Goal: Contribute content: Contribute content

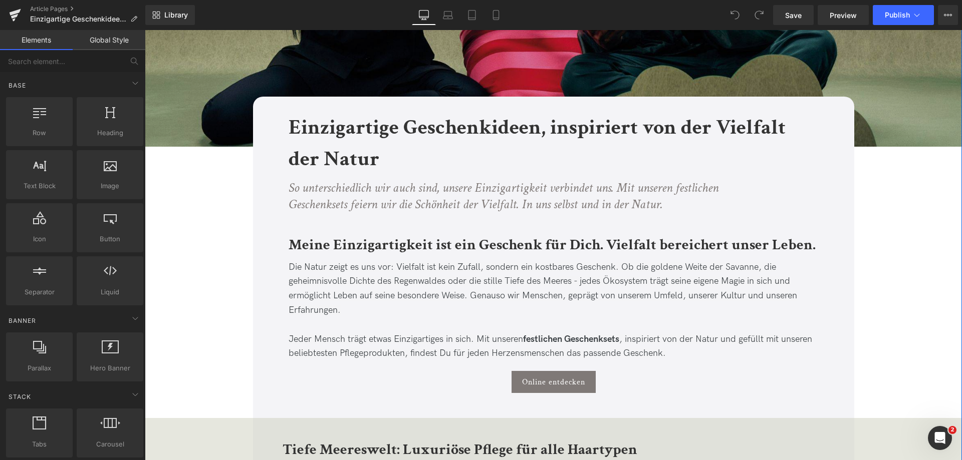
scroll to position [200, 0]
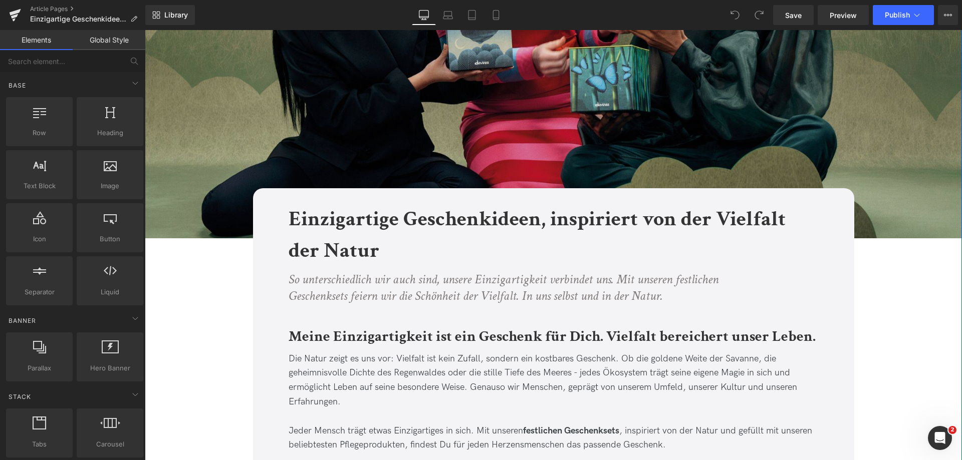
click at [438, 100] on img at bounding box center [553, 34] width 817 height 409
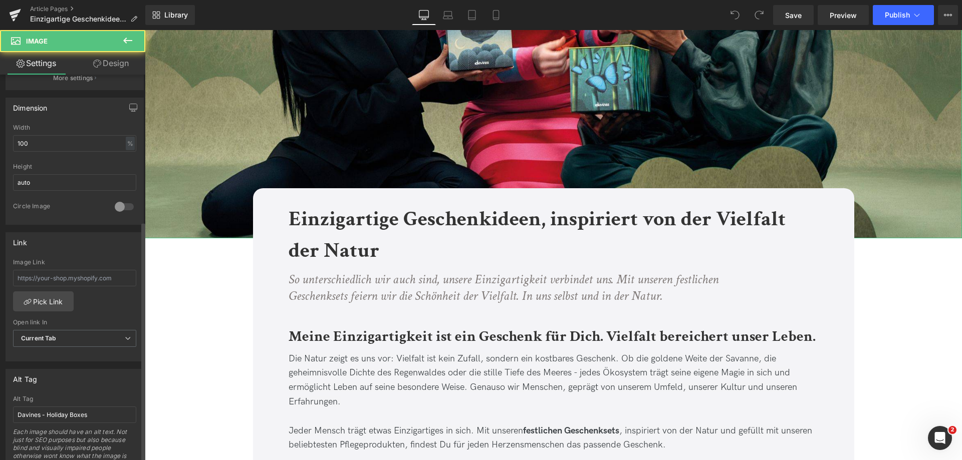
scroll to position [451, 0]
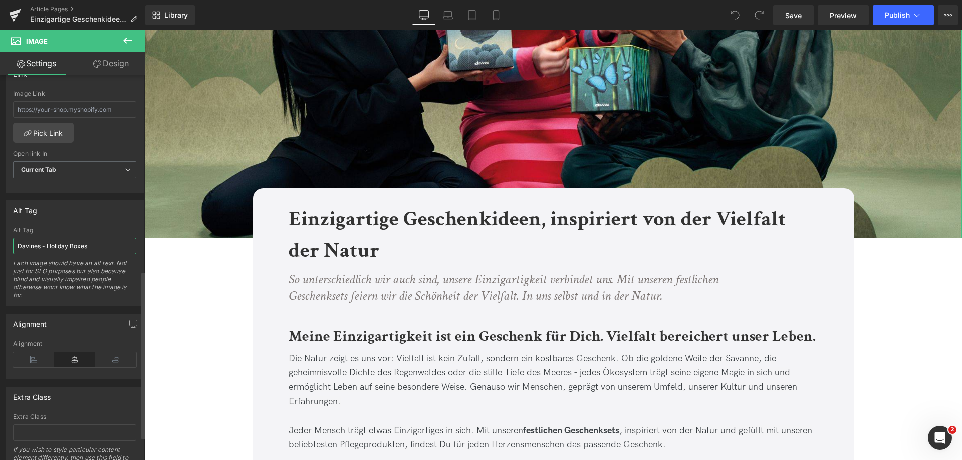
drag, startPoint x: 103, startPoint y: 242, endPoint x: 61, endPoint y: 243, distance: 41.6
click at [61, 243] on input "Davines - Holiday Boxes" at bounding box center [74, 246] width 123 height 17
click at [49, 249] on input "Davines - Holiday Boxes" at bounding box center [74, 246] width 123 height 17
drag, startPoint x: 85, startPoint y: 248, endPoint x: 43, endPoint y: 243, distance: 42.9
click at [43, 243] on input "Davines Holiday Boxes" at bounding box center [74, 246] width 123 height 17
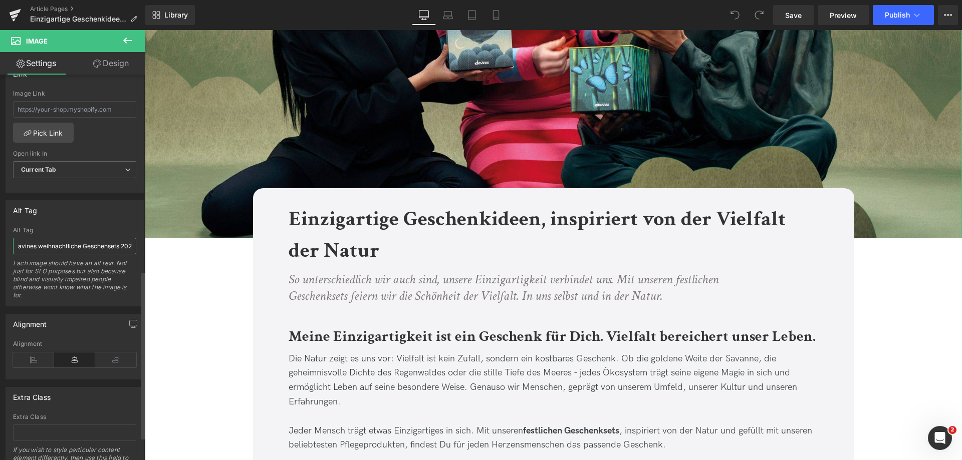
type input "Davines weihnachtliche Geschensets 2025"
click at [695, 249] on h1 "Einzigartige Geschenkideen, inspiriert von der Vielfalt der Natur" at bounding box center [554, 234] width 530 height 63
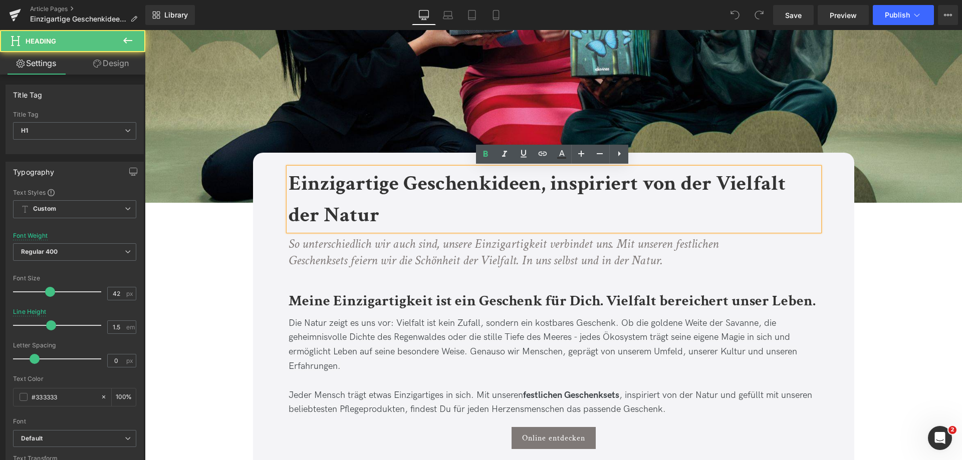
scroll to position [301, 0]
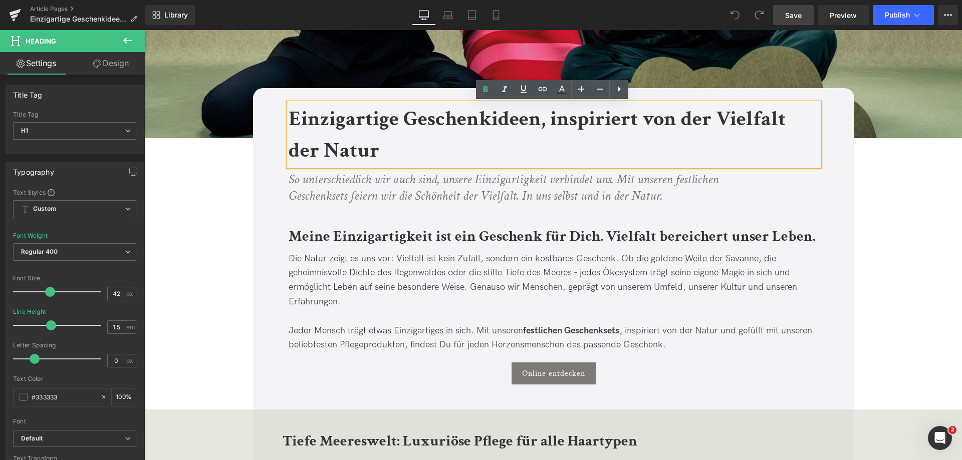
click at [784, 19] on link "Save" at bounding box center [793, 15] width 41 height 20
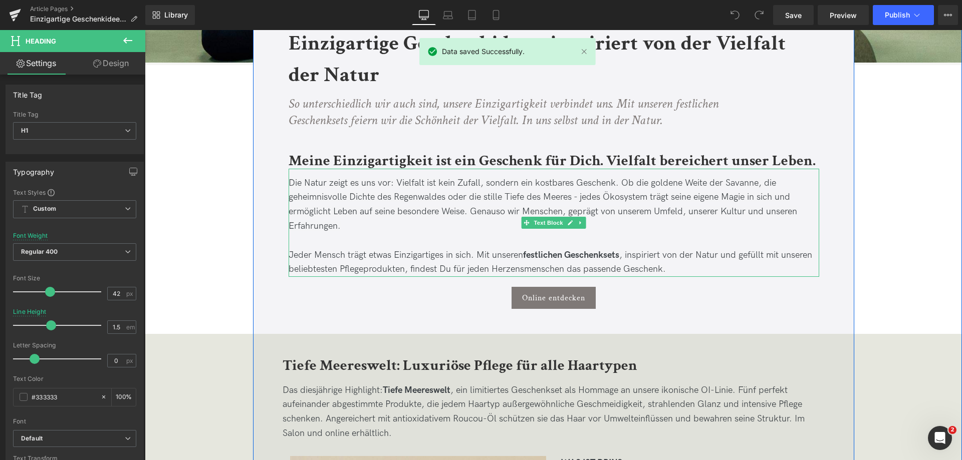
scroll to position [401, 0]
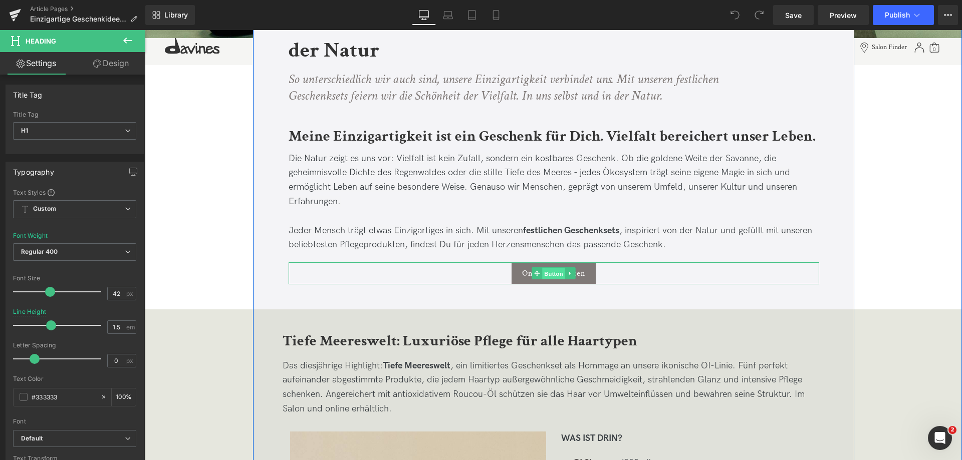
click at [547, 276] on span "Button" at bounding box center [553, 274] width 23 height 12
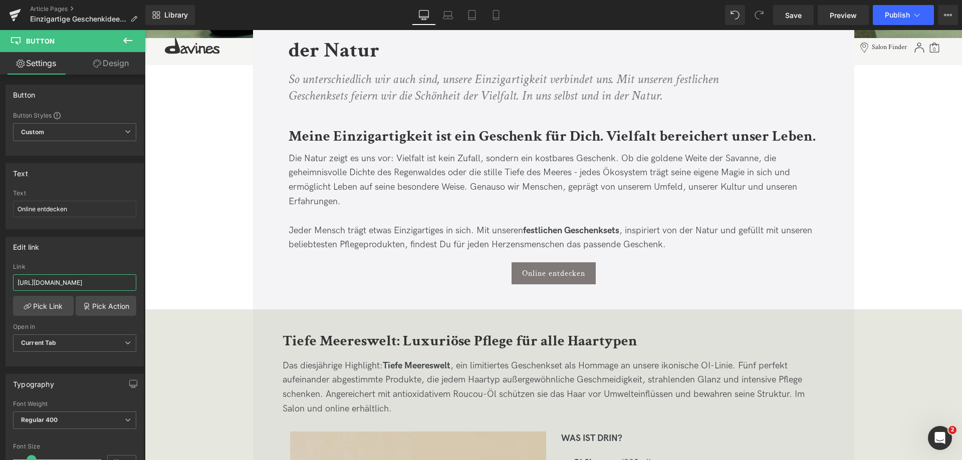
scroll to position [0, 34]
drag, startPoint x: 217, startPoint y: 306, endPoint x: 241, endPoint y: 295, distance: 27.1
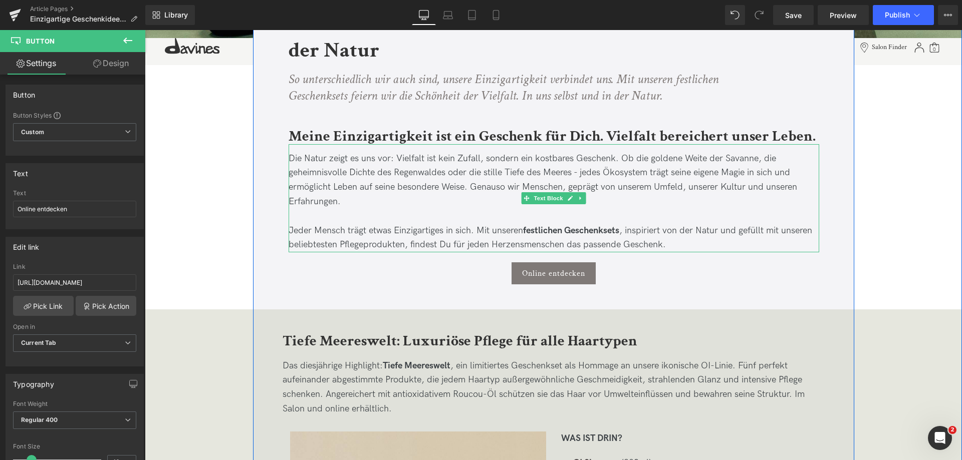
click at [376, 228] on span "Jeder Mensch trägt etwas Einzigartiges in sich. Mit unseren festlichen Geschenk…" at bounding box center [550, 237] width 523 height 25
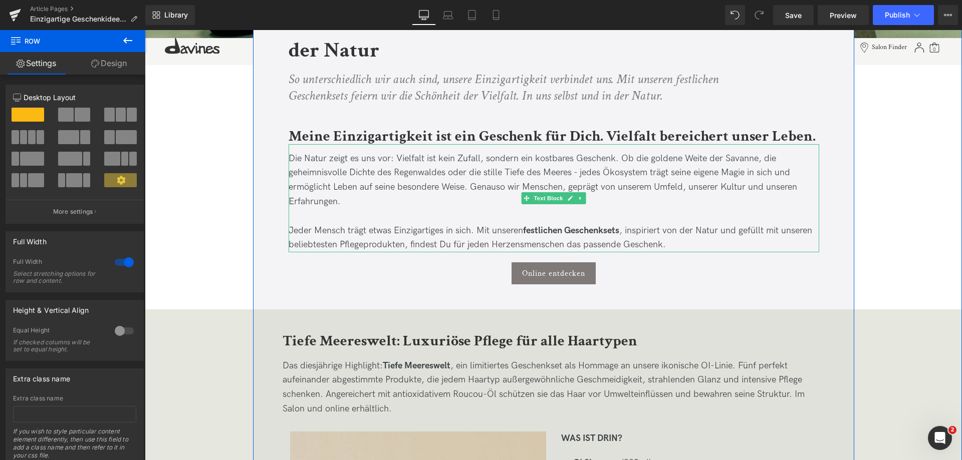
click at [504, 188] on span "Die Natur zeigt es uns vor: Vielfalt ist kein Zufall, sondern ein kostbares Ges…" at bounding box center [543, 180] width 508 height 54
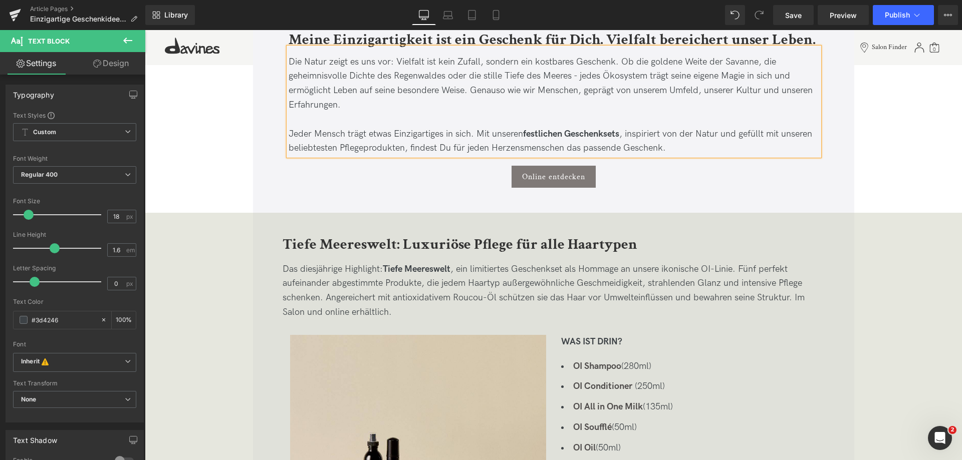
scroll to position [501, 0]
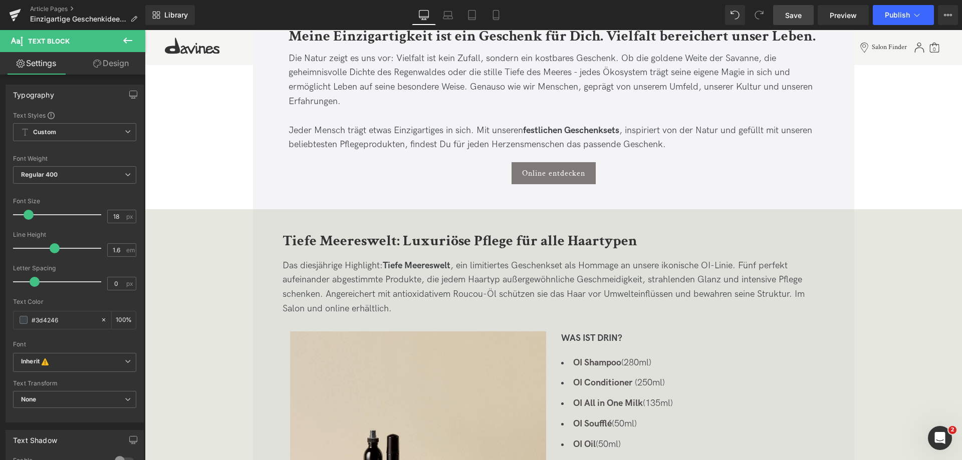
click at [787, 8] on link "Save" at bounding box center [793, 15] width 41 height 20
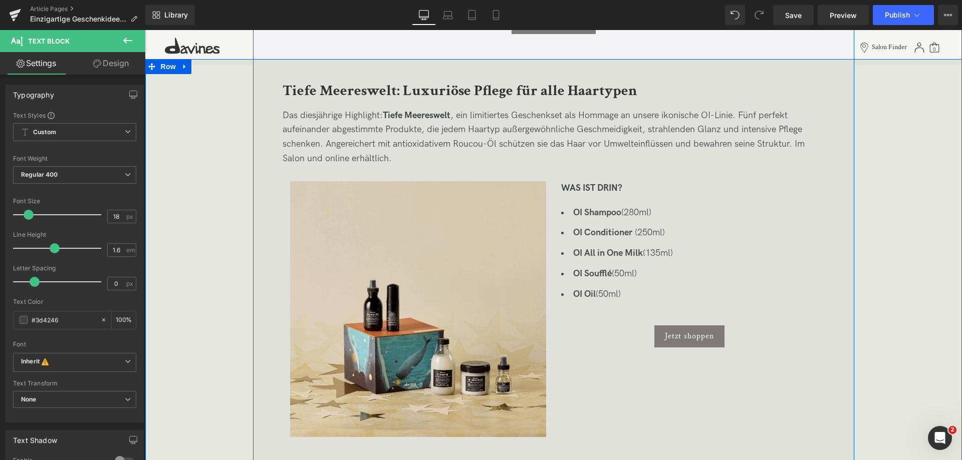
scroll to position [701, 0]
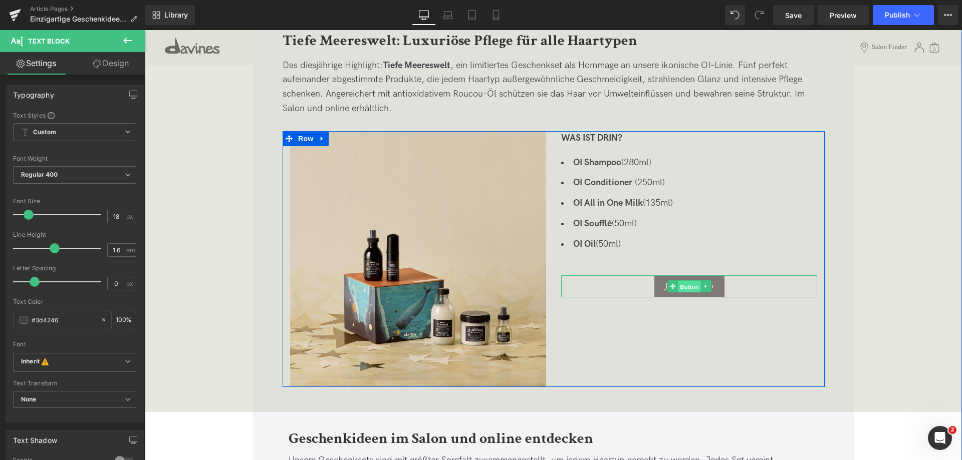
click at [687, 289] on span "Button" at bounding box center [689, 287] width 23 height 12
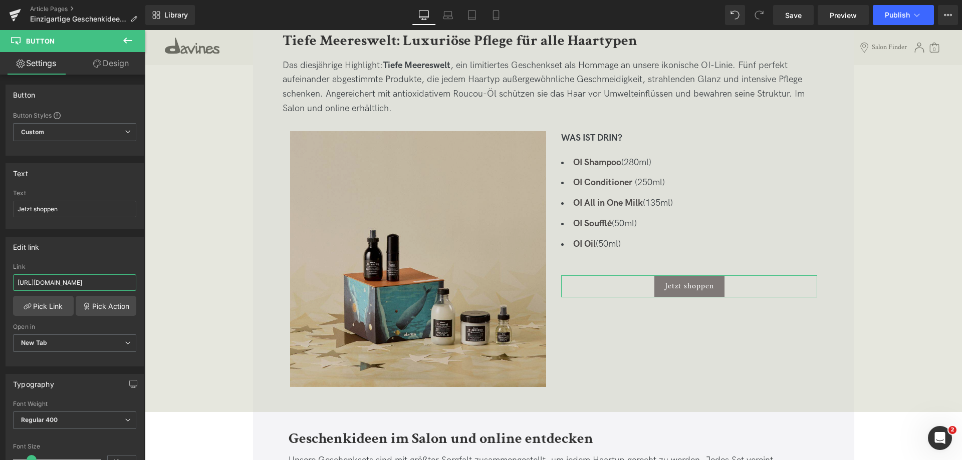
scroll to position [0, 72]
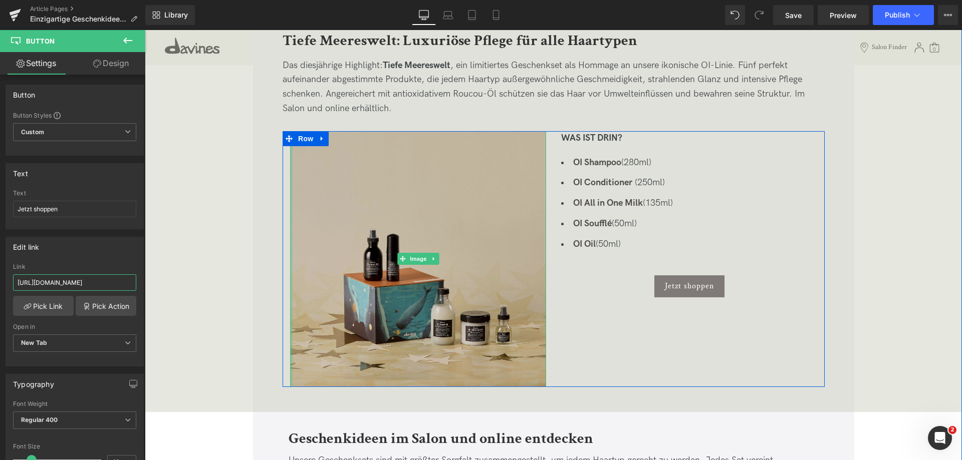
drag, startPoint x: 197, startPoint y: 309, endPoint x: 299, endPoint y: 294, distance: 102.8
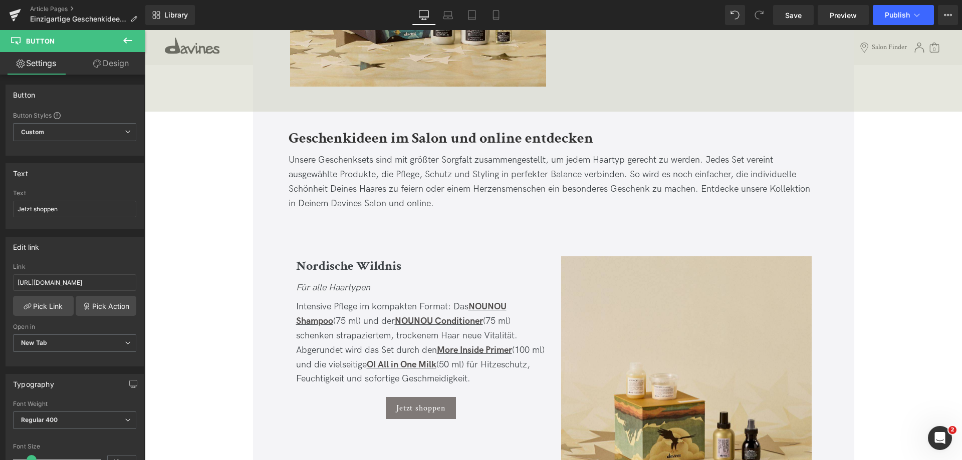
scroll to position [0, 0]
click at [789, 13] on span "Save" at bounding box center [793, 15] width 17 height 11
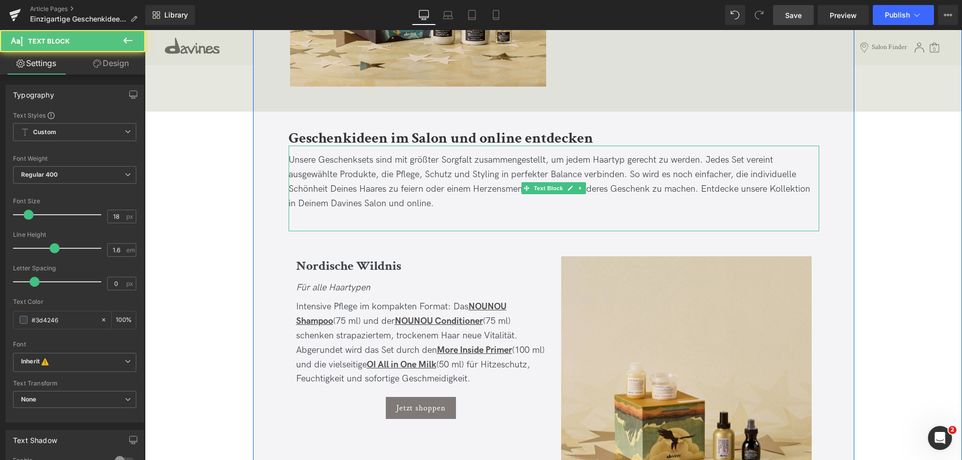
click at [419, 185] on span "Unsere Geschenksets sind mit größter Sorgfalt zusammengestellt, um jedem Haarty…" at bounding box center [549, 182] width 521 height 54
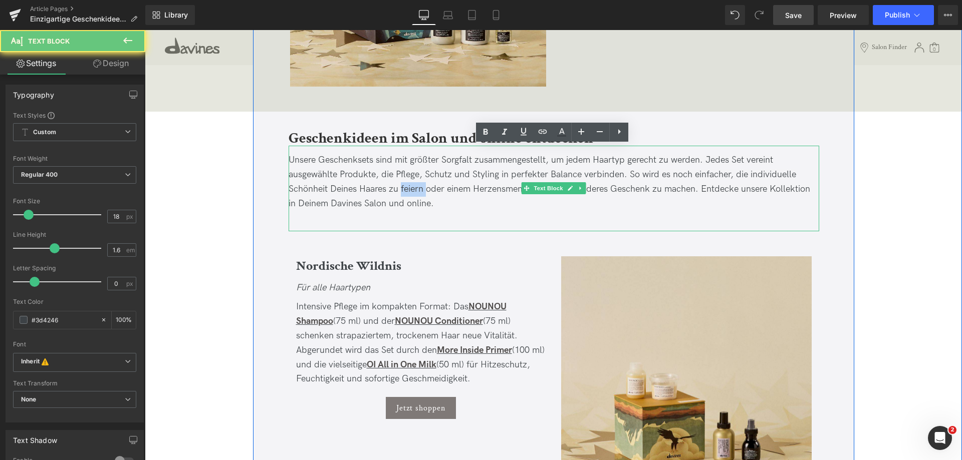
click at [419, 185] on span "Unsere Geschenksets sind mit größter Sorgfalt zusammengestellt, um jedem Haarty…" at bounding box center [549, 182] width 521 height 54
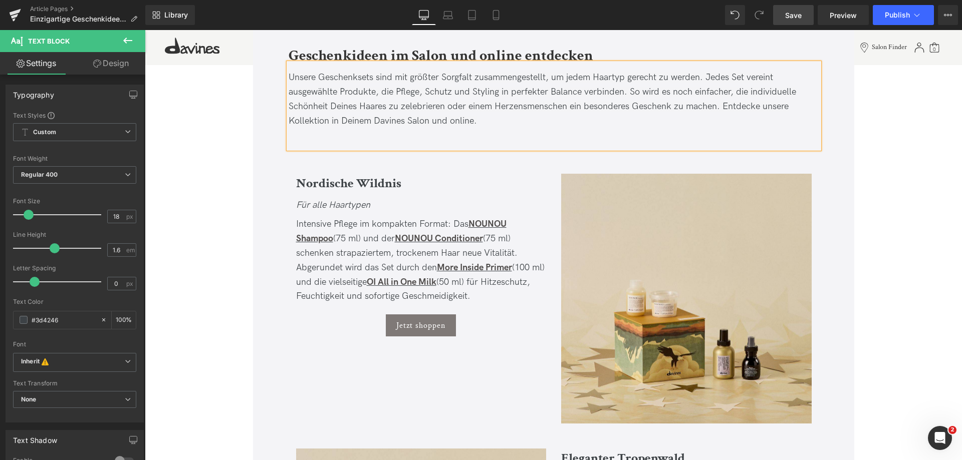
scroll to position [1102, 0]
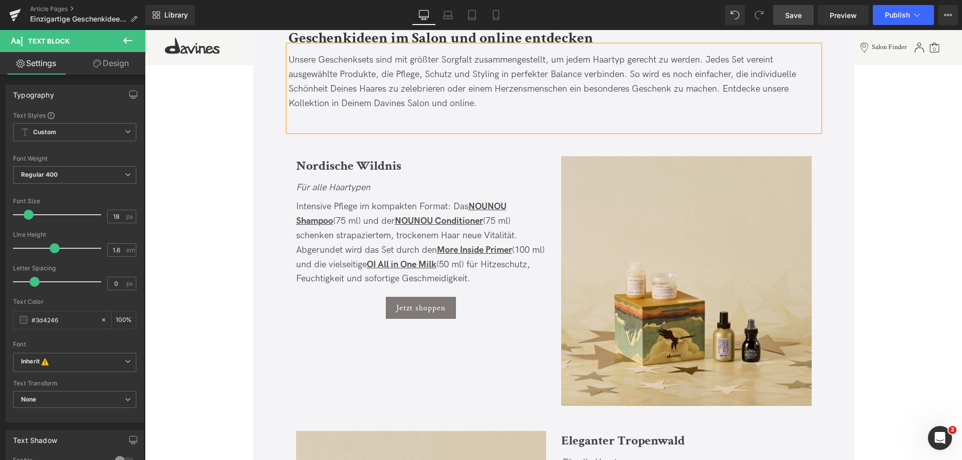
click at [786, 22] on link "Save" at bounding box center [793, 15] width 41 height 20
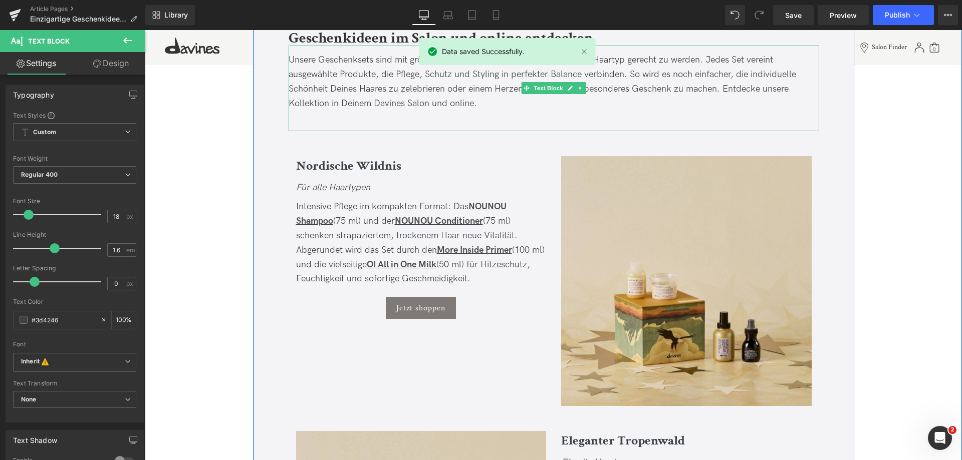
click at [774, 96] on p "Unsere Geschenksets sind mit größter Sorgfalt zusammengestellt, um jedem Haarty…" at bounding box center [554, 82] width 530 height 58
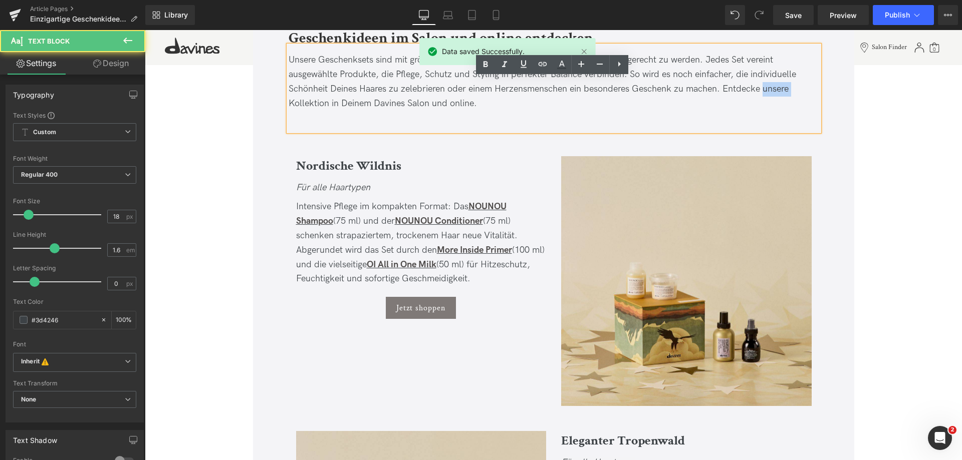
click at [774, 96] on p "Unsere Geschenksets sind mit größter Sorgfalt zusammengestellt, um jedem Haarty…" at bounding box center [554, 82] width 530 height 58
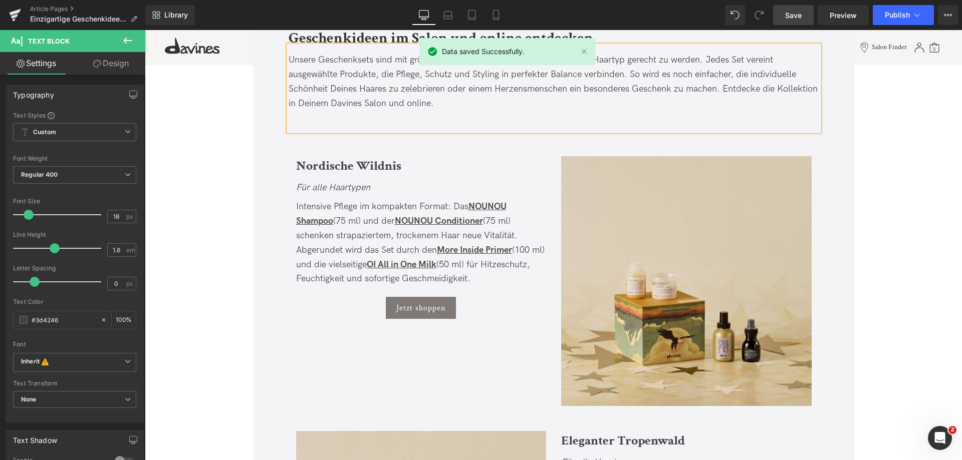
drag, startPoint x: 799, startPoint y: 12, endPoint x: 431, endPoint y: 281, distance: 455.6
click at [799, 12] on span "Save" at bounding box center [793, 15] width 17 height 11
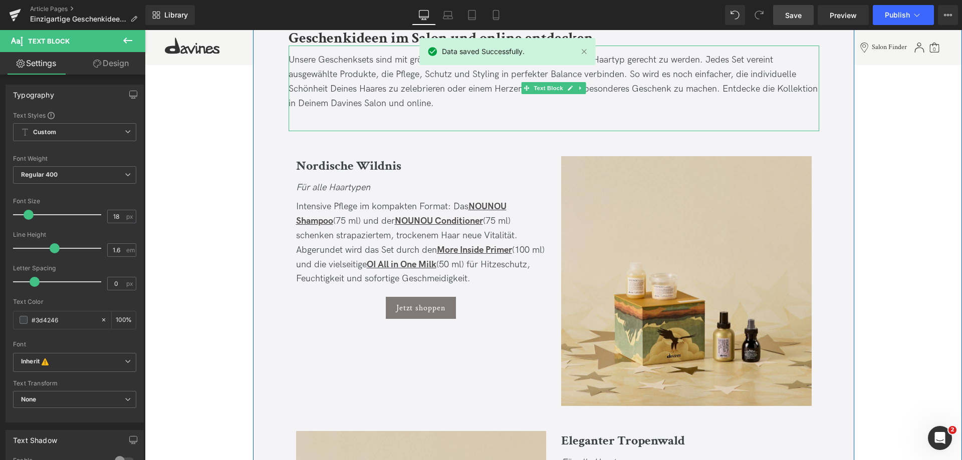
click at [807, 93] on span "Unsere Geschenksets sind mit größter Sorgfalt zusammengestellt, um jedem Haarty…" at bounding box center [553, 82] width 529 height 54
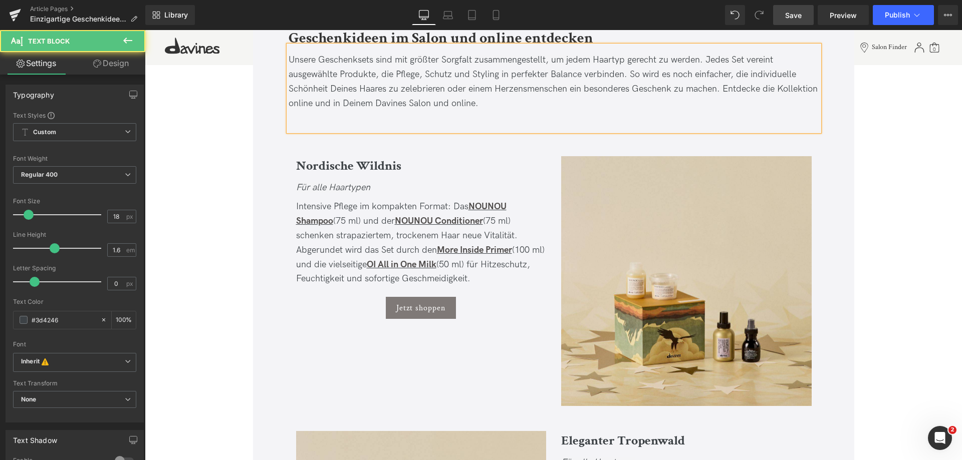
click at [454, 101] on span "Unsere Geschenksets sind mit größter Sorgfalt zusammengestellt, um jedem Haarty…" at bounding box center [553, 82] width 529 height 54
click at [453, 101] on span "Unsere Geschenksets sind mit größter Sorgfalt zusammengestellt, um jedem Haarty…" at bounding box center [553, 82] width 529 height 54
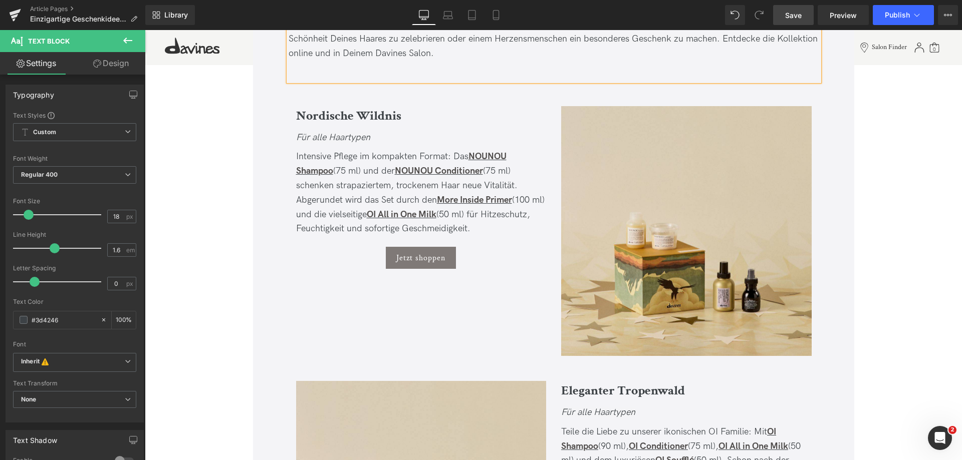
scroll to position [1202, 0]
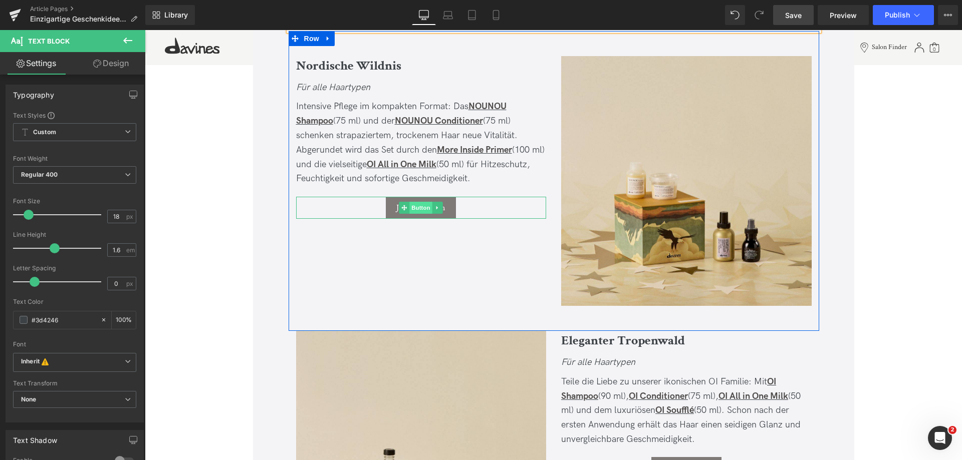
click at [420, 210] on span "Button" at bounding box center [420, 208] width 23 height 12
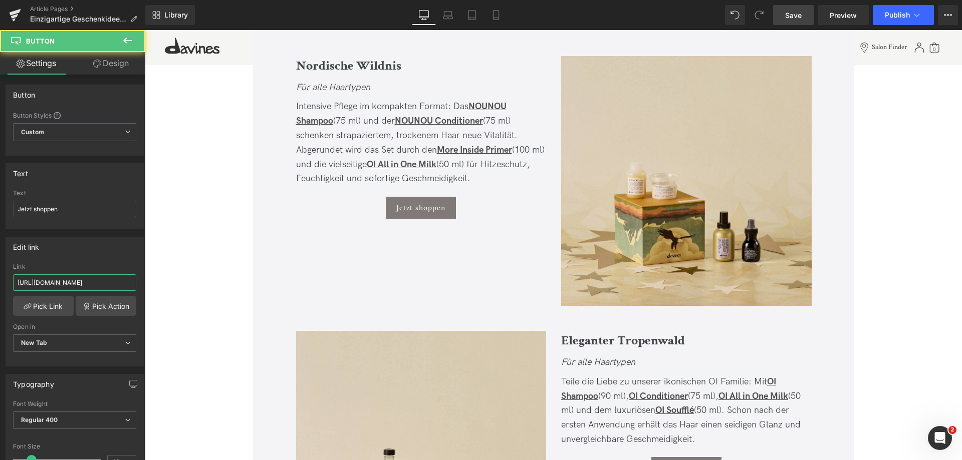
scroll to position [0, 75]
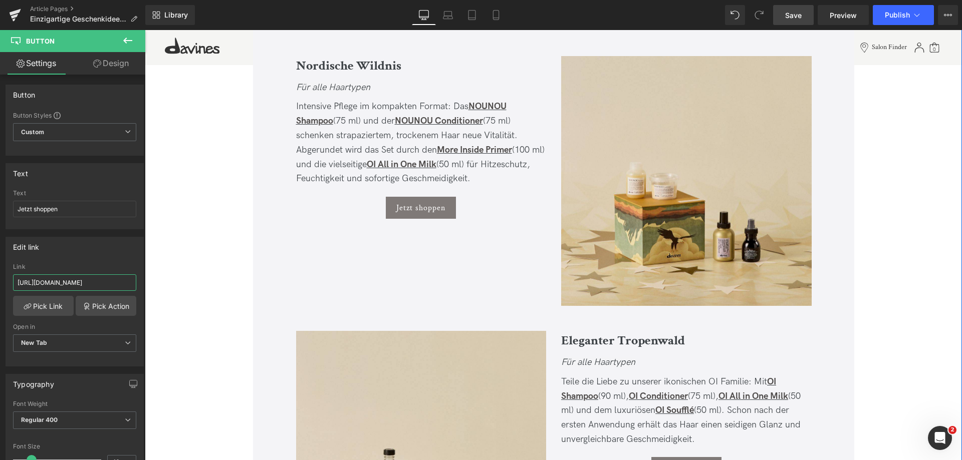
drag, startPoint x: 208, startPoint y: 311, endPoint x: 220, endPoint y: 290, distance: 24.7
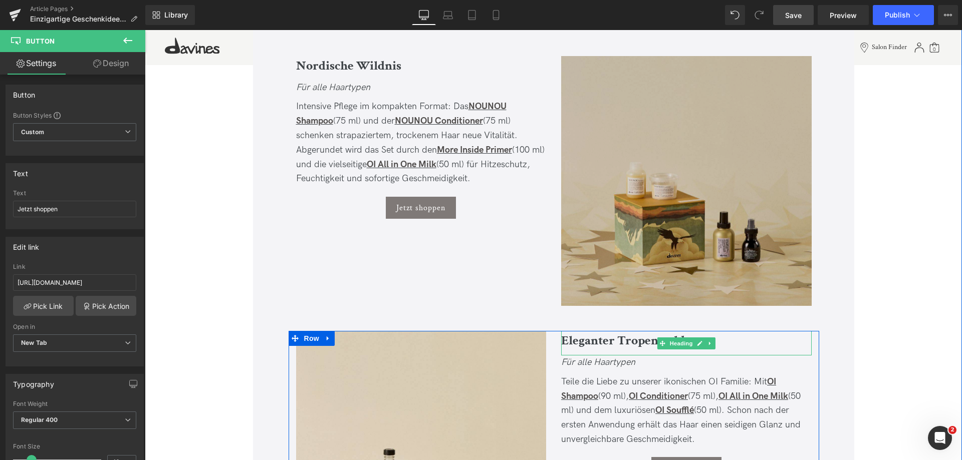
click at [700, 267] on img at bounding box center [686, 181] width 250 height 250
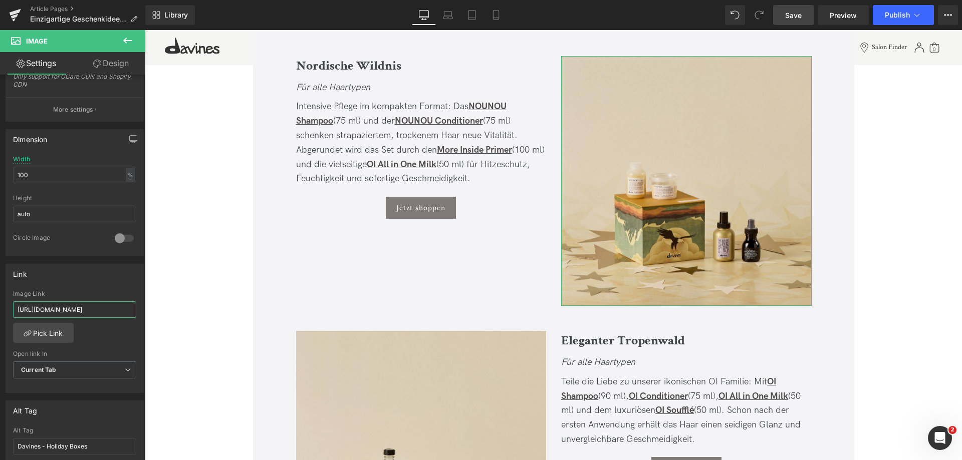
scroll to position [0, 35]
drag, startPoint x: 247, startPoint y: 335, endPoint x: 203, endPoint y: 316, distance: 48.5
click at [110, 312] on input "[URL][DOMAIN_NAME]" at bounding box center [74, 310] width 123 height 17
type input "[URL][DOMAIN_NAME]"
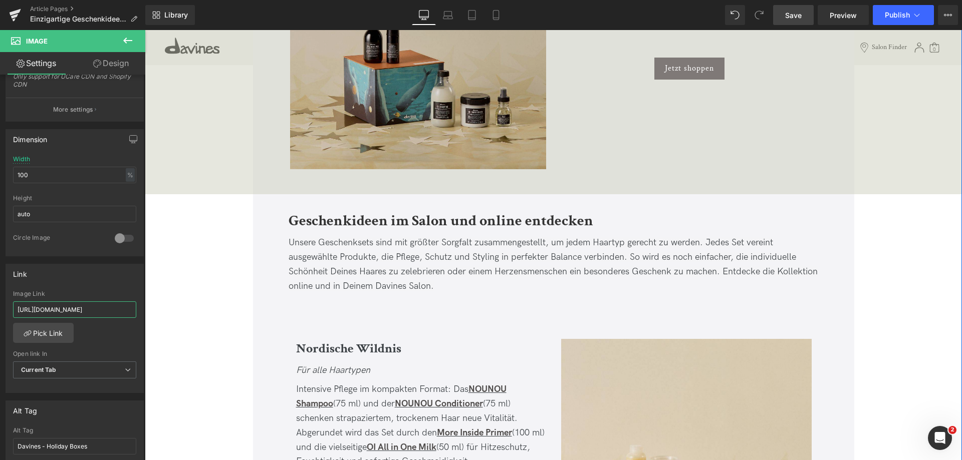
scroll to position [902, 0]
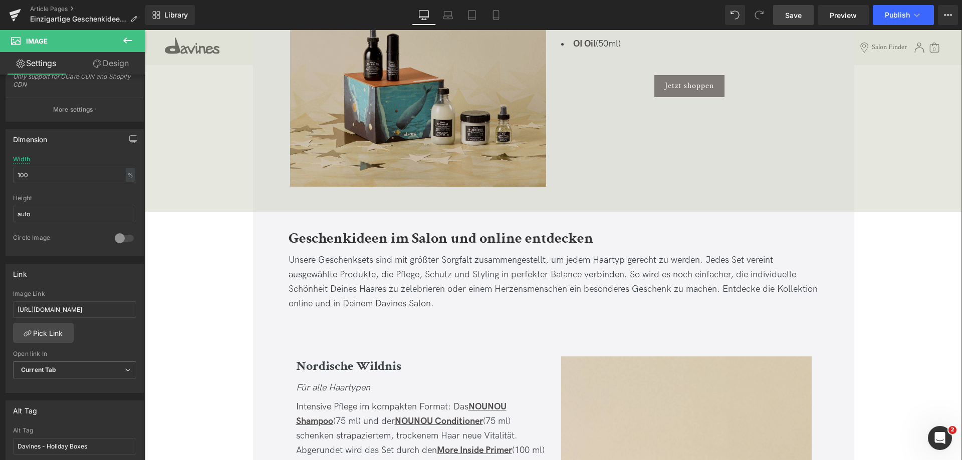
click at [437, 94] on img at bounding box center [418, 59] width 256 height 256
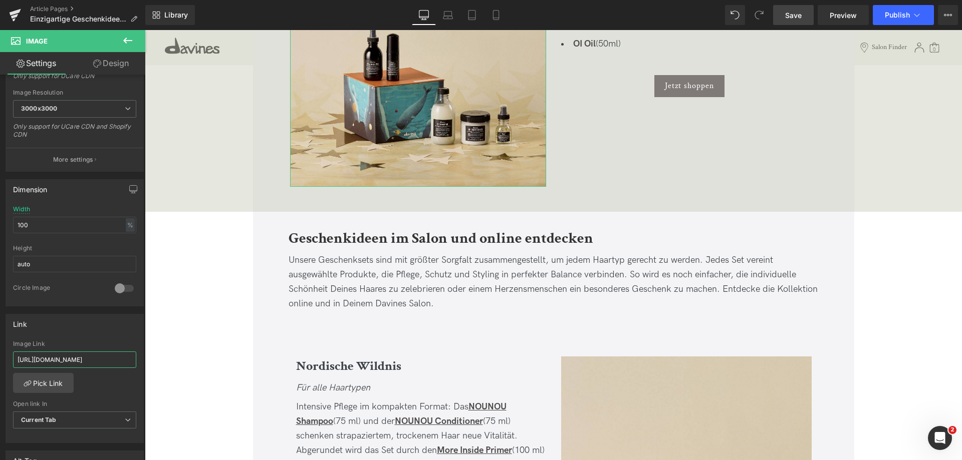
scroll to position [0, 72]
drag, startPoint x: 196, startPoint y: 387, endPoint x: 200, endPoint y: 372, distance: 15.4
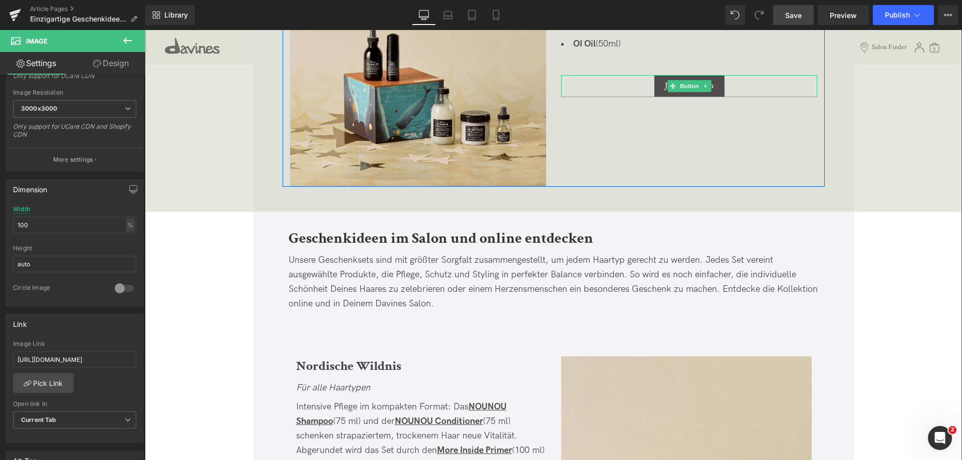
click at [687, 88] on span "Button" at bounding box center [689, 86] width 23 height 12
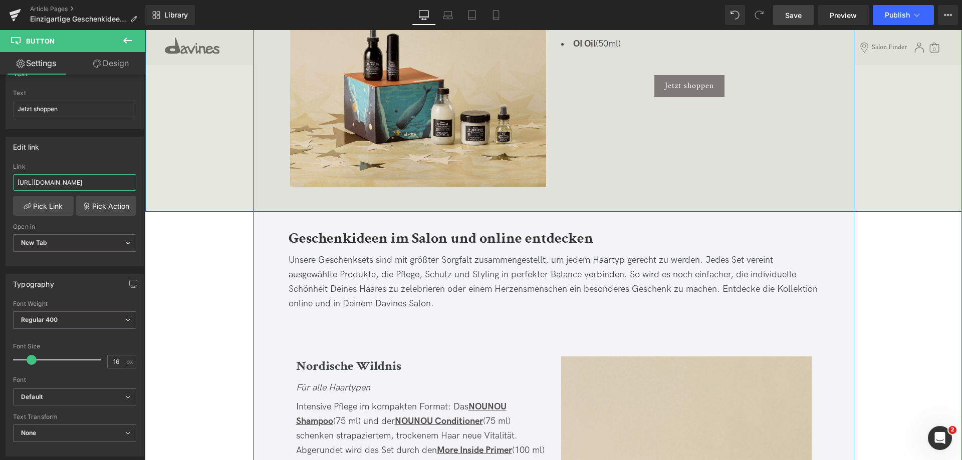
drag, startPoint x: 235, startPoint y: 211, endPoint x: 244, endPoint y: 181, distance: 31.5
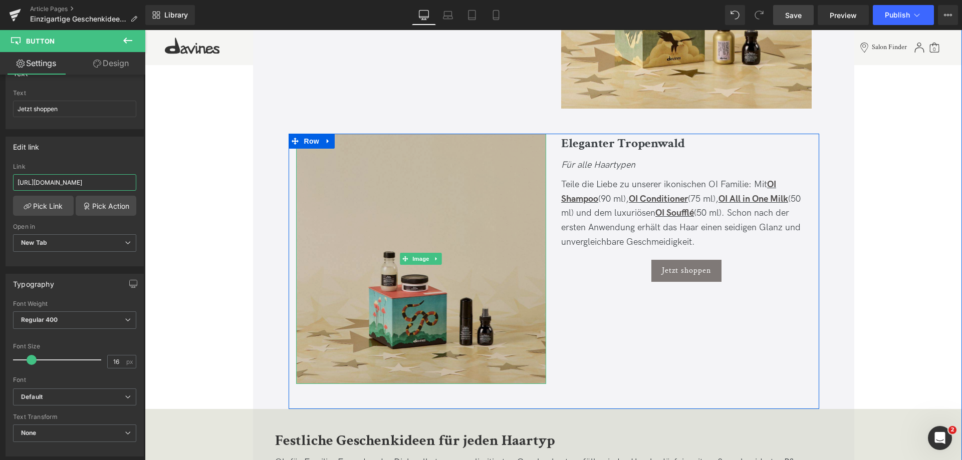
scroll to position [1403, 0]
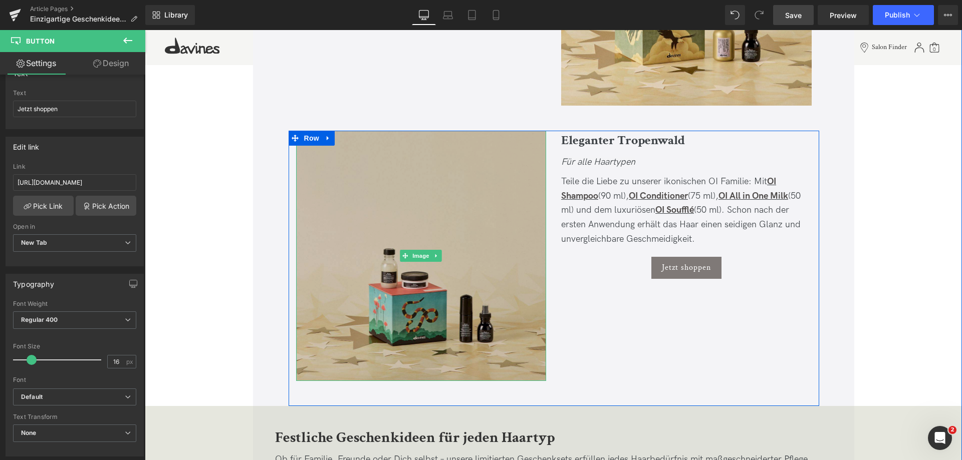
click at [385, 238] on img at bounding box center [421, 256] width 250 height 250
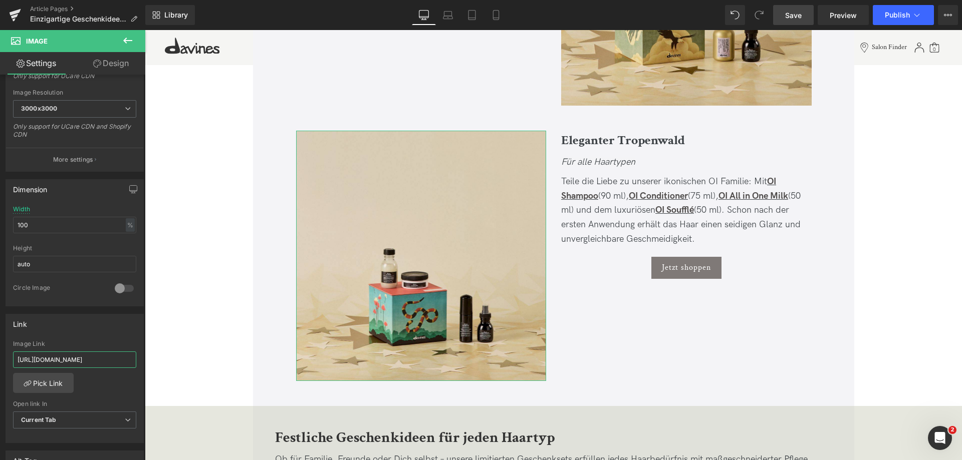
scroll to position [0, 85]
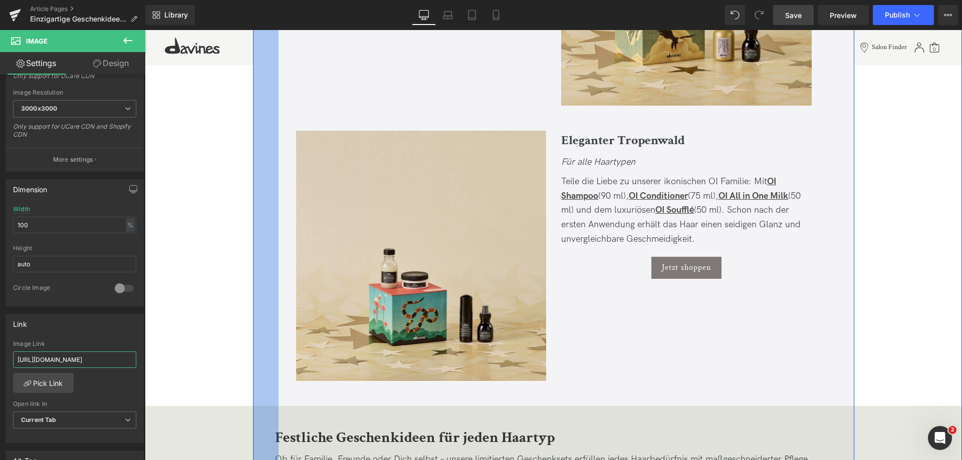
drag, startPoint x: 197, startPoint y: 388, endPoint x: 261, endPoint y: 361, distance: 68.9
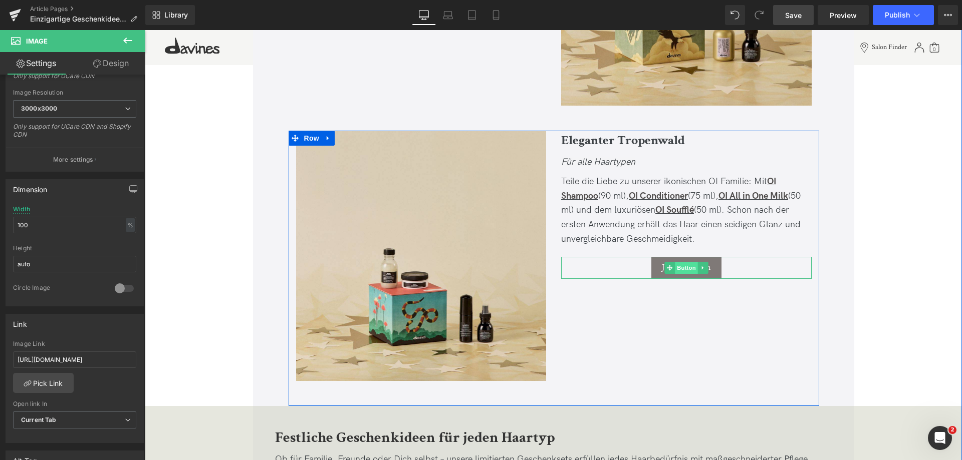
click at [682, 270] on span "Button" at bounding box center [686, 268] width 23 height 12
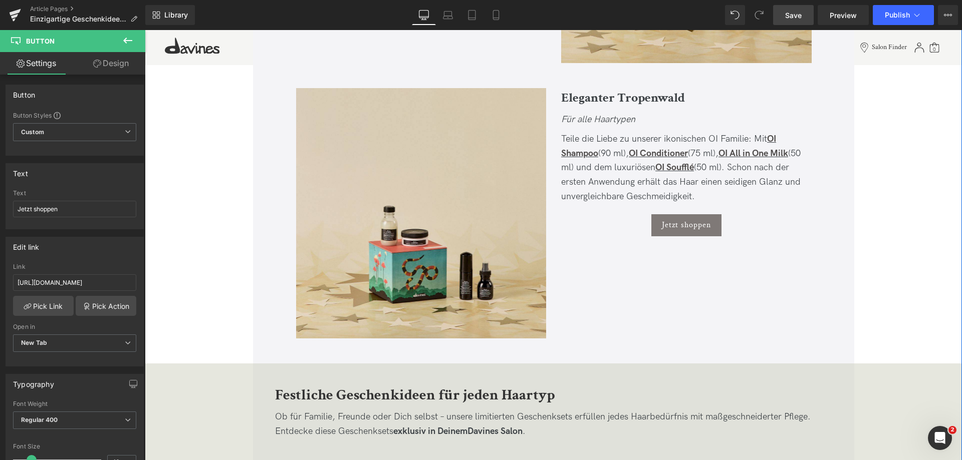
scroll to position [1503, 0]
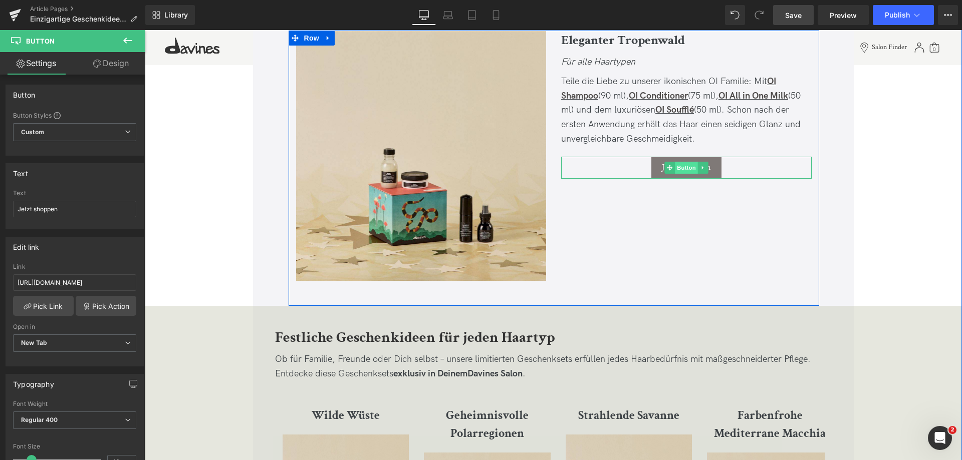
click at [681, 170] on span "Button" at bounding box center [686, 168] width 23 height 12
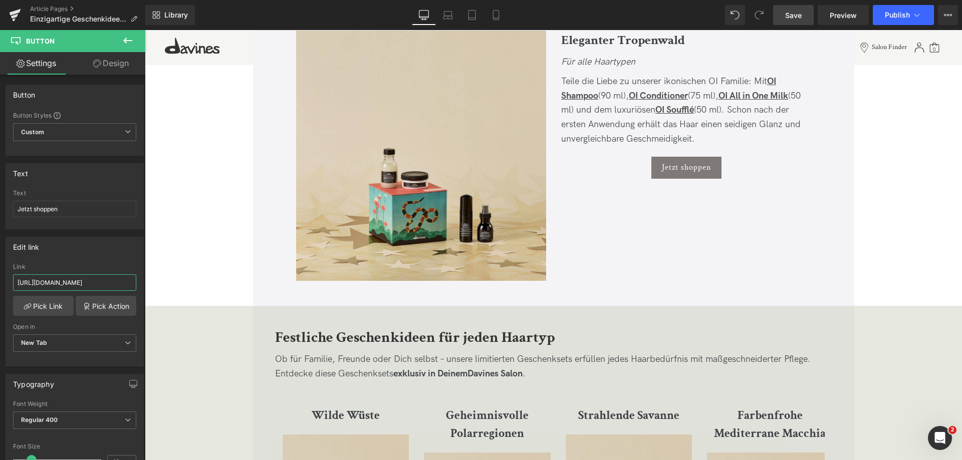
scroll to position [0, 85]
drag, startPoint x: 230, startPoint y: 305, endPoint x: 273, endPoint y: 291, distance: 44.8
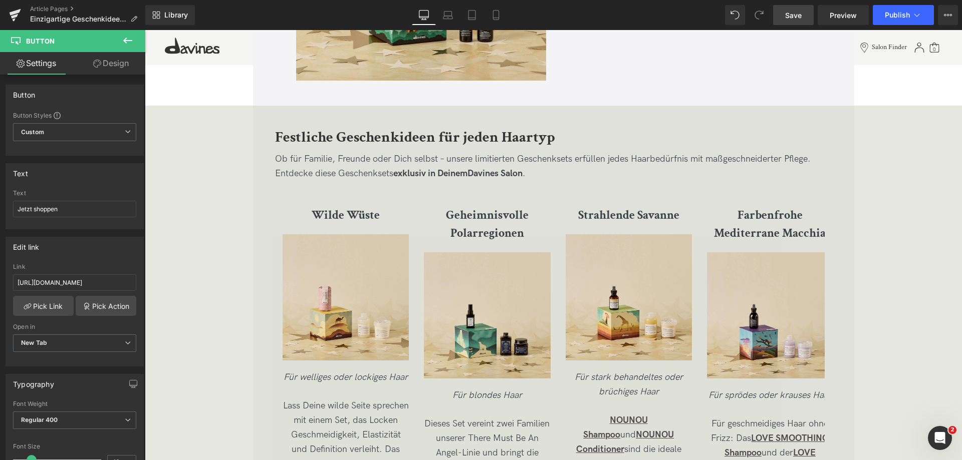
scroll to position [0, 0]
drag, startPoint x: 789, startPoint y: 16, endPoint x: 584, endPoint y: 159, distance: 250.7
click at [789, 16] on span "Save" at bounding box center [793, 15] width 17 height 11
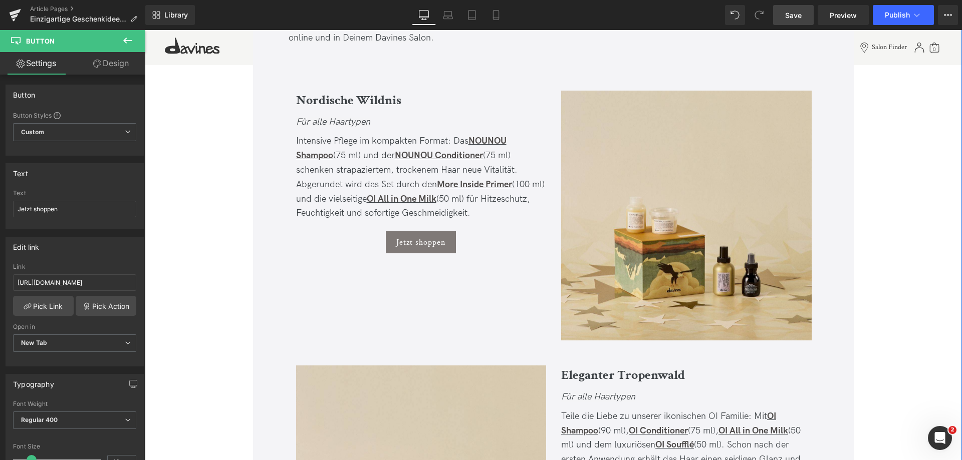
scroll to position [1152, 0]
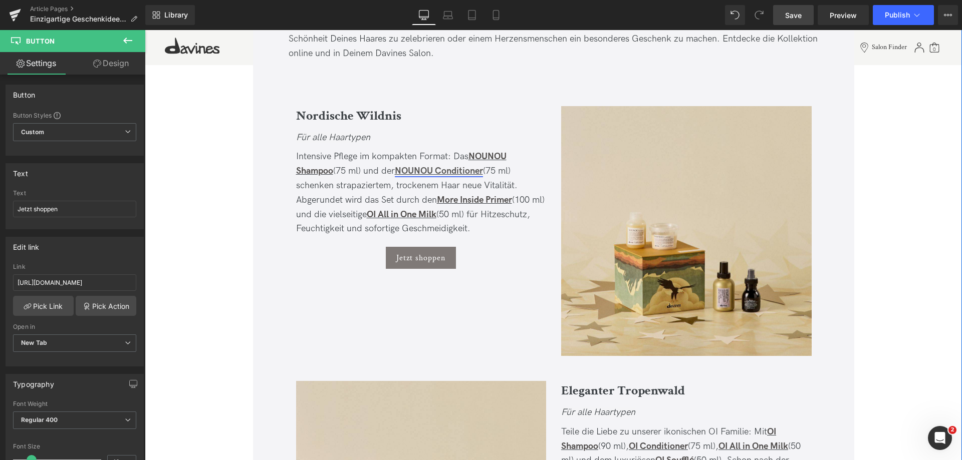
click at [413, 174] on link "NOUNOU Conditioner" at bounding box center [439, 171] width 88 height 11
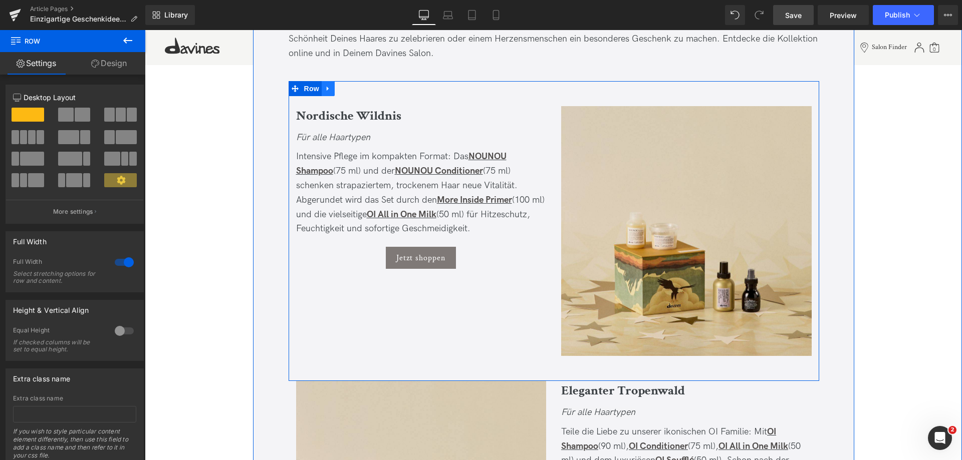
click at [327, 89] on icon at bounding box center [328, 88] width 2 height 5
click at [338, 88] on icon at bounding box center [341, 88] width 7 height 7
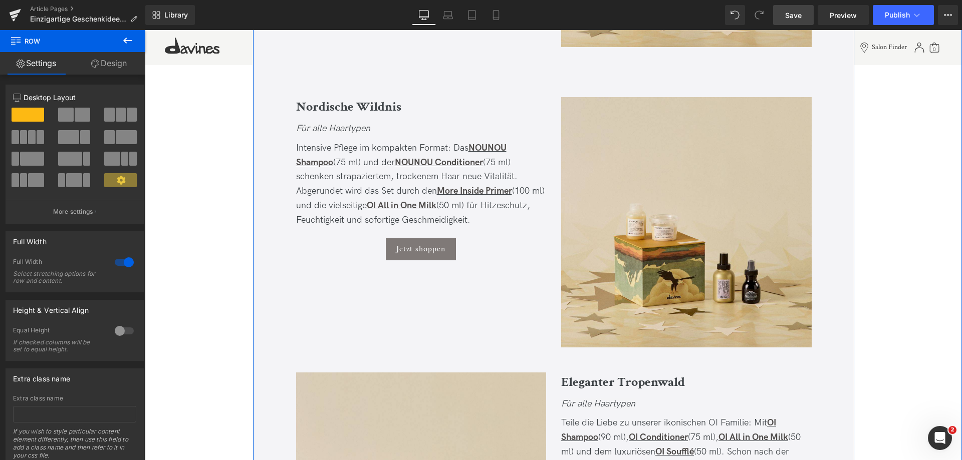
scroll to position [1463, 0]
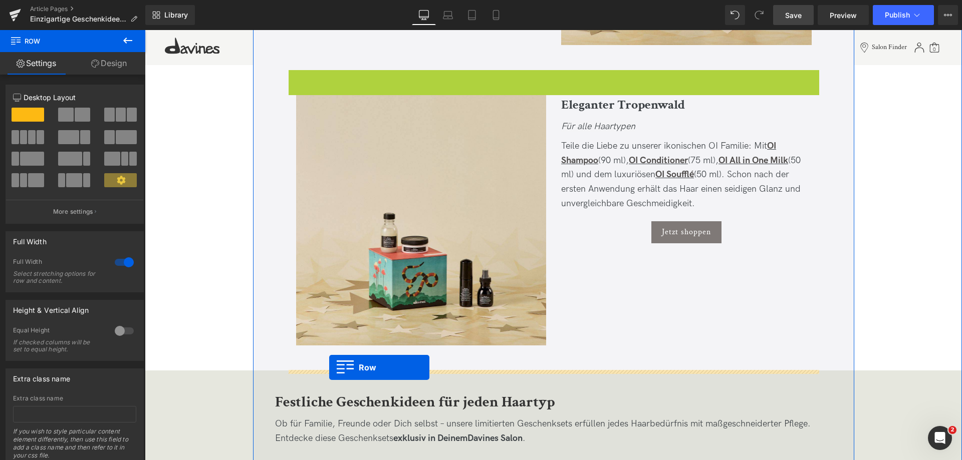
drag, startPoint x: 304, startPoint y: 76, endPoint x: 329, endPoint y: 368, distance: 292.6
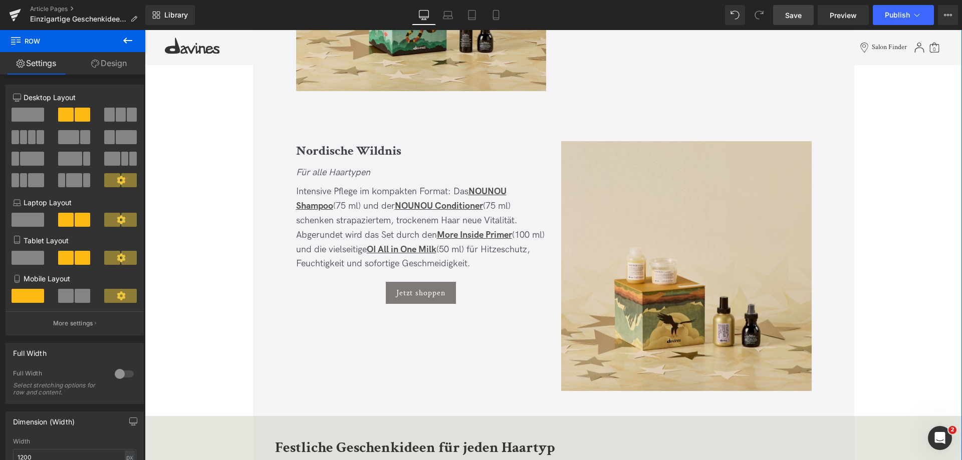
scroll to position [1663, 0]
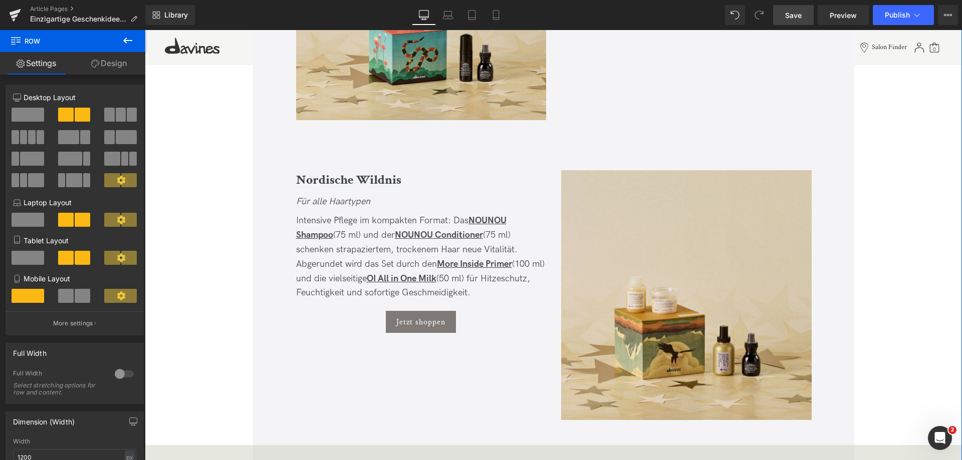
click at [314, 177] on b "Nordische Wildnis" at bounding box center [348, 179] width 105 height 17
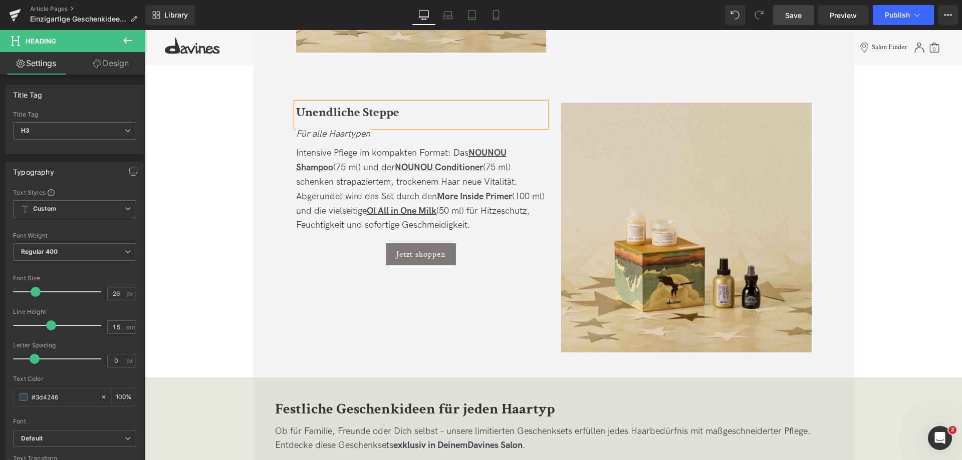
scroll to position [1714, 0]
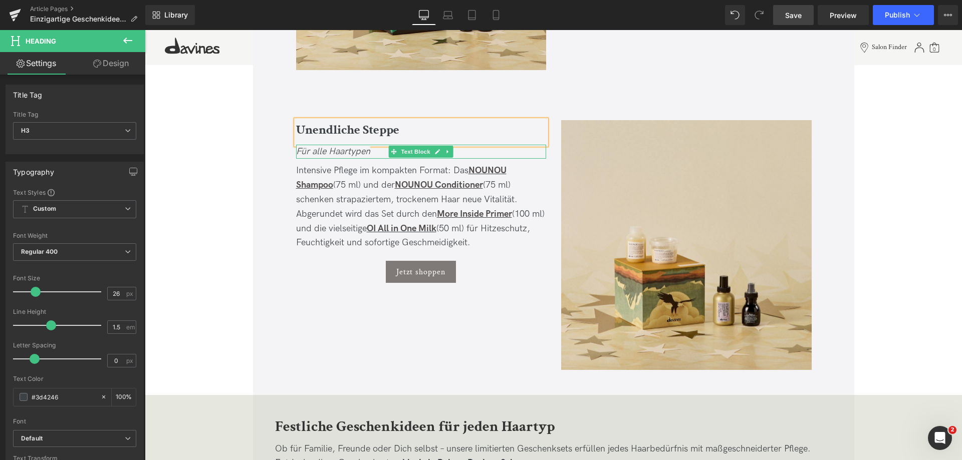
click at [318, 148] on icon "Für alle Haartypen" at bounding box center [333, 151] width 74 height 11
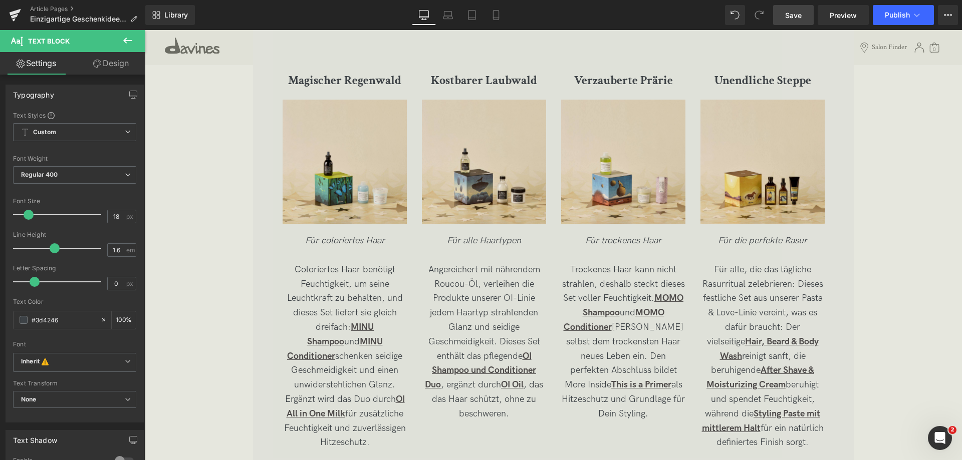
scroll to position [2665, 0]
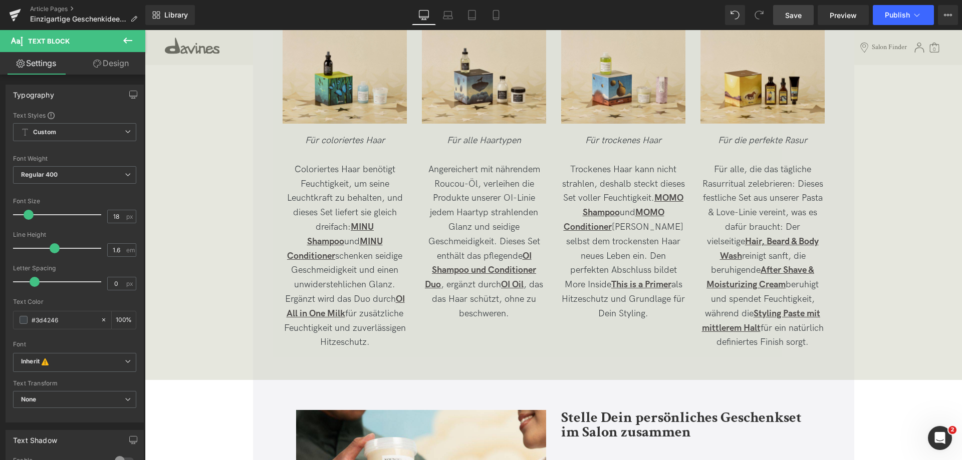
click at [801, 342] on p "Für alle, die das tägliche Rasurritual zelebrieren: Dieses festliche Set aus un…" at bounding box center [762, 256] width 124 height 187
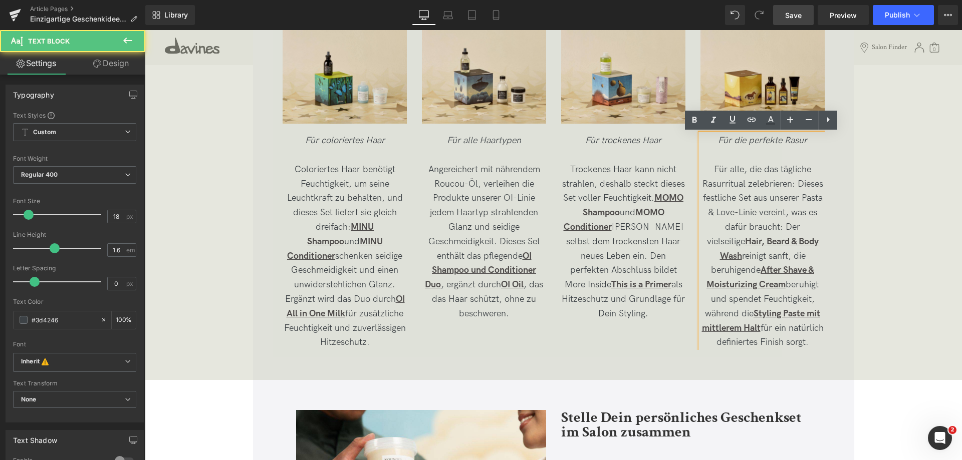
click at [811, 345] on p "Für alle, die das tägliche Rasurritual zelebrieren: Dieses festliche Set aus un…" at bounding box center [762, 256] width 124 height 187
drag, startPoint x: 811, startPoint y: 344, endPoint x: 703, endPoint y: 167, distance: 207.3
click at [703, 167] on p "Für alle, die das tägliche Rasurritual zelebrieren: Dieses festliche Set aus un…" at bounding box center [762, 256] width 124 height 187
copy p "Für alle, die das tägliche Rasurritual zelebrieren: Dieses festliche Set aus un…"
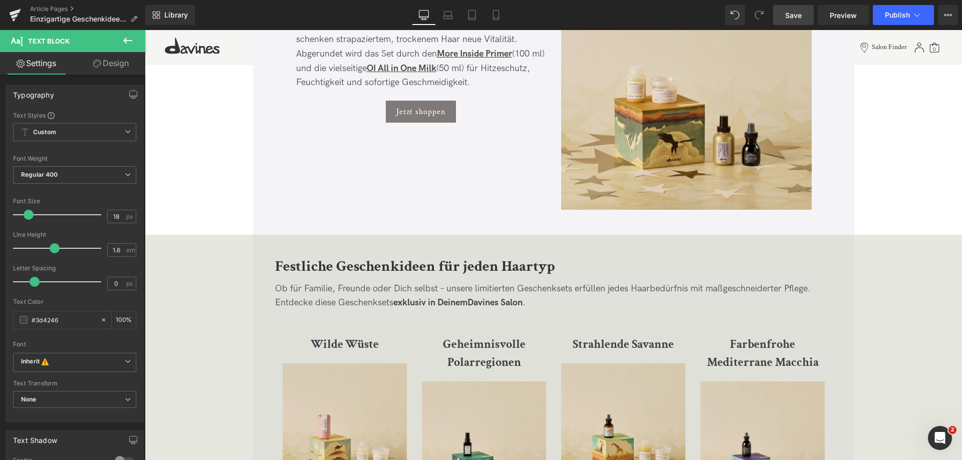
scroll to position [1764, 0]
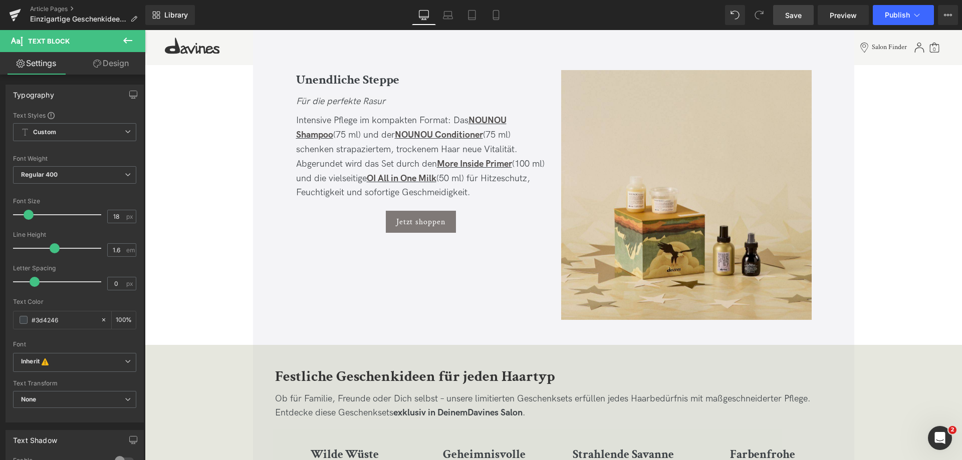
click at [323, 118] on span "Intensive Pflege im kompakten Format: Das NOUNOU Shampoo (75 ml) und der NOUNOU…" at bounding box center [420, 156] width 248 height 83
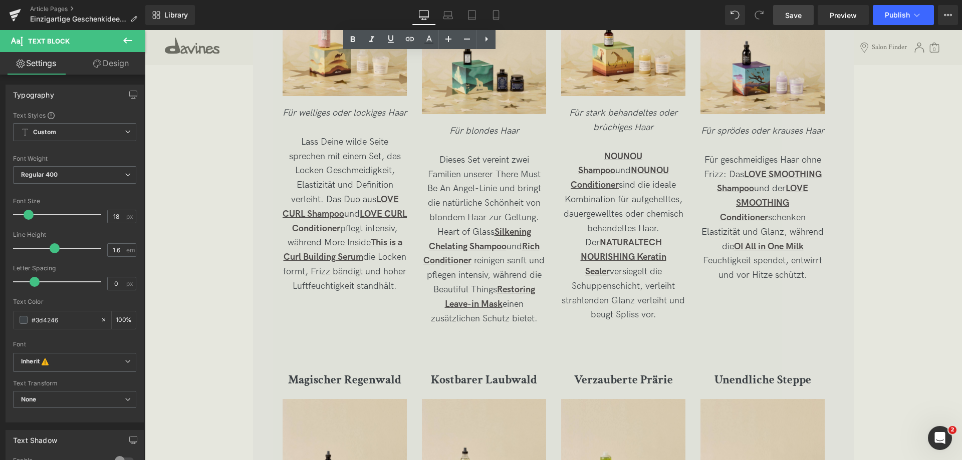
scroll to position [2565, 0]
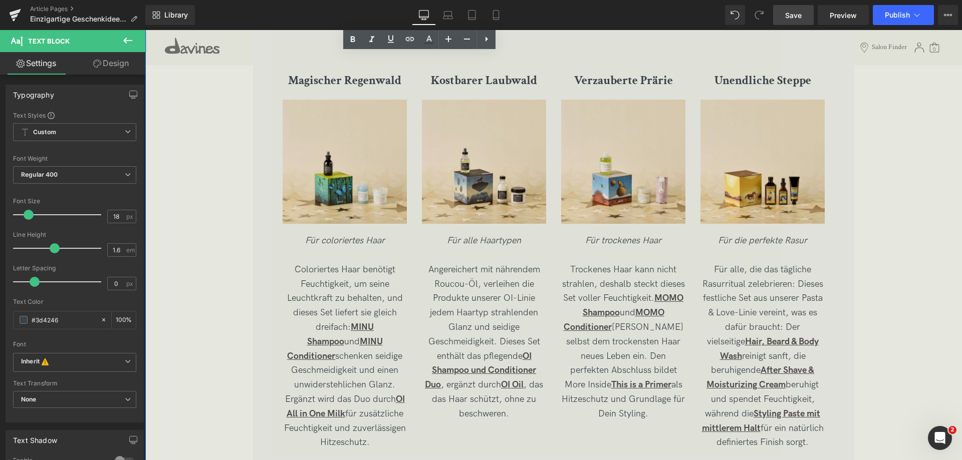
click at [907, 348] on div "Festliche Geschenkideen für jeden Haartyp Heading Ob für Familie, Freunde oder …" at bounding box center [553, 12] width 817 height 887
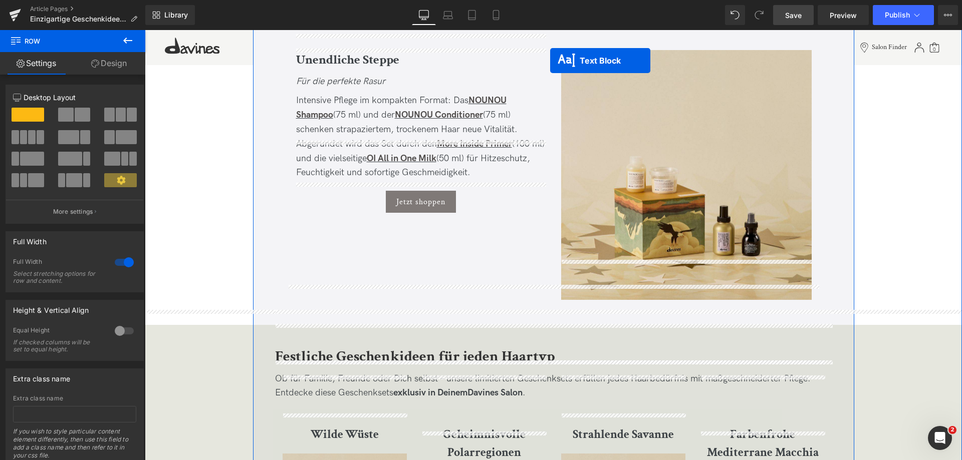
scroll to position [1744, 0]
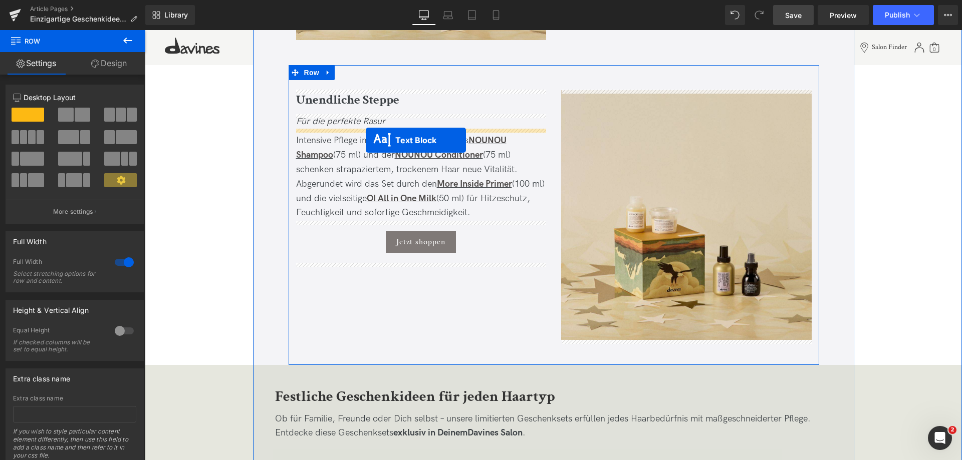
drag, startPoint x: 735, startPoint y: 343, endPoint x: 366, endPoint y: 140, distance: 421.0
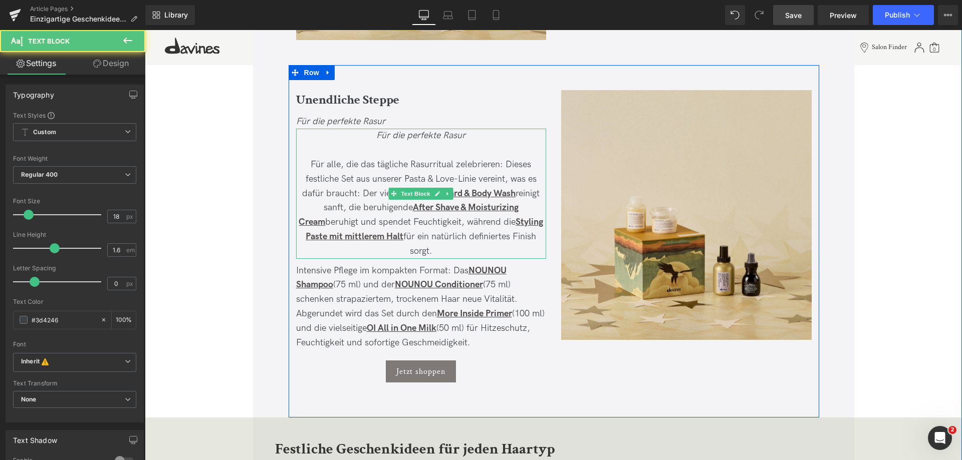
drag, startPoint x: 439, startPoint y: 248, endPoint x: 308, endPoint y: 163, distance: 156.0
click at [308, 163] on p "Für alle, die das tägliche Rasurritual zelebrieren: Dieses festliche Set aus un…" at bounding box center [421, 208] width 250 height 101
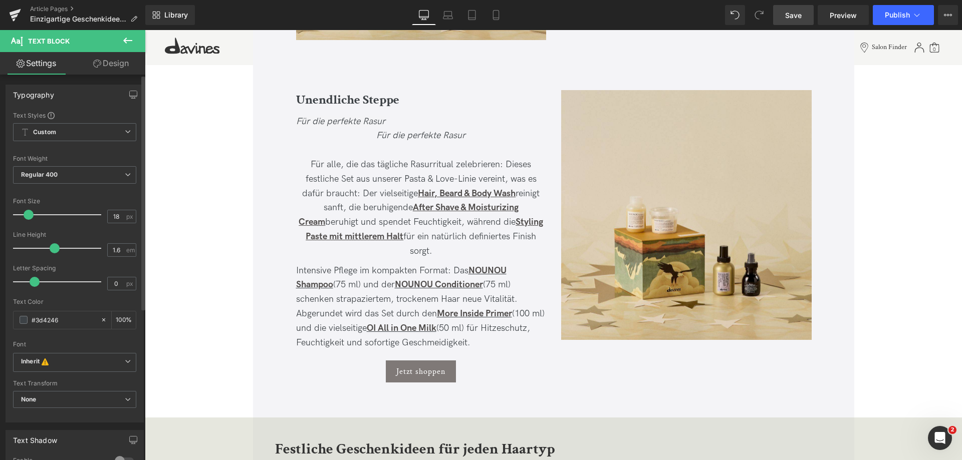
scroll to position [249, 0]
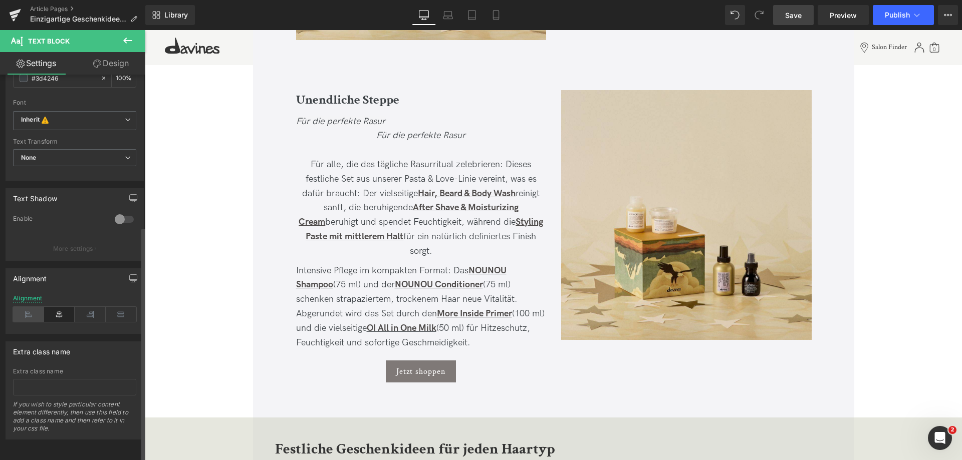
click at [29, 307] on icon at bounding box center [28, 314] width 31 height 15
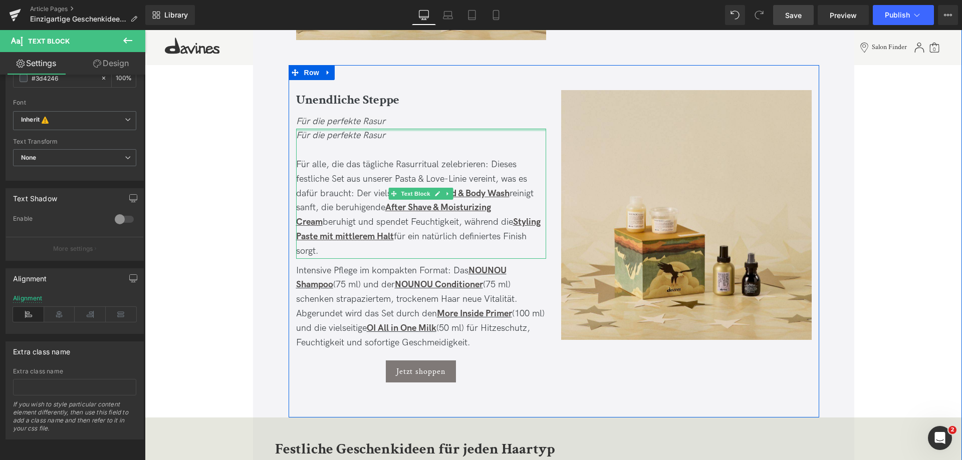
click at [378, 131] on div at bounding box center [421, 130] width 250 height 3
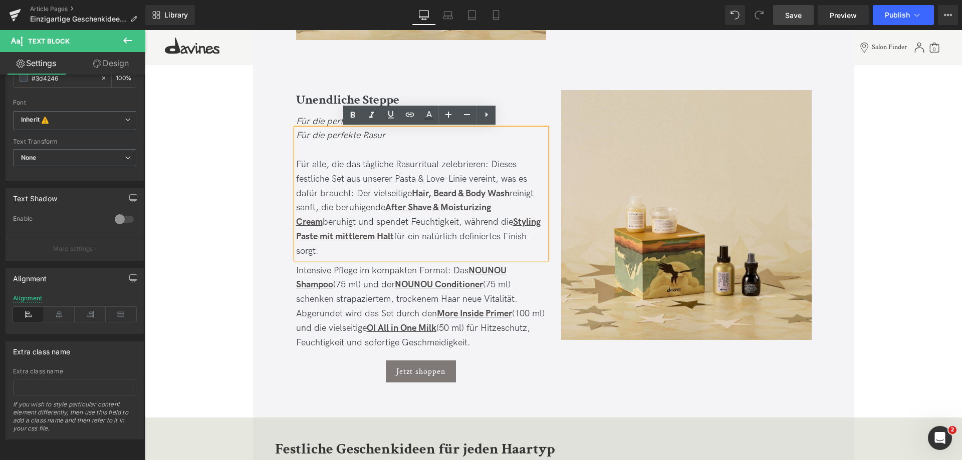
click at [296, 163] on p "Für alle, die das tägliche Rasurritual zelebrieren: Dieses festliche Set aus un…" at bounding box center [421, 208] width 250 height 101
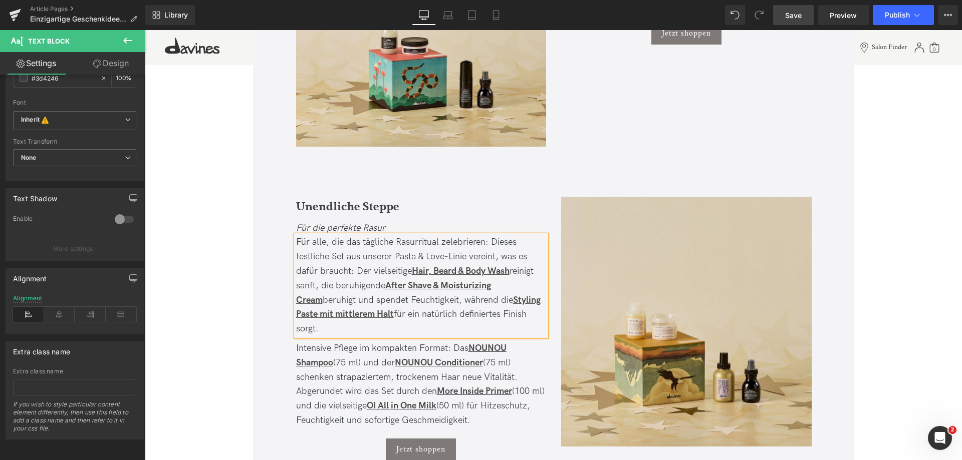
scroll to position [1694, 0]
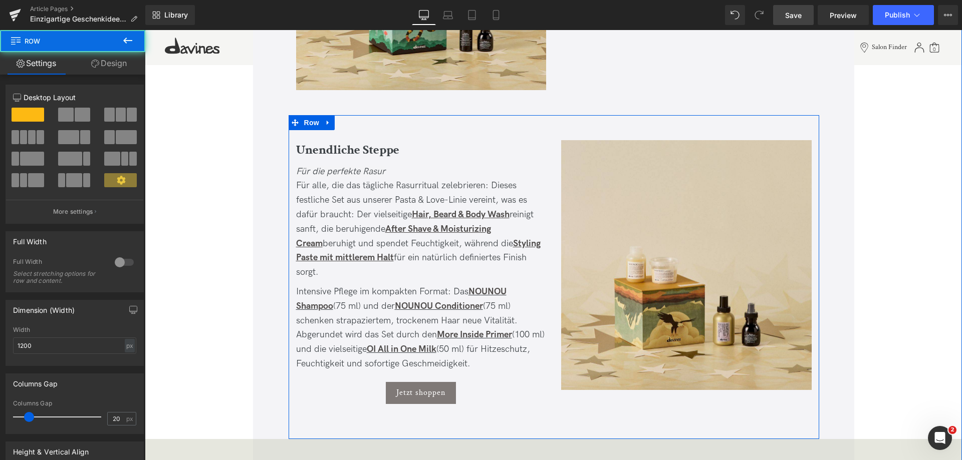
scroll to position [1443, 0]
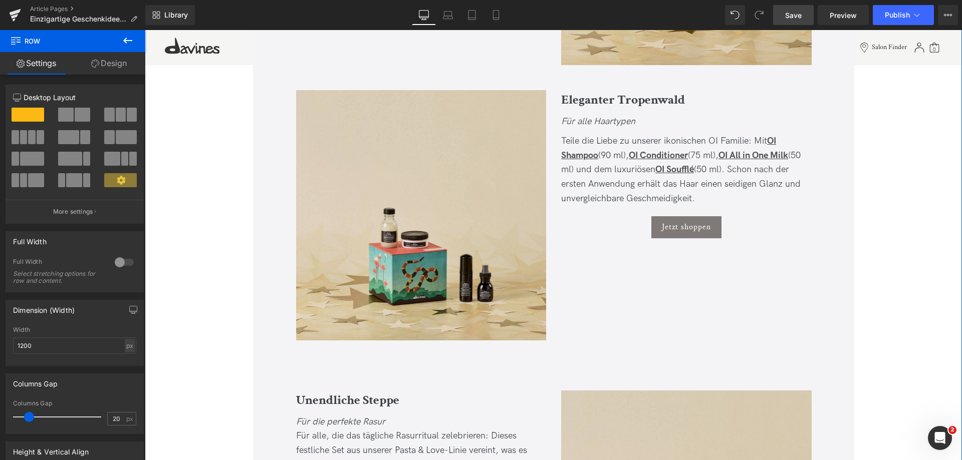
click at [592, 116] on div "Für alle Haartypen Text Block" at bounding box center [686, 122] width 250 height 15
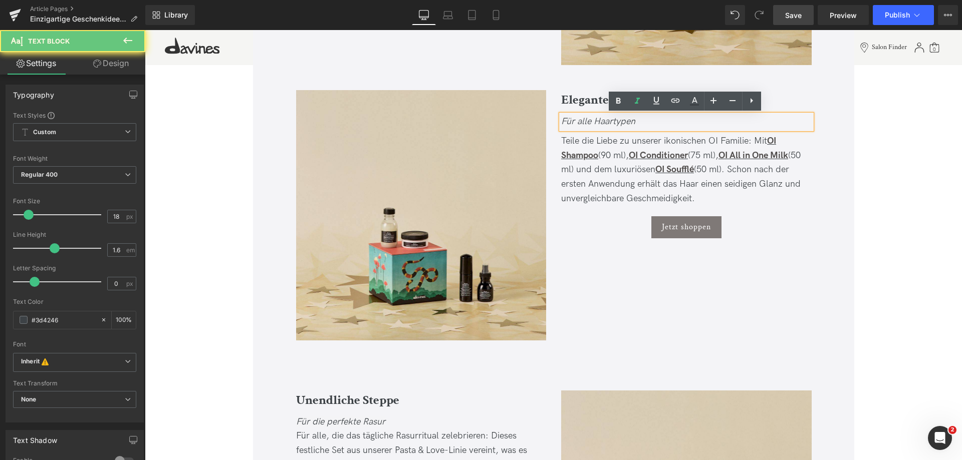
click at [588, 124] on icon "Für alle Haartypen" at bounding box center [598, 121] width 74 height 11
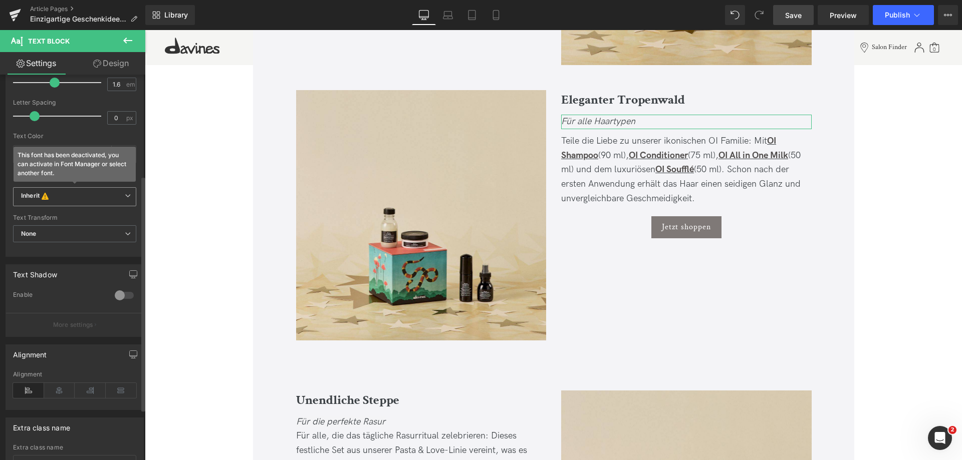
scroll to position [200, 0]
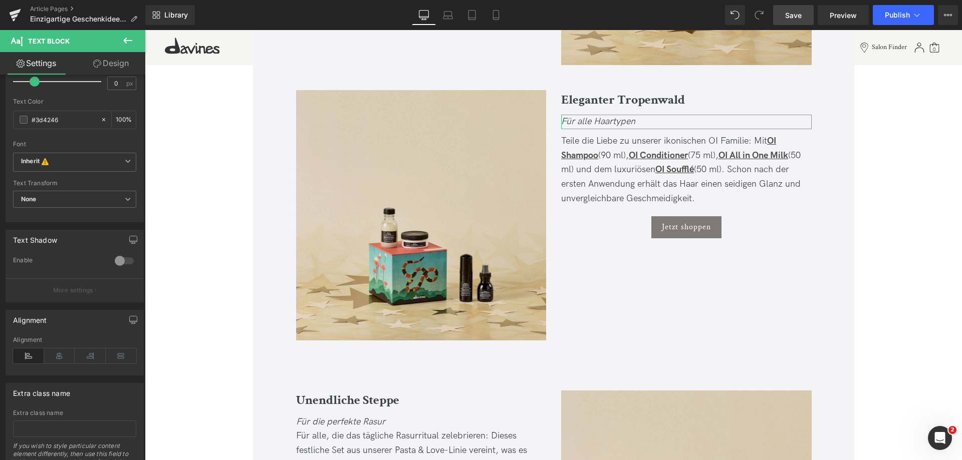
click at [126, 57] on link "Design" at bounding box center [111, 63] width 73 height 23
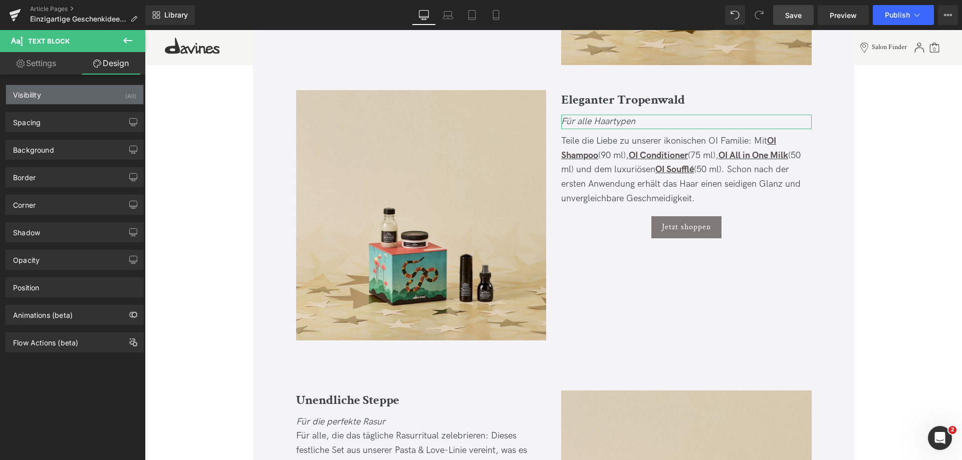
click at [56, 99] on div "Visibility (All)" at bounding box center [74, 94] width 137 height 19
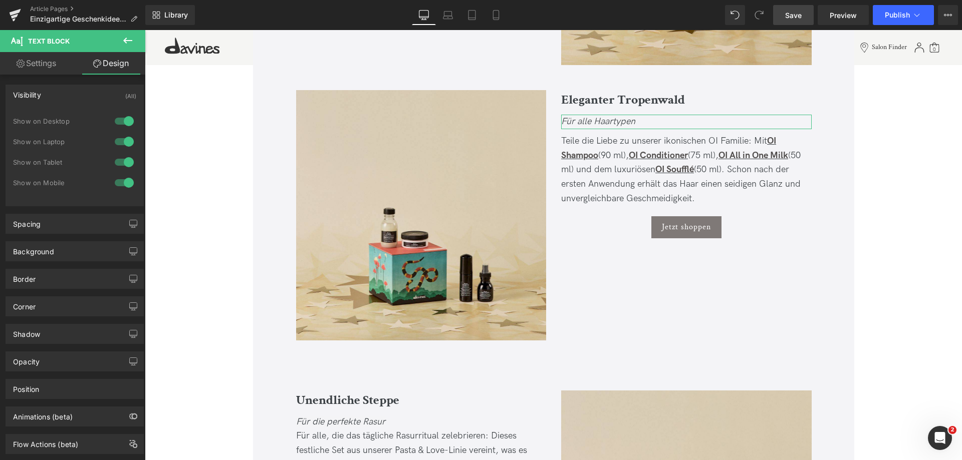
click at [56, 99] on div "Visibility (All)" at bounding box center [74, 94] width 137 height 19
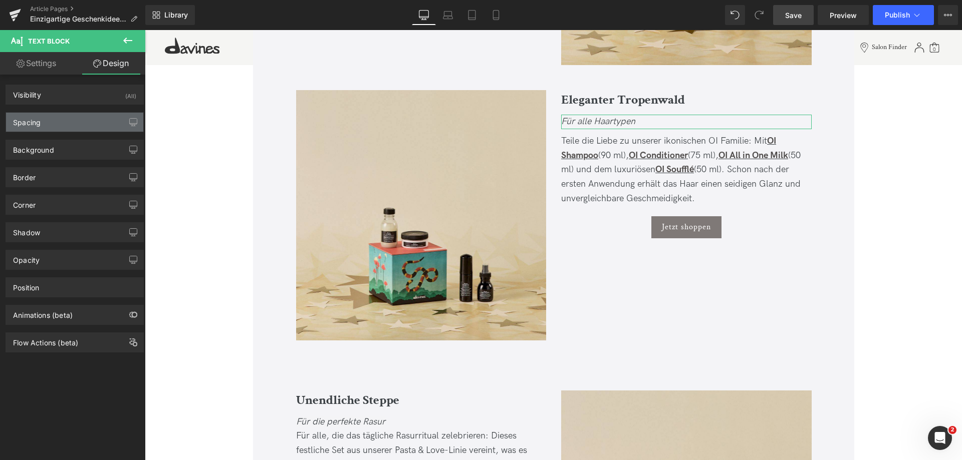
click at [57, 126] on div "Spacing" at bounding box center [74, 122] width 137 height 19
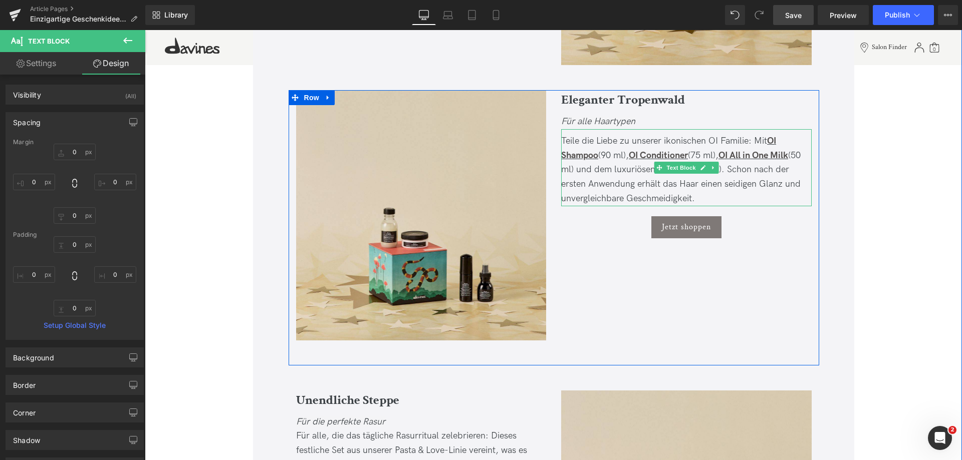
click at [602, 146] on div "Teile die Liebe zu unserer ikonischen OI Familie: Mit OI Shampoo (90 ml), OI Co…" at bounding box center [686, 170] width 250 height 72
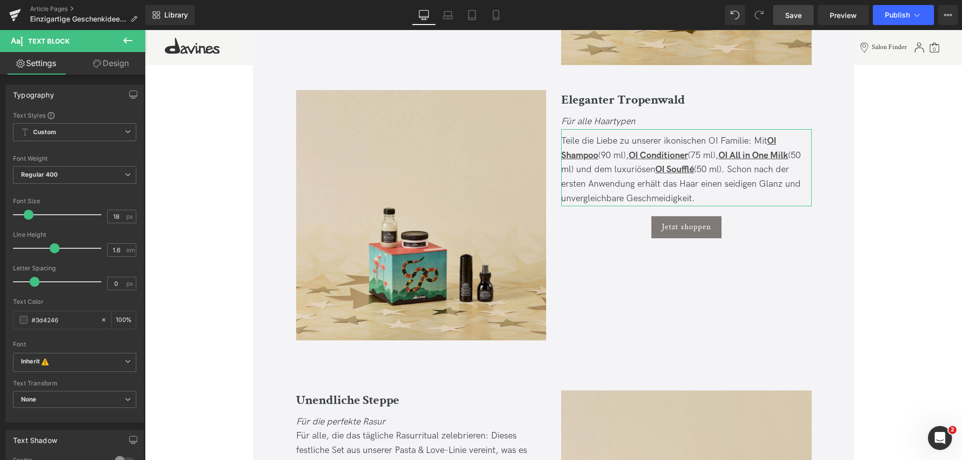
click at [105, 63] on link "Design" at bounding box center [111, 63] width 73 height 23
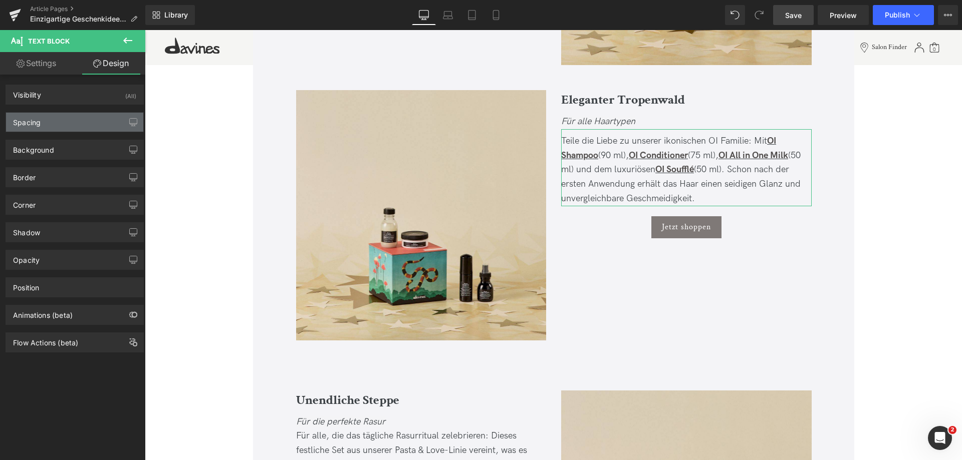
click at [65, 129] on div "Spacing" at bounding box center [74, 122] width 137 height 19
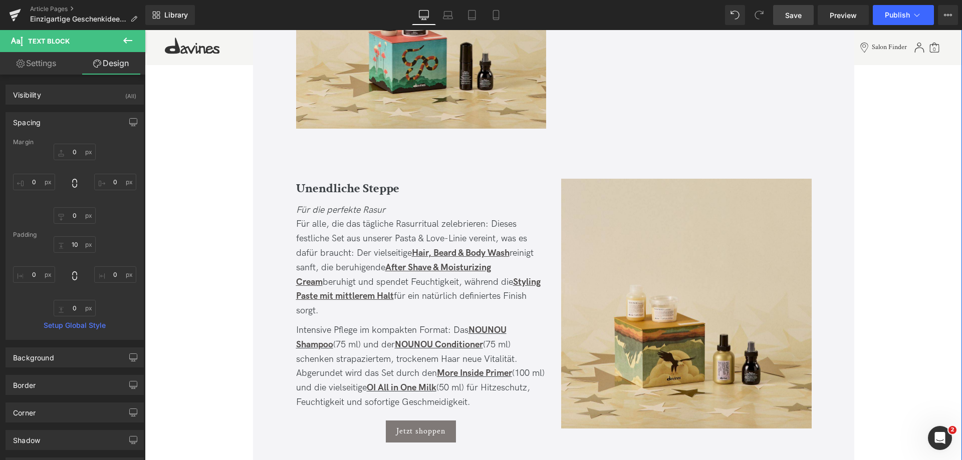
scroll to position [1694, 0]
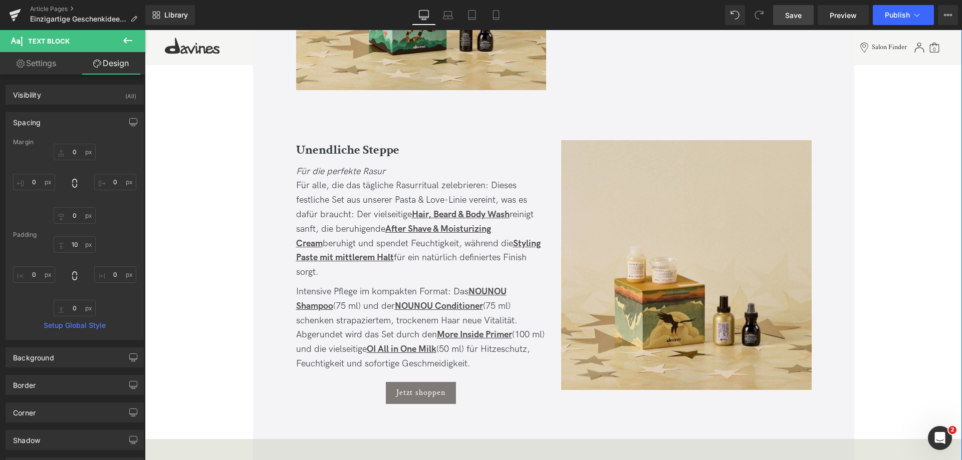
click at [336, 217] on span "Für alle, die das tägliche Rasurritual zelebrieren: Dieses festliche Set aus un…" at bounding box center [411, 200] width 231 height 40
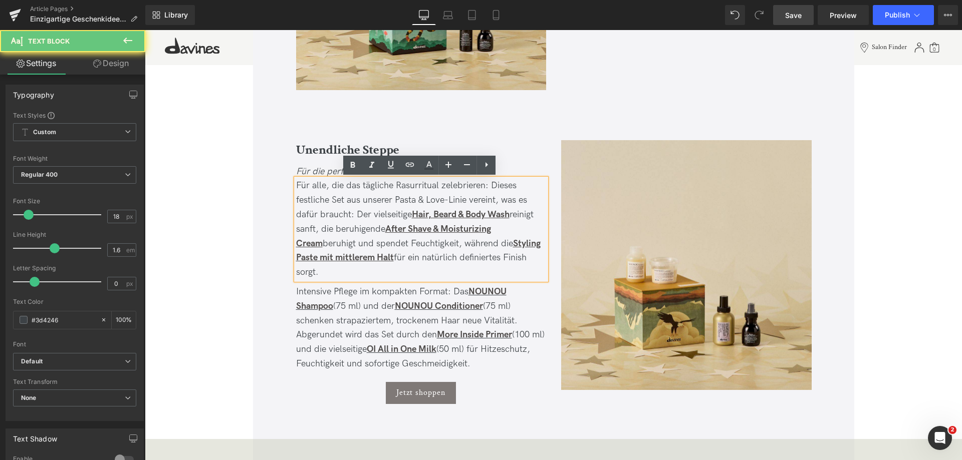
click at [347, 213] on span "Für alle, die das tägliche Rasurritual zelebrieren: Dieses festliche Set aus un…" at bounding box center [411, 200] width 231 height 40
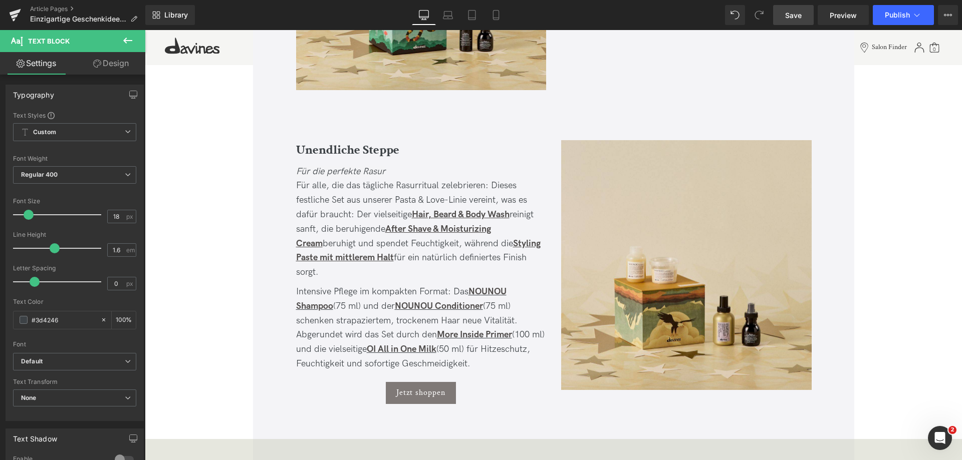
click at [115, 67] on link "Design" at bounding box center [111, 63] width 73 height 23
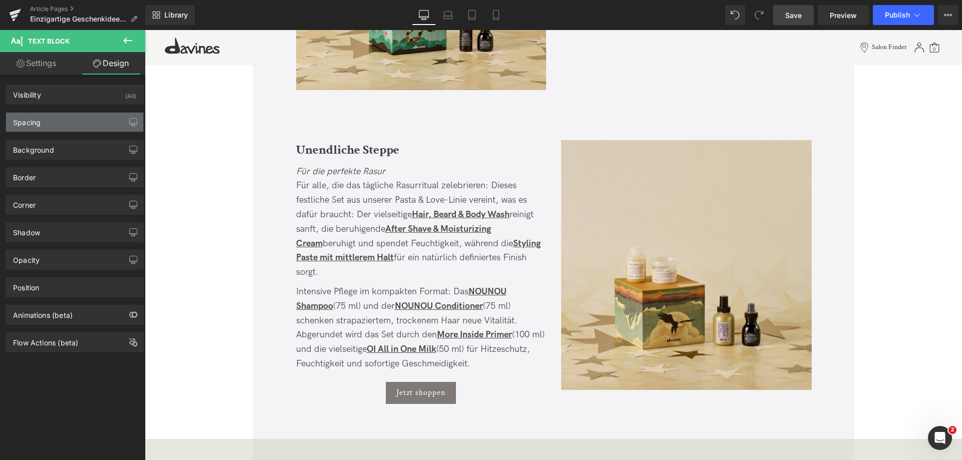
click at [47, 121] on div "Spacing" at bounding box center [74, 122] width 137 height 19
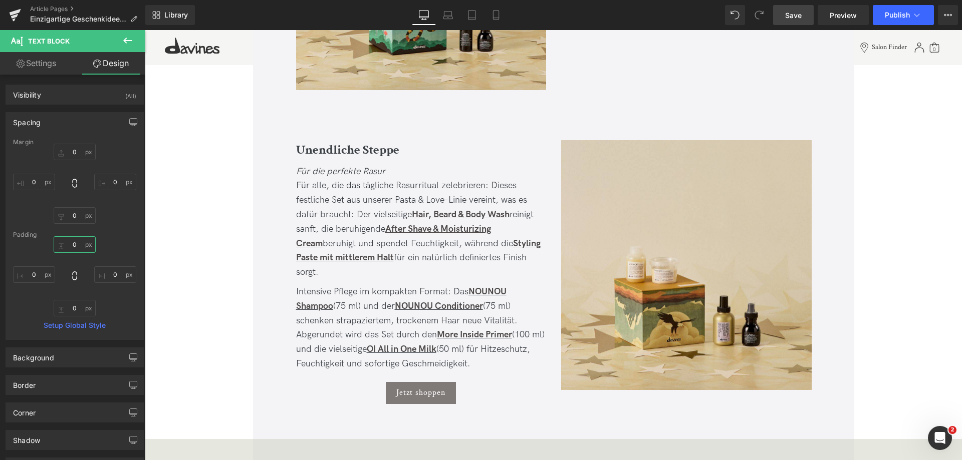
click at [85, 241] on input "0" at bounding box center [75, 244] width 42 height 17
type input "10"
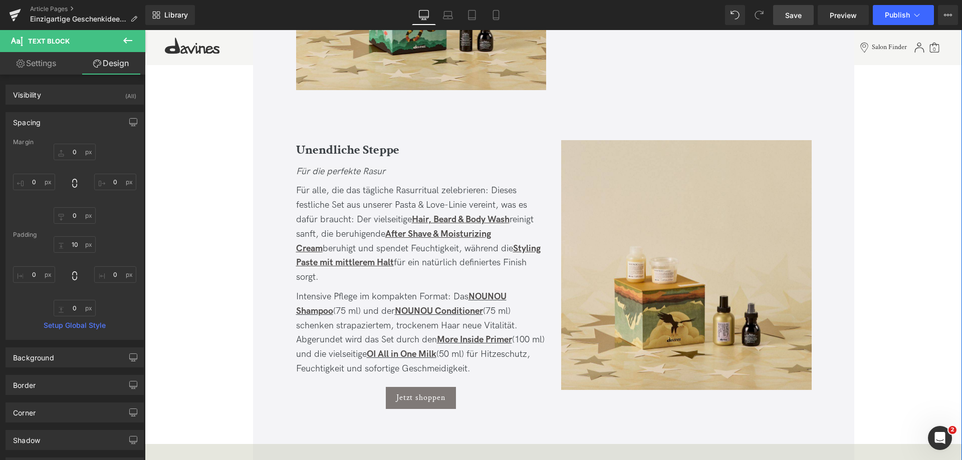
click at [381, 309] on span "Intensive Pflege im kompakten Format: Das NOUNOU Shampoo (75 ml) und der NOUNOU…" at bounding box center [420, 333] width 248 height 83
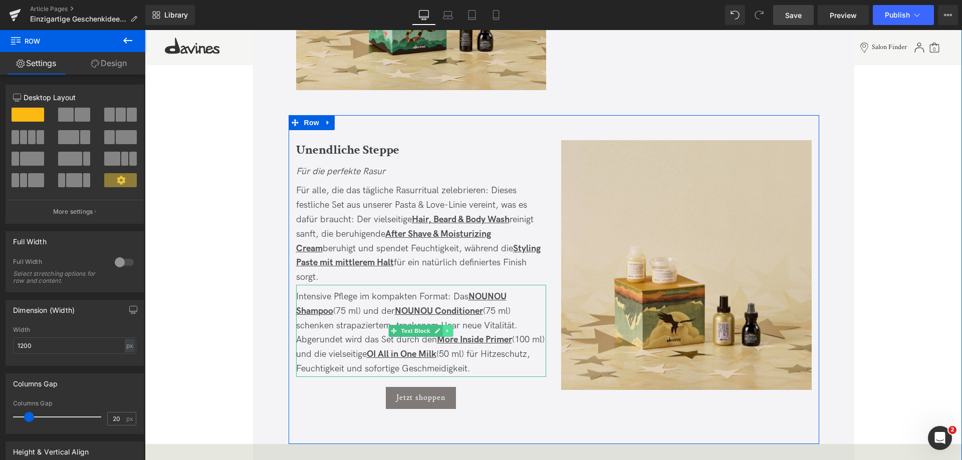
click at [448, 330] on icon at bounding box center [448, 331] width 6 height 6
click at [450, 330] on icon at bounding box center [453, 331] width 6 height 6
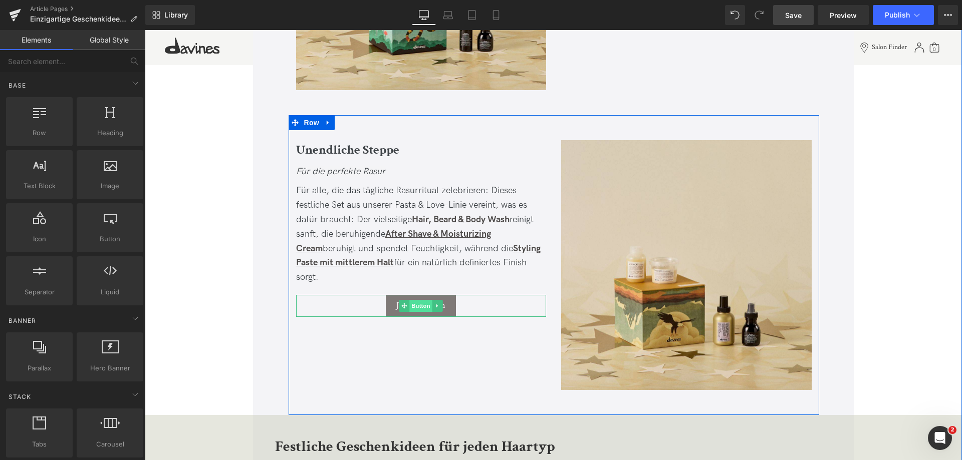
click at [418, 310] on span "Button" at bounding box center [420, 306] width 23 height 12
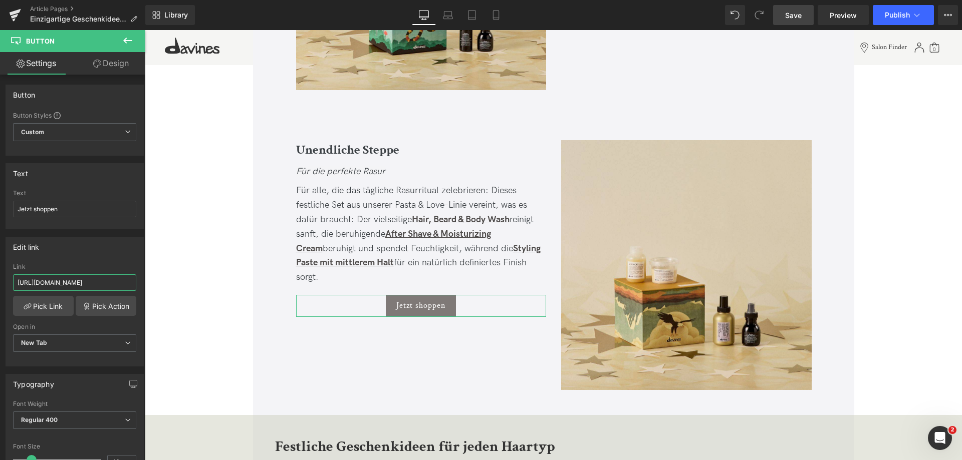
scroll to position [0, 75]
drag, startPoint x: 113, startPoint y: 284, endPoint x: 88, endPoint y: 283, distance: 25.1
click at [88, 283] on input "[URL][DOMAIN_NAME]" at bounding box center [74, 282] width 123 height 17
type input "[URL][DOMAIN_NAME]"
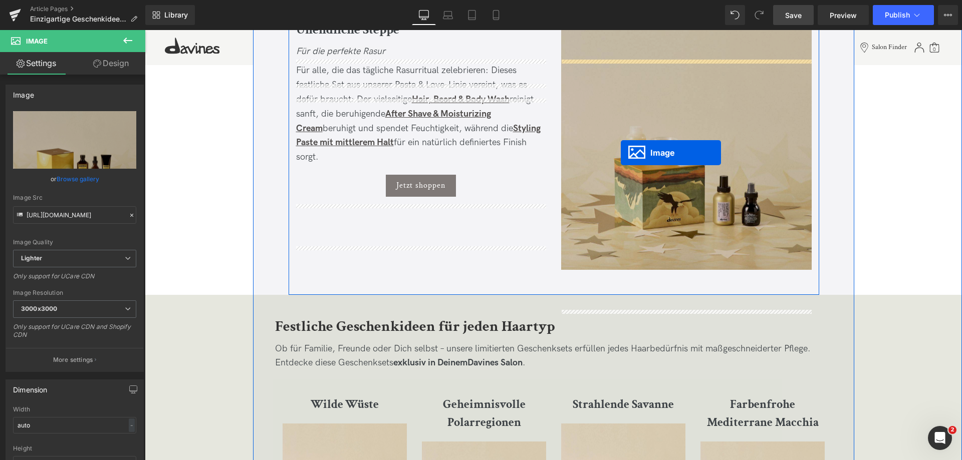
scroll to position [1774, 0]
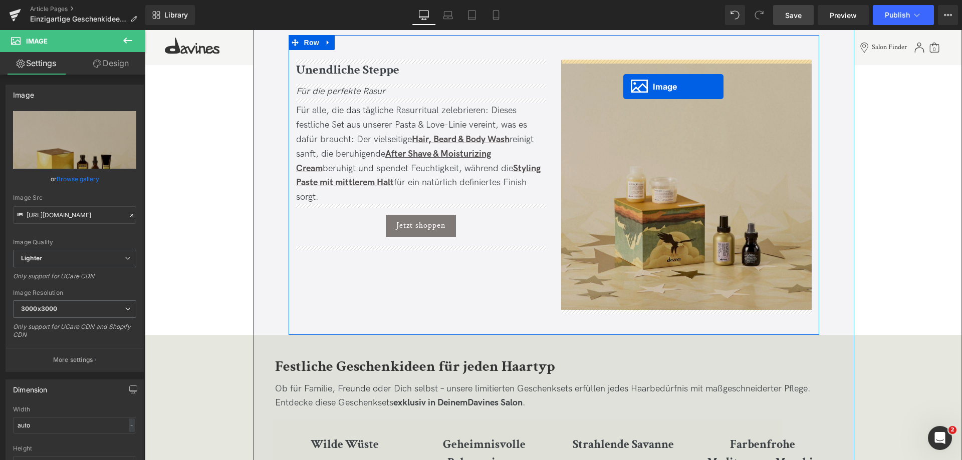
drag, startPoint x: 748, startPoint y: 437, endPoint x: 623, endPoint y: 87, distance: 372.2
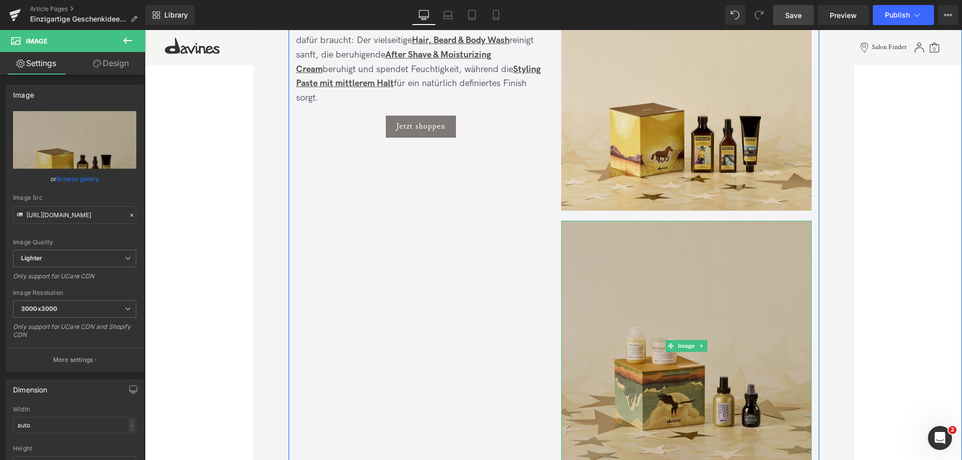
scroll to position [1874, 0]
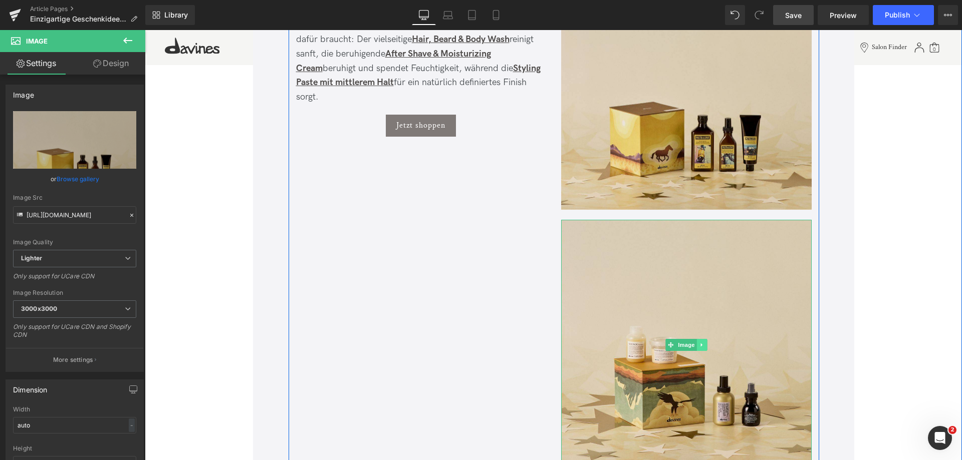
click at [701, 344] on icon at bounding box center [702, 345] width 6 height 6
click at [707, 344] on icon at bounding box center [707, 345] width 6 height 6
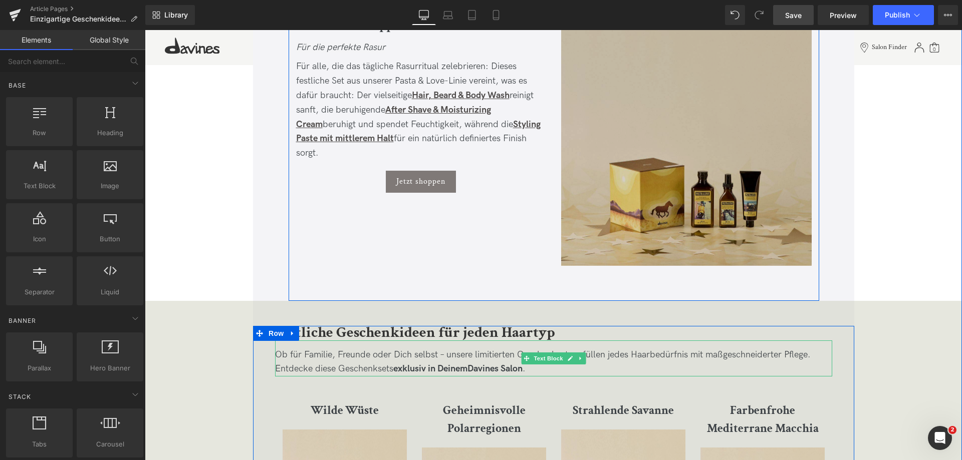
scroll to position [1774, 0]
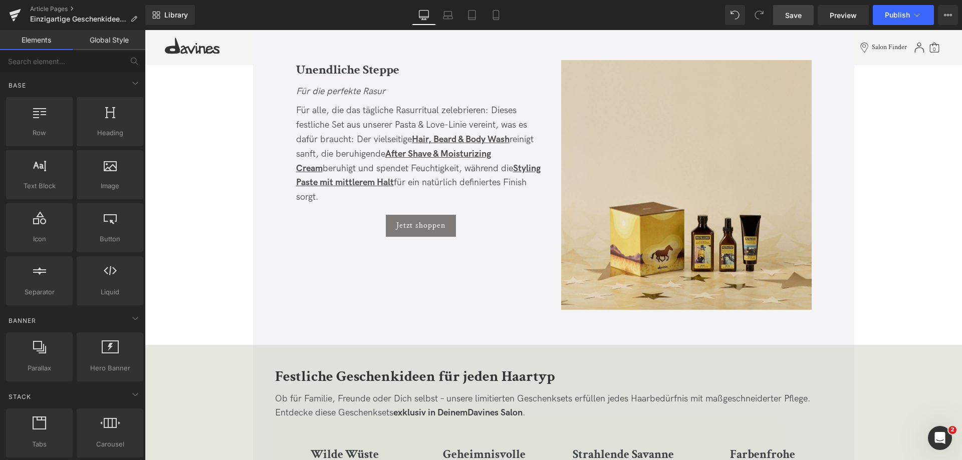
click at [797, 16] on span "Save" at bounding box center [793, 15] width 17 height 11
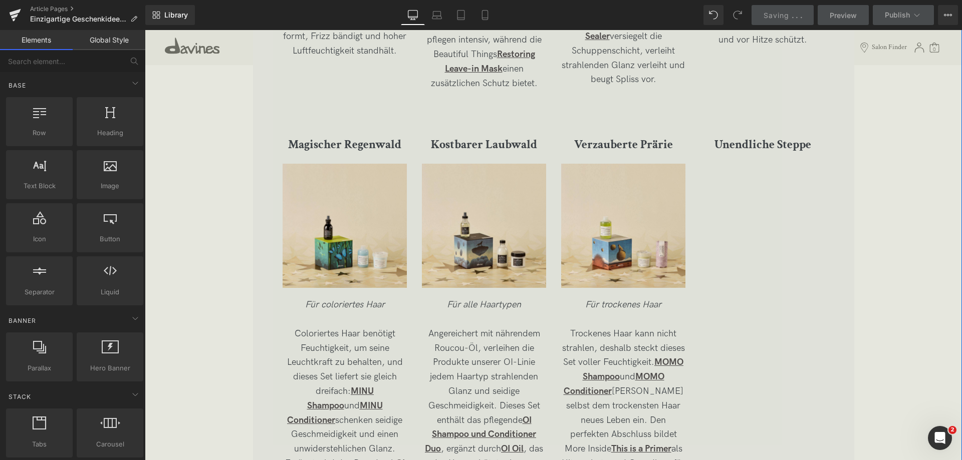
scroll to position [2525, 0]
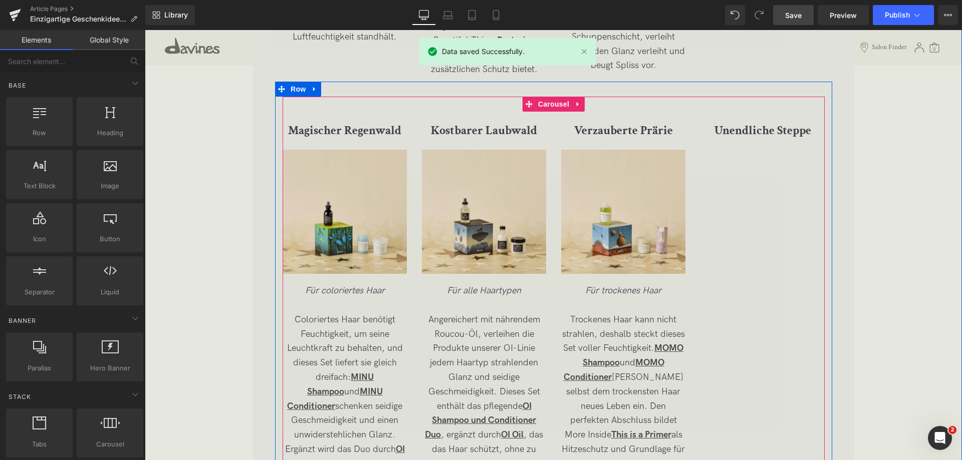
click at [741, 133] on div "Unendliche Steppe Heading" at bounding box center [762, 131] width 124 height 38
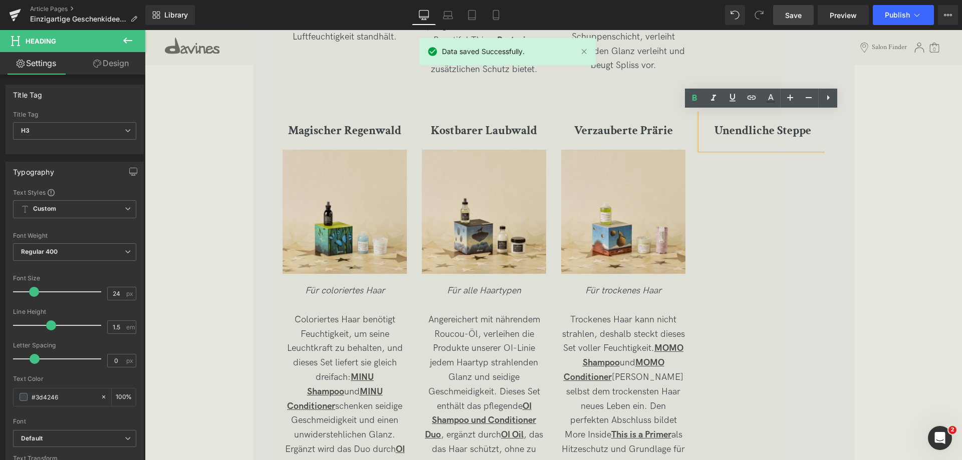
click at [817, 245] on div "Magischer Regenwald Heading Image Für coloriertes Haar Coloriertes Haar benötig…" at bounding box center [561, 306] width 557 height 389
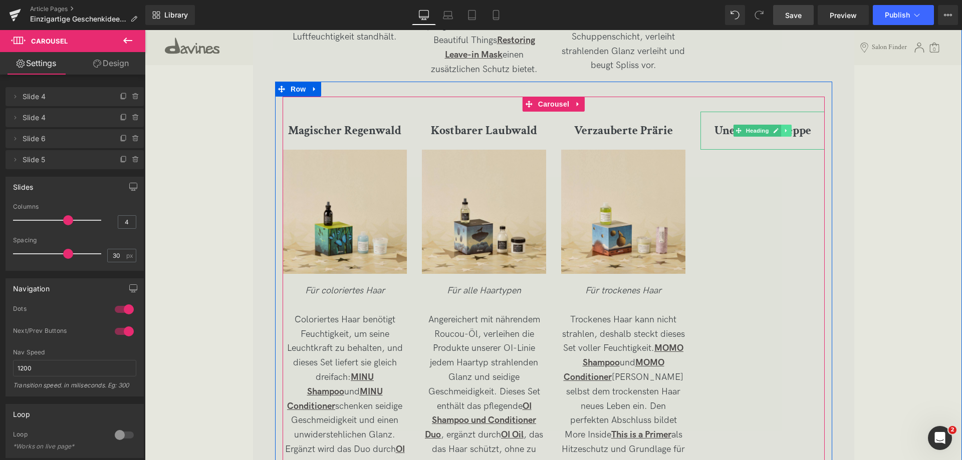
click at [785, 131] on icon at bounding box center [786, 131] width 2 height 4
click at [787, 127] on link at bounding box center [791, 131] width 11 height 12
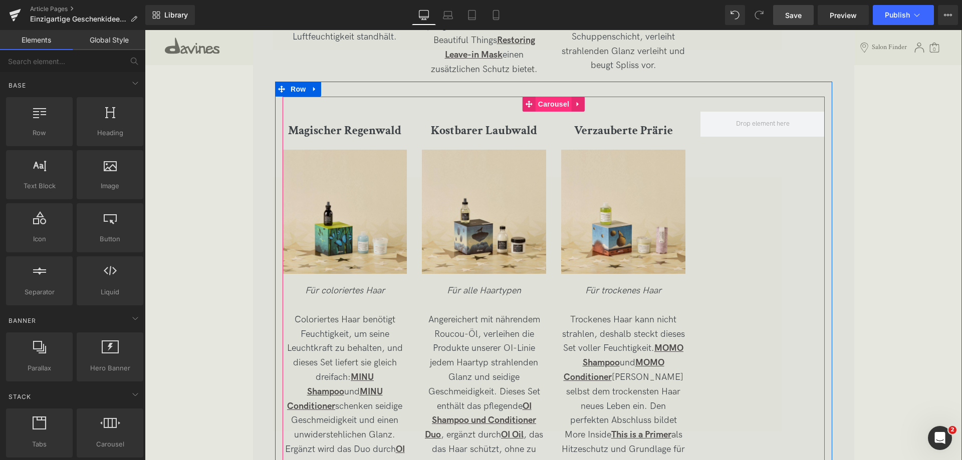
click at [552, 107] on span "Carousel" at bounding box center [553, 104] width 36 height 15
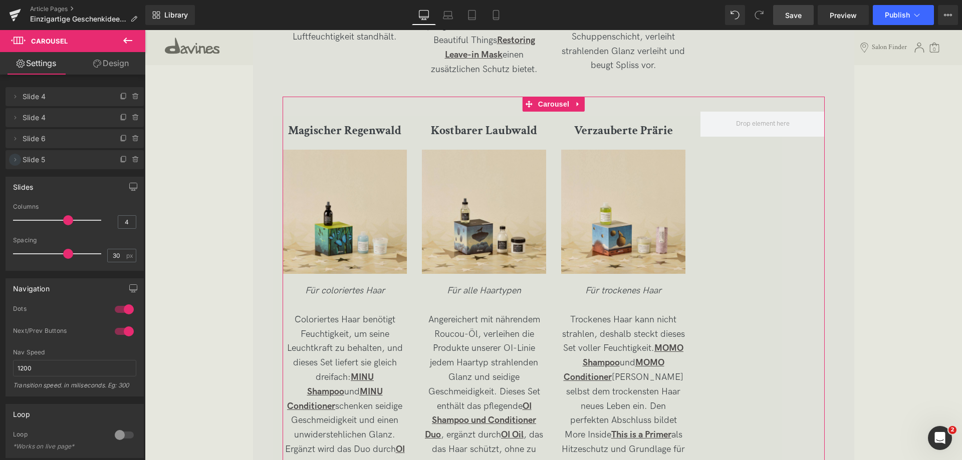
click at [13, 160] on icon at bounding box center [15, 160] width 8 height 8
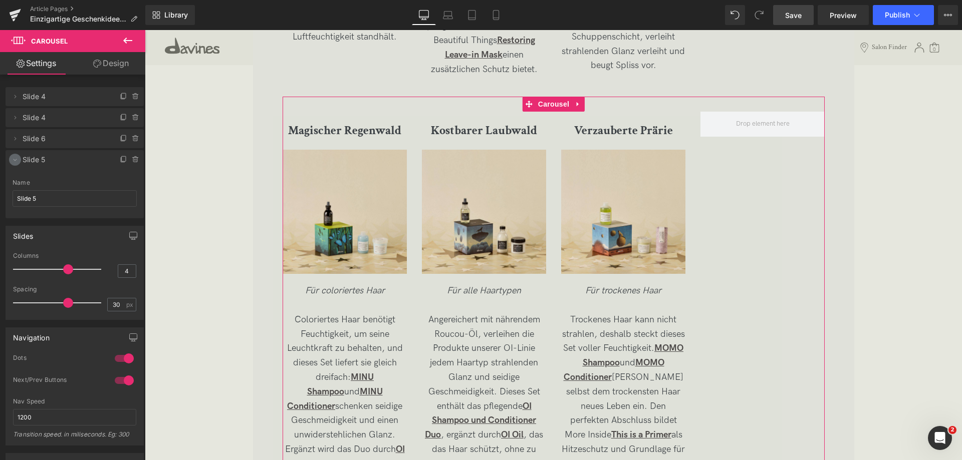
click at [13, 160] on icon at bounding box center [15, 160] width 8 height 8
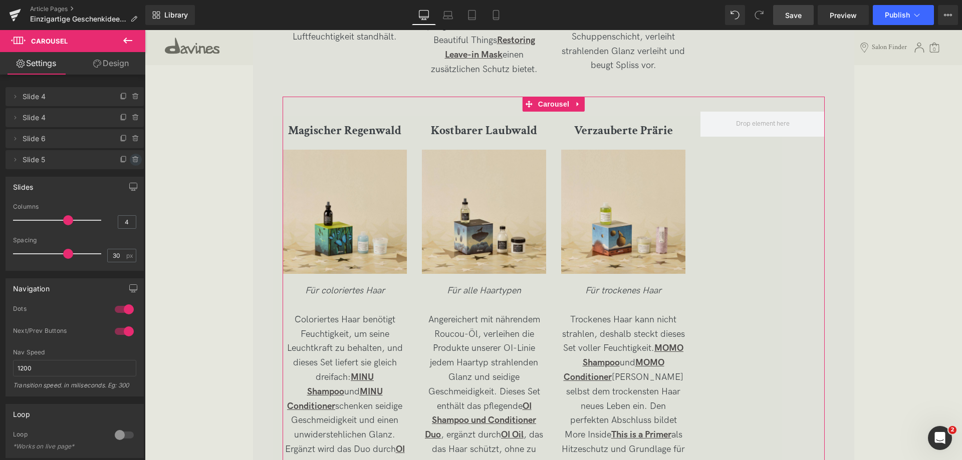
click at [132, 158] on icon at bounding box center [136, 160] width 8 height 8
click at [125, 160] on button "Delete" at bounding box center [125, 160] width 32 height 13
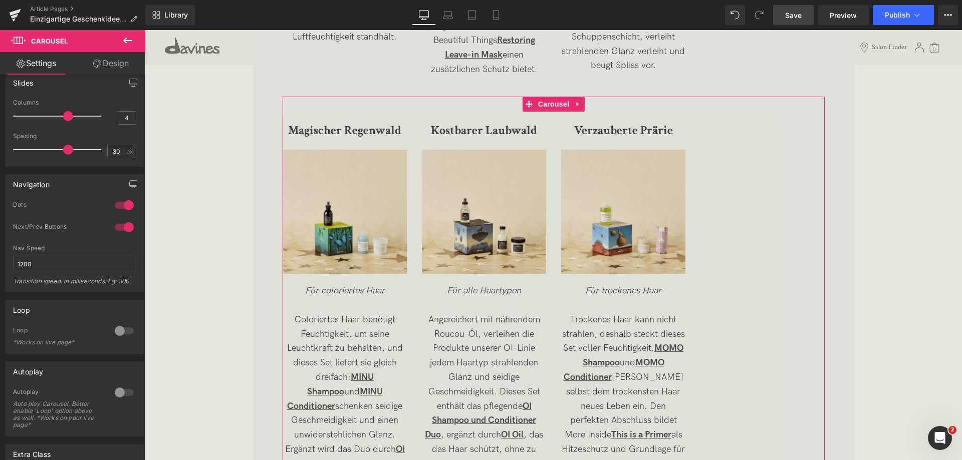
scroll to position [0, 0]
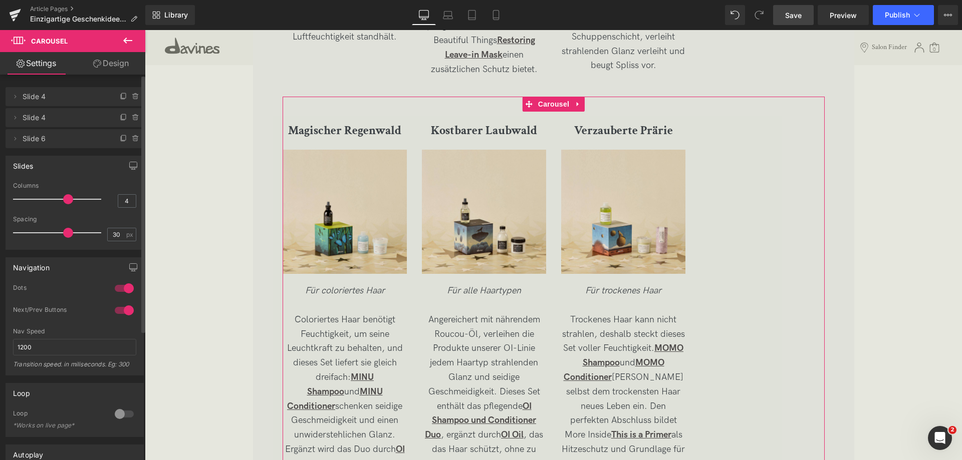
type input "3"
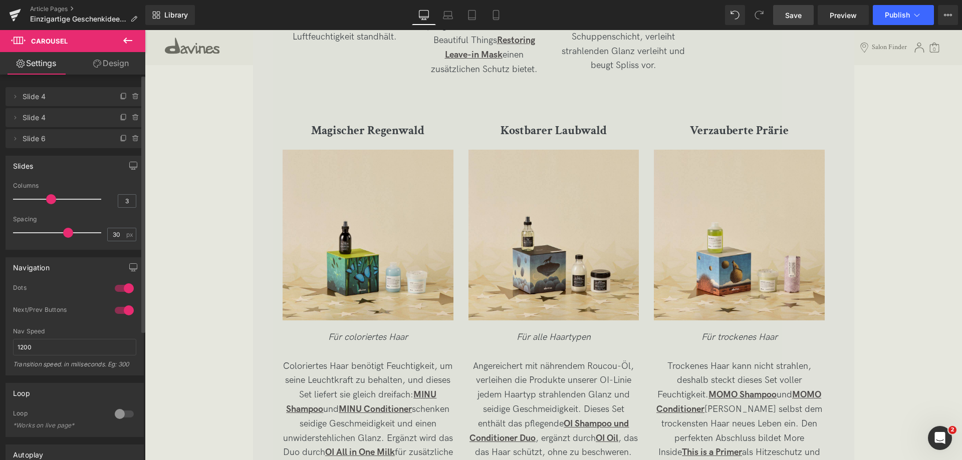
drag, startPoint x: 66, startPoint y: 198, endPoint x: 57, endPoint y: 195, distance: 9.4
click at [57, 195] on div at bounding box center [59, 199] width 83 height 20
click at [799, 17] on span "Save" at bounding box center [793, 15] width 17 height 11
drag, startPoint x: 795, startPoint y: 24, endPoint x: 564, endPoint y: 125, distance: 252.8
click at [795, 24] on link "Save" at bounding box center [793, 15] width 41 height 20
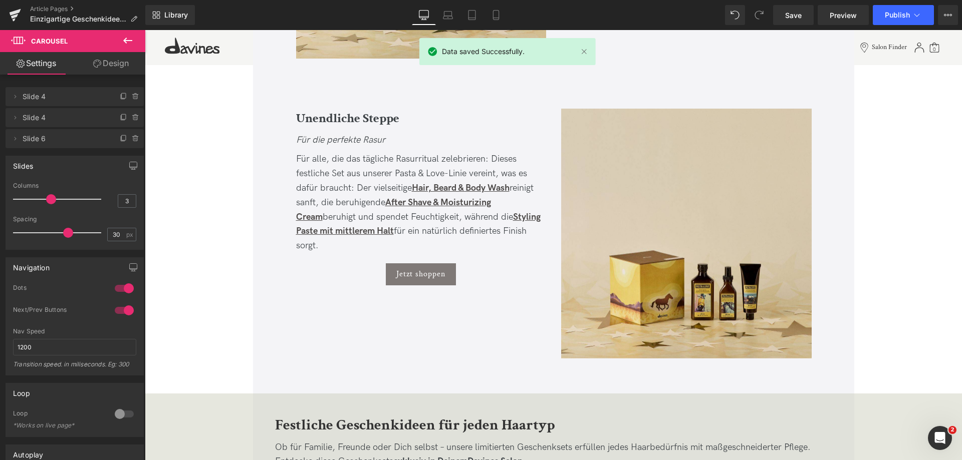
scroll to position [1724, 0]
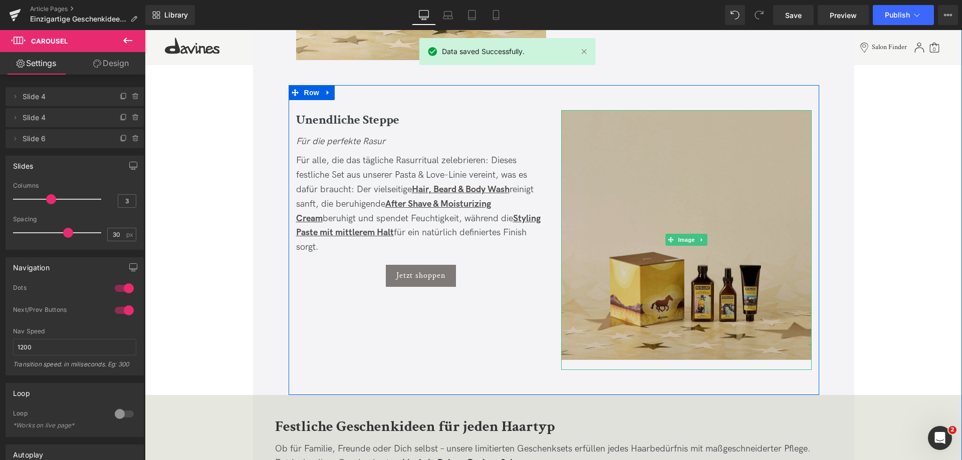
click at [672, 213] on img at bounding box center [686, 240] width 250 height 260
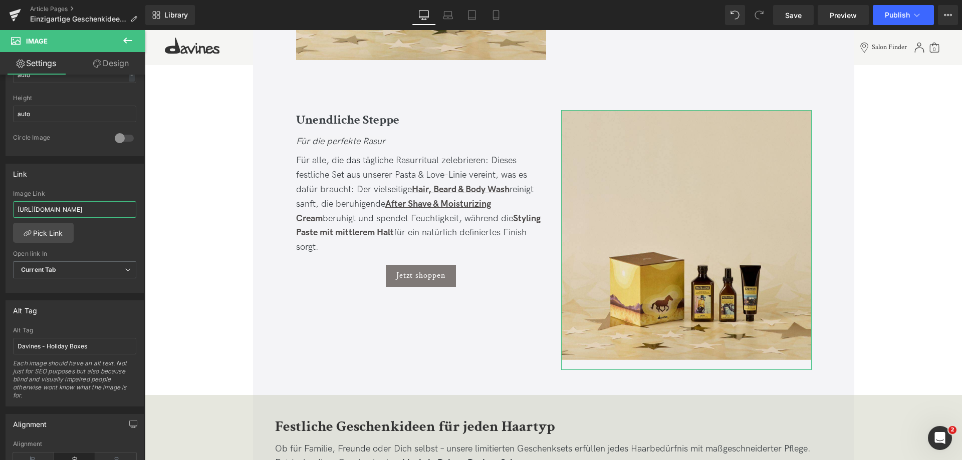
scroll to position [0, 77]
drag, startPoint x: 280, startPoint y: 240, endPoint x: 167, endPoint y: 211, distance: 116.4
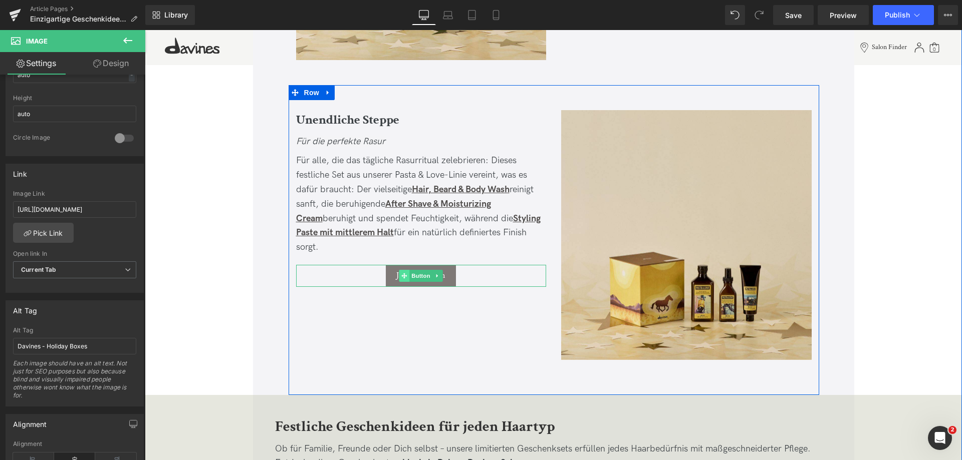
click at [407, 273] on span at bounding box center [404, 276] width 11 height 12
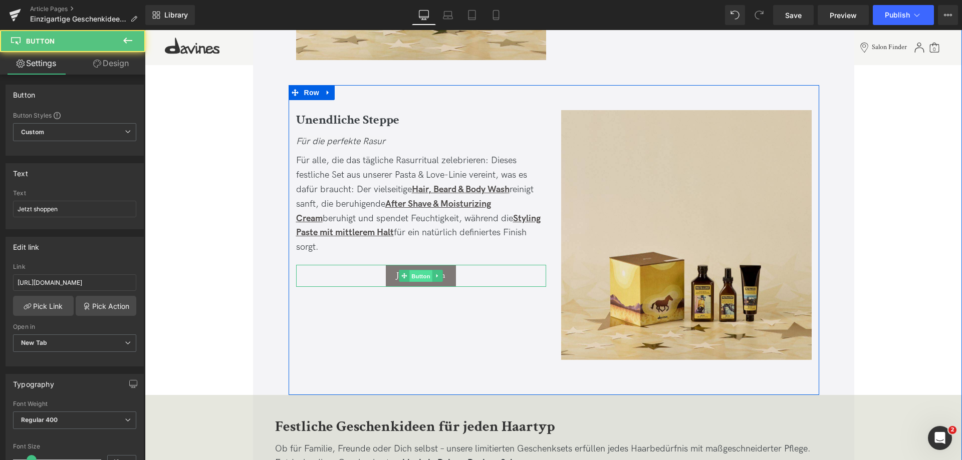
click at [409, 273] on span "Button" at bounding box center [420, 276] width 23 height 12
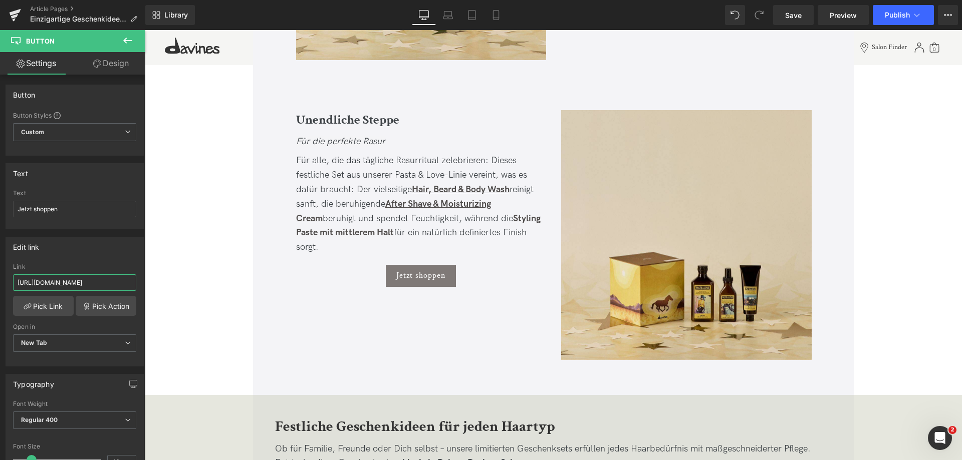
drag, startPoint x: 253, startPoint y: 308, endPoint x: 231, endPoint y: 290, distance: 28.9
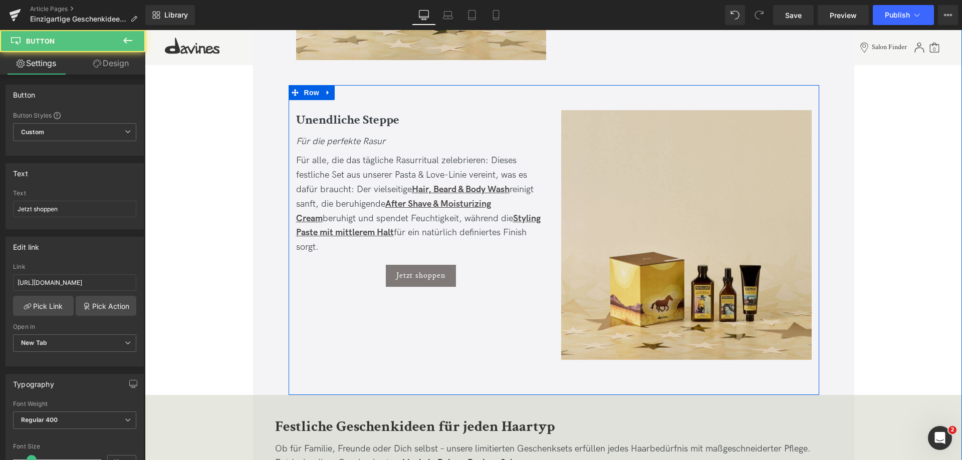
click at [510, 267] on div "Jetzt shoppen" at bounding box center [421, 276] width 250 height 22
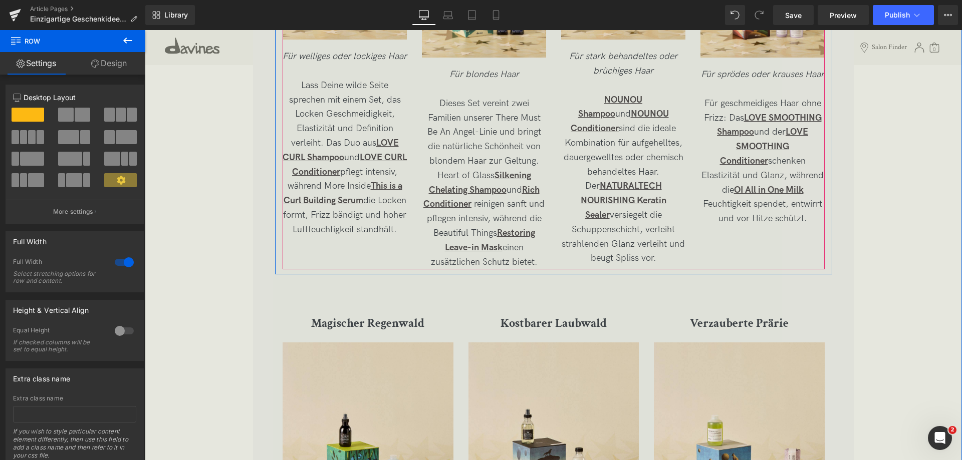
scroll to position [2525, 0]
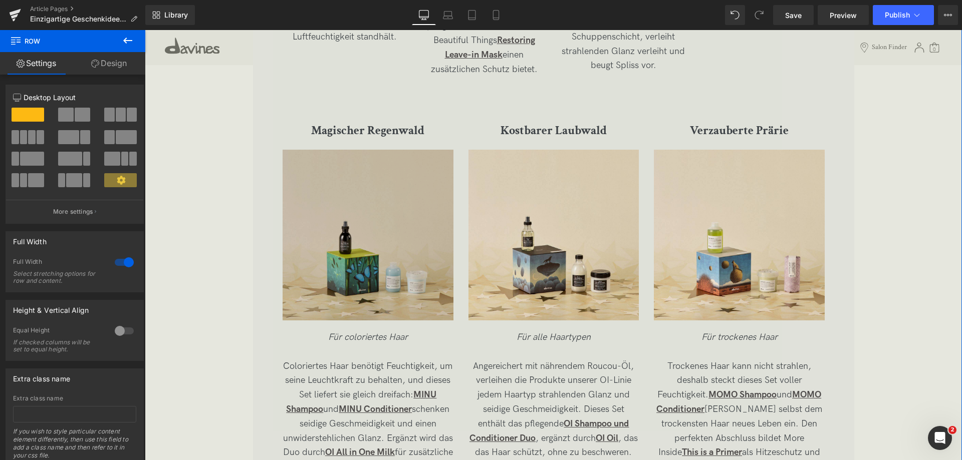
click at [374, 248] on img at bounding box center [368, 240] width 171 height 181
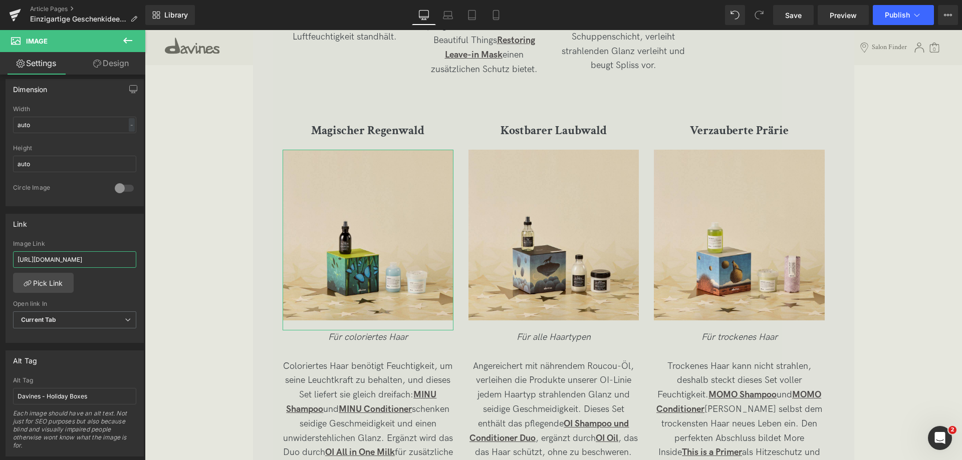
scroll to position [0, 86]
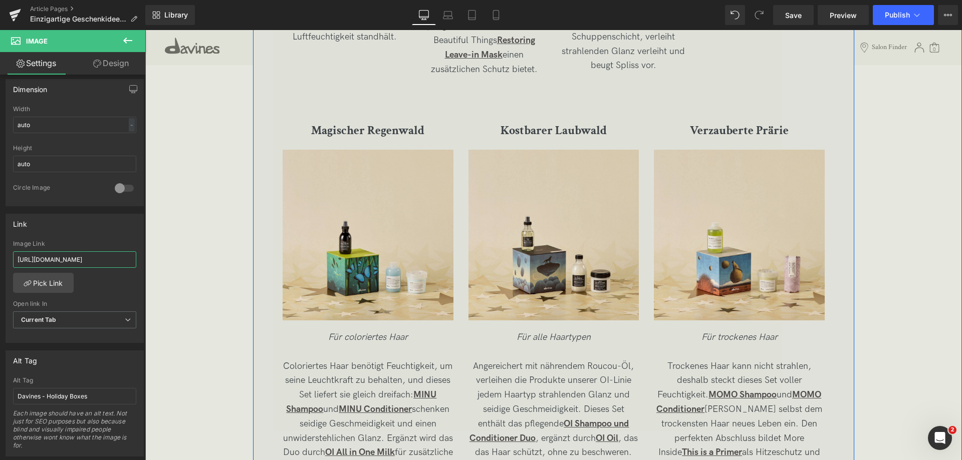
drag, startPoint x: 255, startPoint y: 293, endPoint x: 235, endPoint y: 266, distance: 33.3
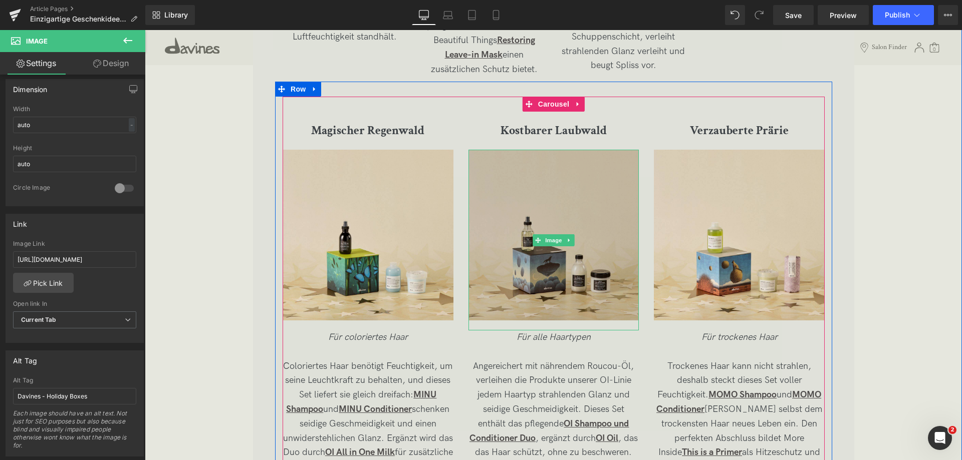
click at [495, 283] on img at bounding box center [553, 240] width 171 height 181
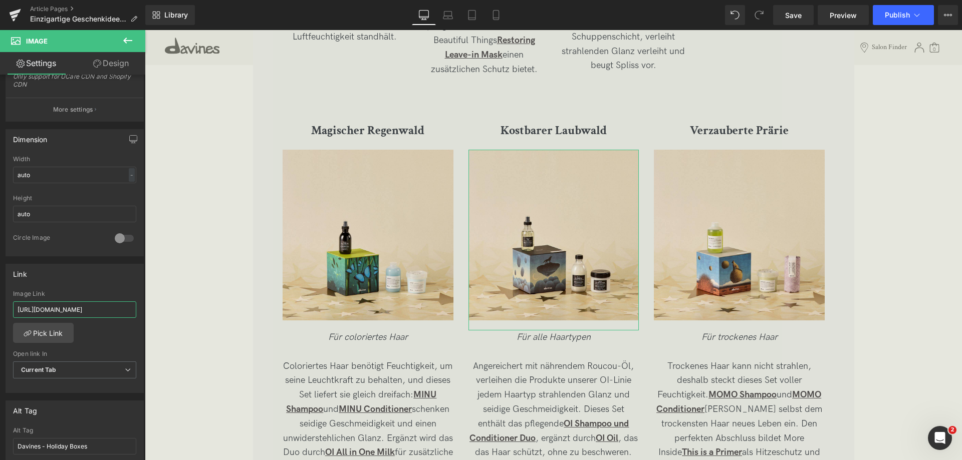
scroll to position [0, 79]
drag, startPoint x: 230, startPoint y: 337, endPoint x: 226, endPoint y: 320, distance: 17.1
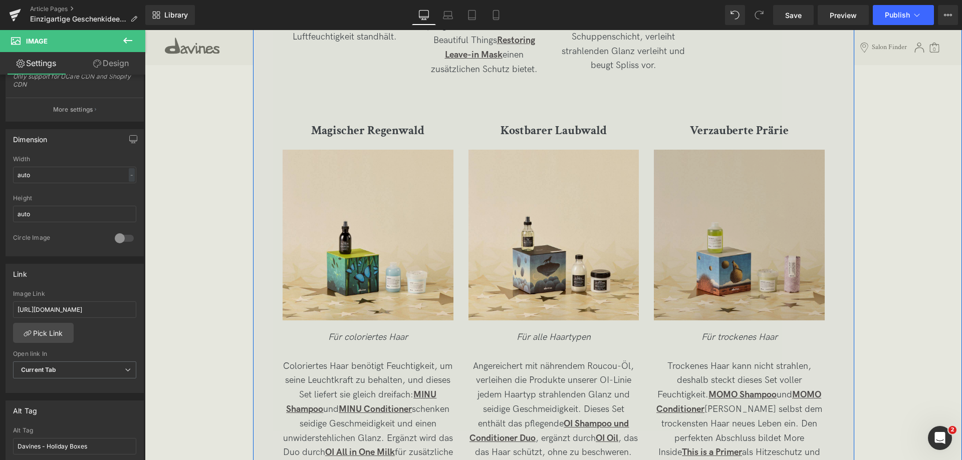
click at [792, 271] on img at bounding box center [739, 240] width 171 height 181
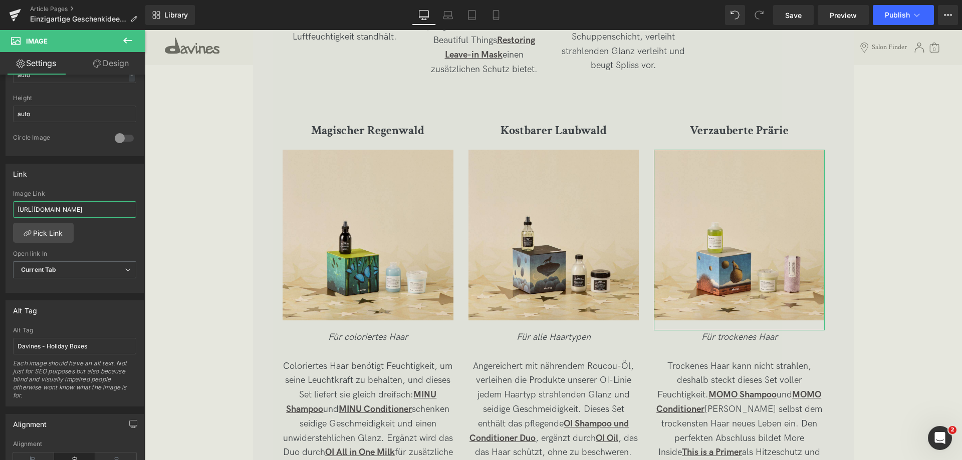
scroll to position [0, 78]
drag, startPoint x: 224, startPoint y: 237, endPoint x: 238, endPoint y: 216, distance: 25.0
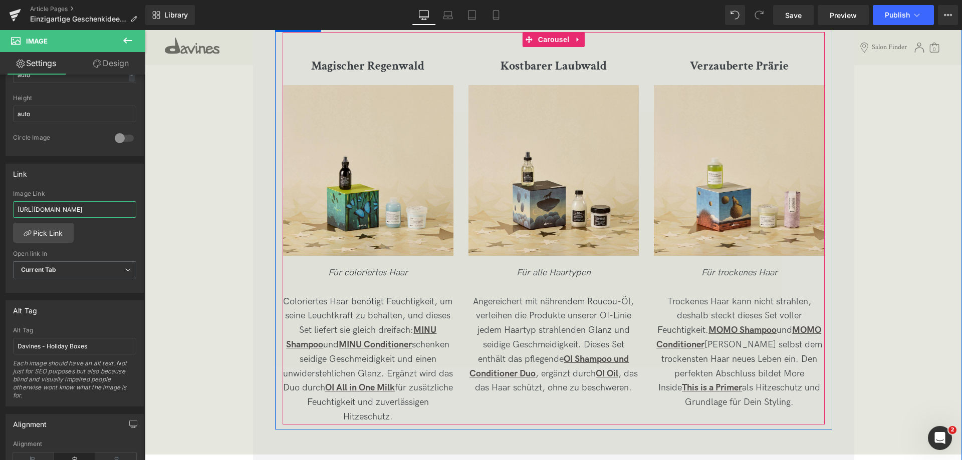
scroll to position [2725, 0]
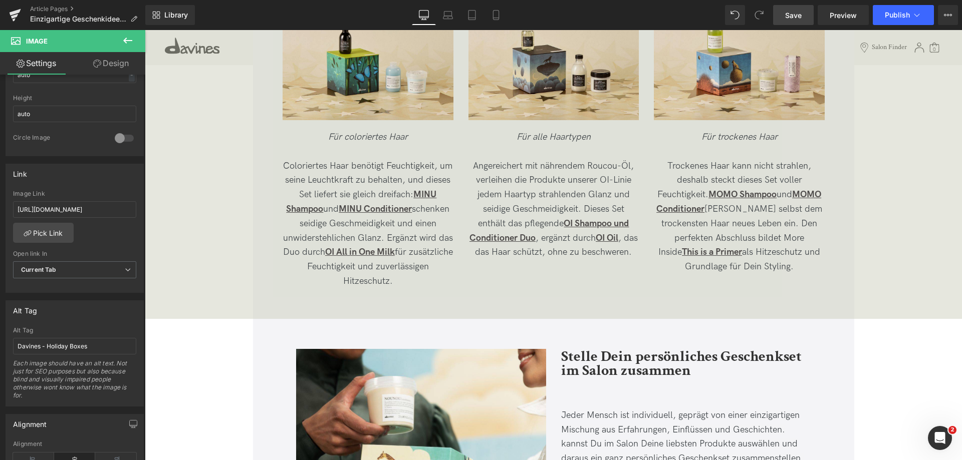
click at [793, 21] on link "Save" at bounding box center [793, 15] width 41 height 20
click at [796, 16] on span "Save" at bounding box center [793, 15] width 17 height 11
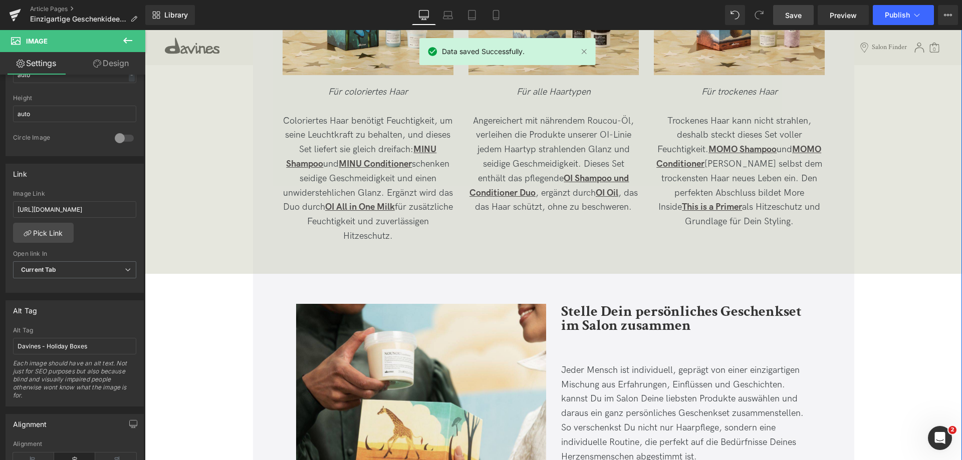
scroll to position [2926, 0]
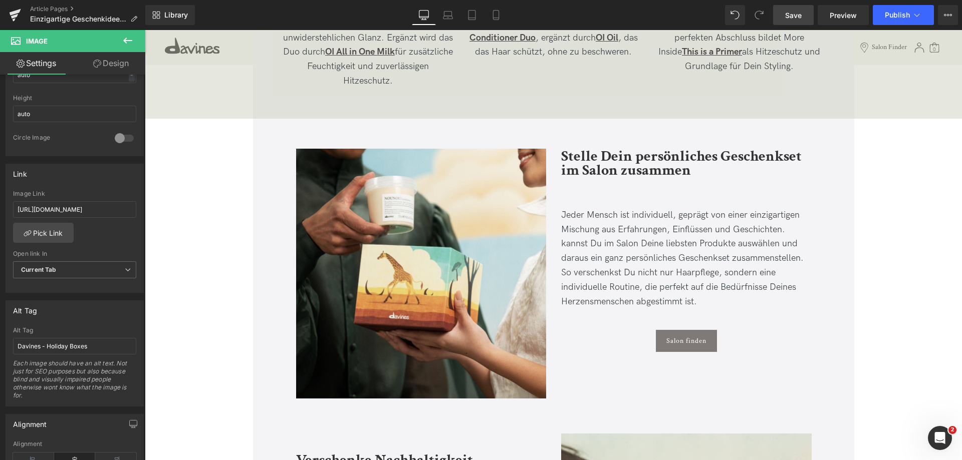
click at [801, 15] on span "Save" at bounding box center [793, 15] width 17 height 11
click at [803, 15] on link "Save" at bounding box center [793, 15] width 41 height 20
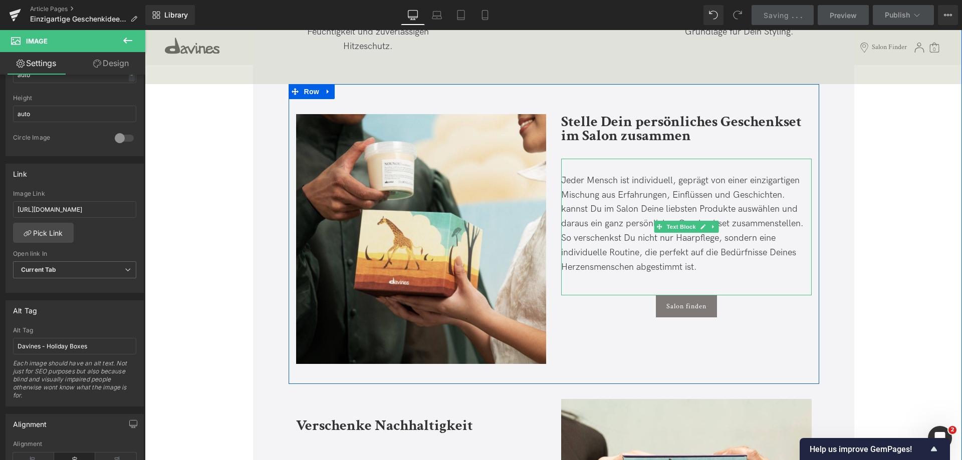
scroll to position [3026, 0]
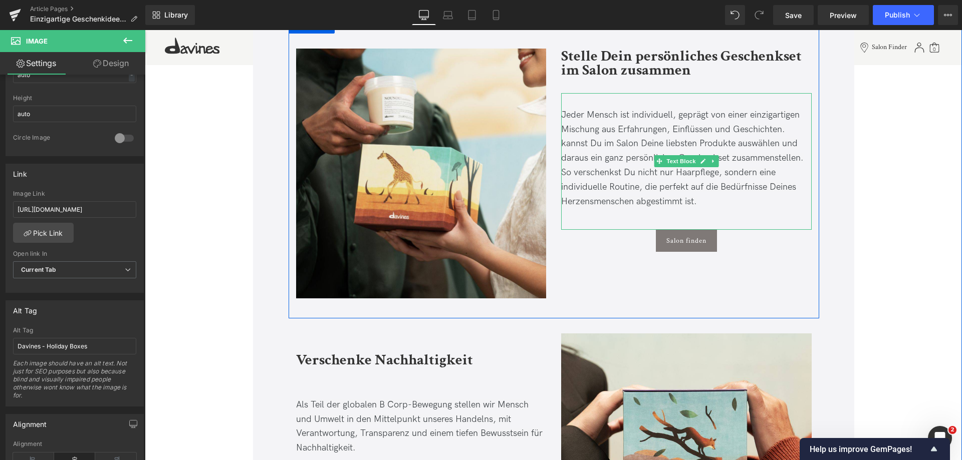
click at [792, 121] on p "Jeder Mensch ist individuell, geprägt von einer einzigartigen Mischung aus Erfa…" at bounding box center [686, 158] width 250 height 101
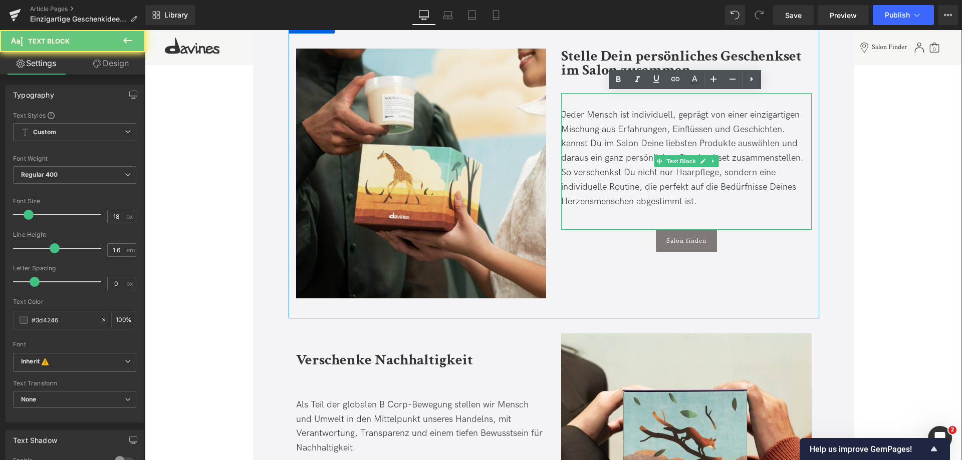
click at [785, 135] on p "Jeder Mensch ist individuell, geprägt von einer einzigartigen Mischung aus Erfa…" at bounding box center [686, 158] width 250 height 101
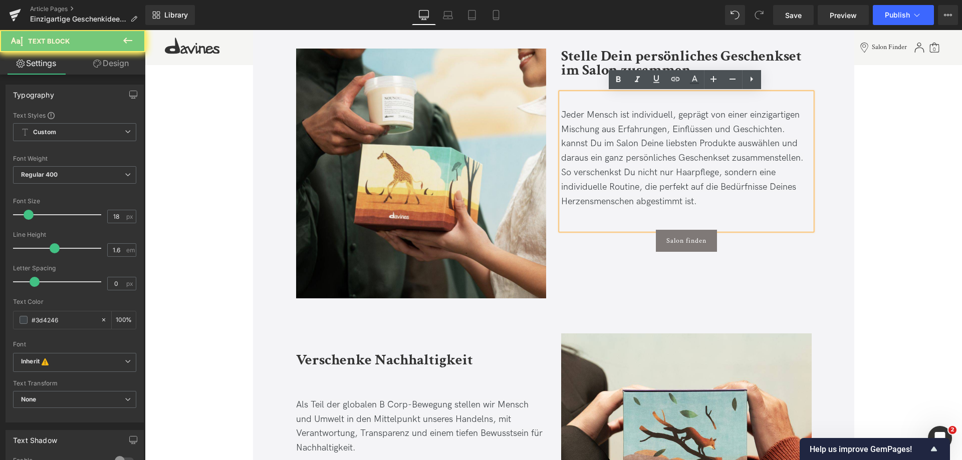
click at [783, 131] on p "Jeder Mensch ist individuell, geprägt von einer einzigartigen Mischung aus Erfa…" at bounding box center [686, 158] width 250 height 101
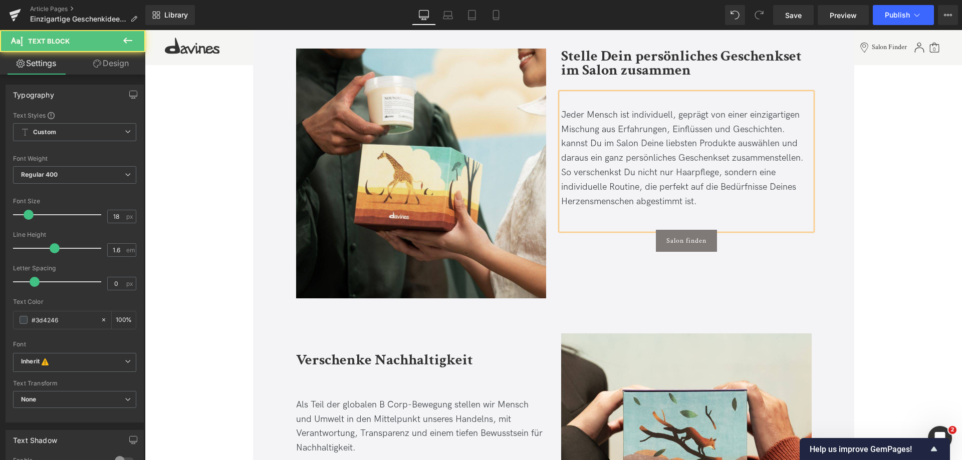
click at [786, 130] on p "Jeder Mensch ist individuell, geprägt von einer einzigartigen Mischung aus Erfa…" at bounding box center [686, 158] width 250 height 101
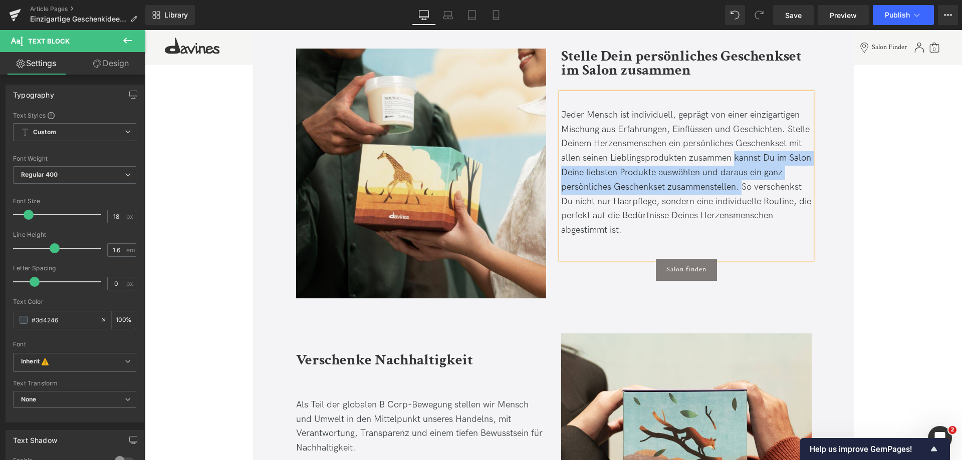
drag, startPoint x: 740, startPoint y: 188, endPoint x: 733, endPoint y: 157, distance: 32.0
click at [733, 157] on span "Jeder Mensch ist individuell, geprägt von einer einzigartigen Mischung aus Erfa…" at bounding box center [686, 173] width 250 height 126
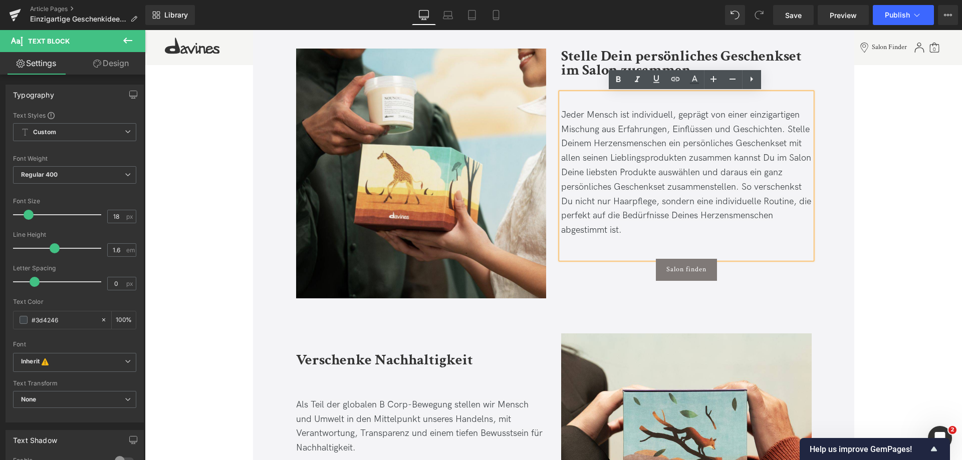
click at [786, 127] on span "Jeder Mensch ist individuell, geprägt von einer einzigartigen Mischung aus Erfa…" at bounding box center [686, 173] width 250 height 126
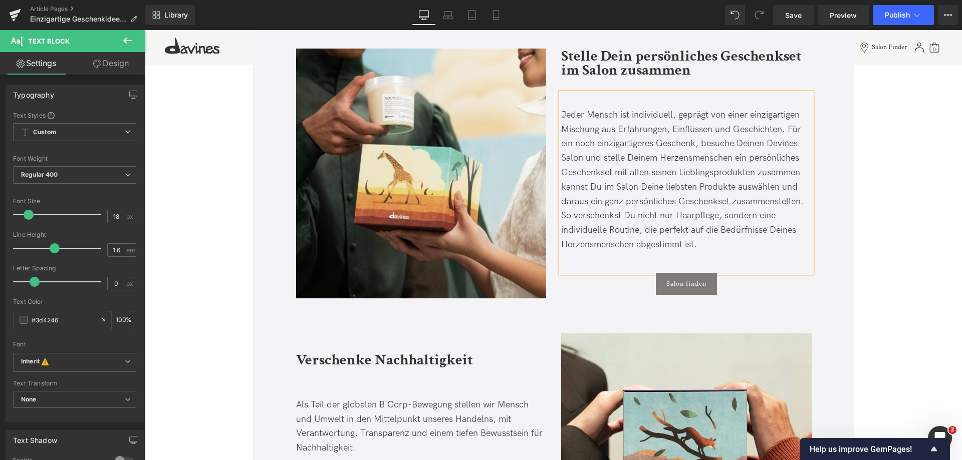
click at [799, 200] on span "Jeder Mensch ist individuell, geprägt von einer einzigartigen Mischung aus Erfa…" at bounding box center [682, 180] width 242 height 140
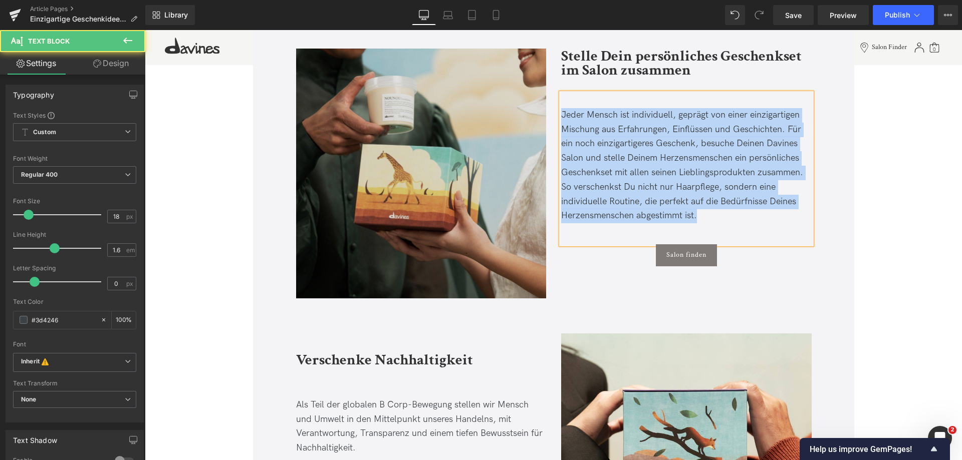
drag, startPoint x: 757, startPoint y: 221, endPoint x: 461, endPoint y: 79, distance: 328.9
click at [479, 91] on div "Image Stelle Dein persönliches Geschenkset im Salon zusammen Heading Jeder Mens…" at bounding box center [554, 169] width 530 height 301
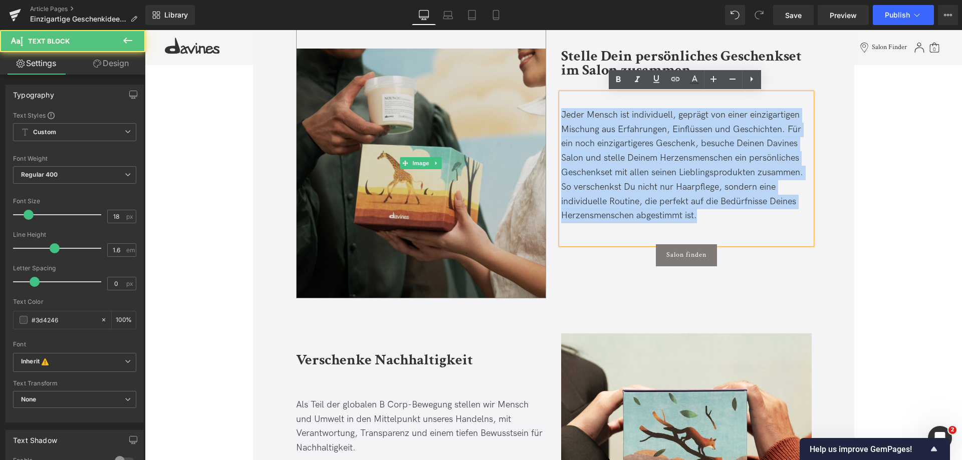
copy span "Jeder Mensch ist individuell, geprägt von einer einzigartigen Mischung aus Erfa…"
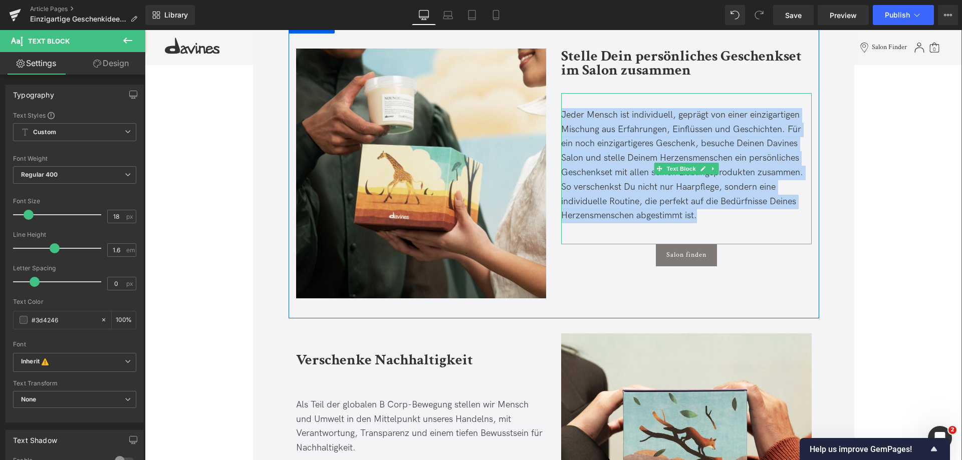
click at [731, 169] on span "Jeder Mensch ist individuell, geprägt von einer einzigartigen Mischung aus Erfa…" at bounding box center [682, 166] width 242 height 112
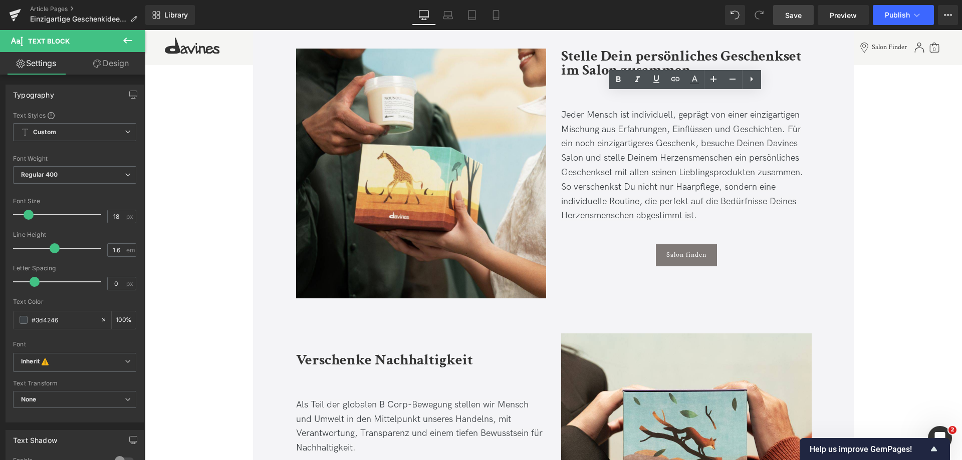
click at [788, 14] on span "Save" at bounding box center [793, 15] width 17 height 11
click at [793, 11] on span "Save" at bounding box center [793, 15] width 17 height 11
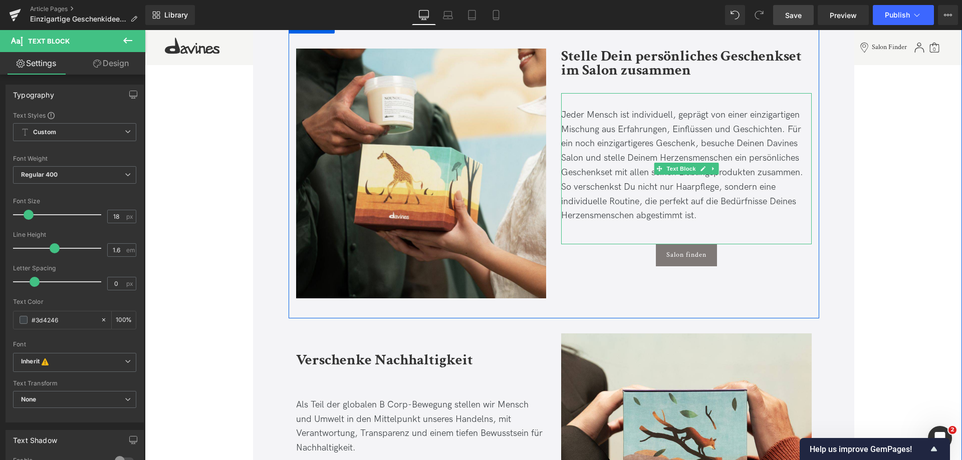
click at [735, 138] on span "Jeder Mensch ist individuell, geprägt von einer einzigartigen Mischung aus Erfa…" at bounding box center [682, 166] width 242 height 112
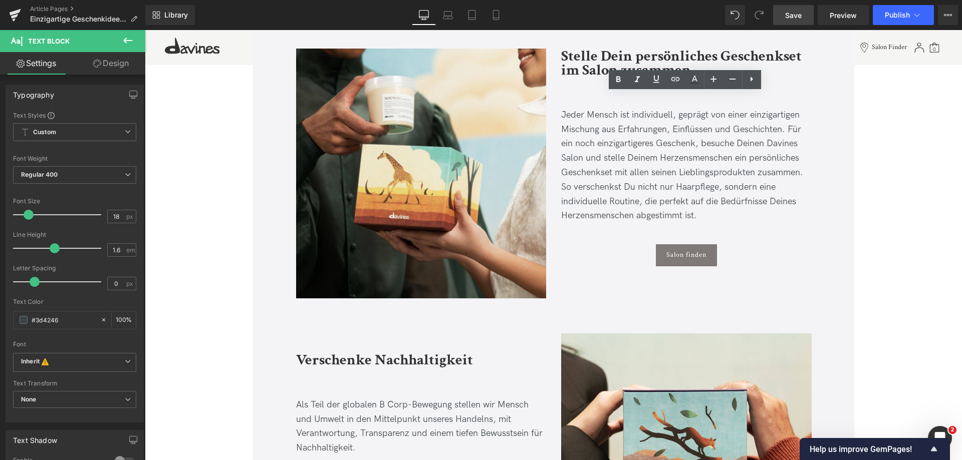
click at [798, 25] on div "Library Desktop Desktop Laptop Tablet Mobile Save Preview Publish Scheduled Vie…" at bounding box center [553, 15] width 816 height 30
drag, startPoint x: 799, startPoint y: 24, endPoint x: 570, endPoint y: 162, distance: 268.0
click at [799, 24] on link "Save" at bounding box center [793, 15] width 41 height 20
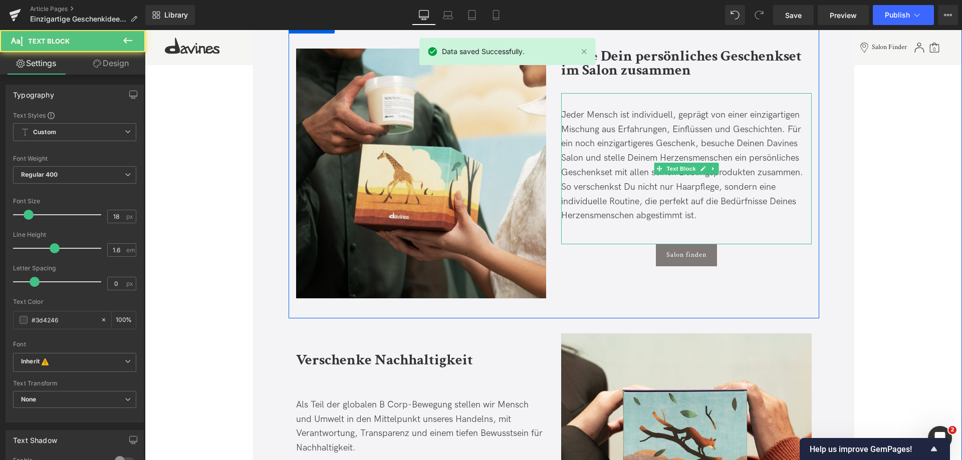
click at [600, 174] on span "Jeder Mensch ist individuell, geprägt von einer einzigartigen Mischung aus Erfa…" at bounding box center [682, 166] width 242 height 112
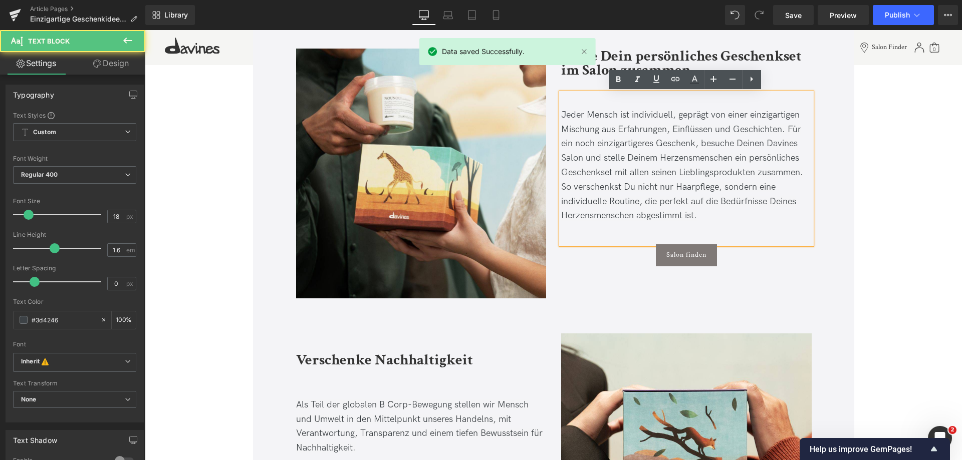
click at [603, 171] on span "Jeder Mensch ist individuell, geprägt von einer einzigartigen Mischung aus Erfa…" at bounding box center [682, 166] width 242 height 112
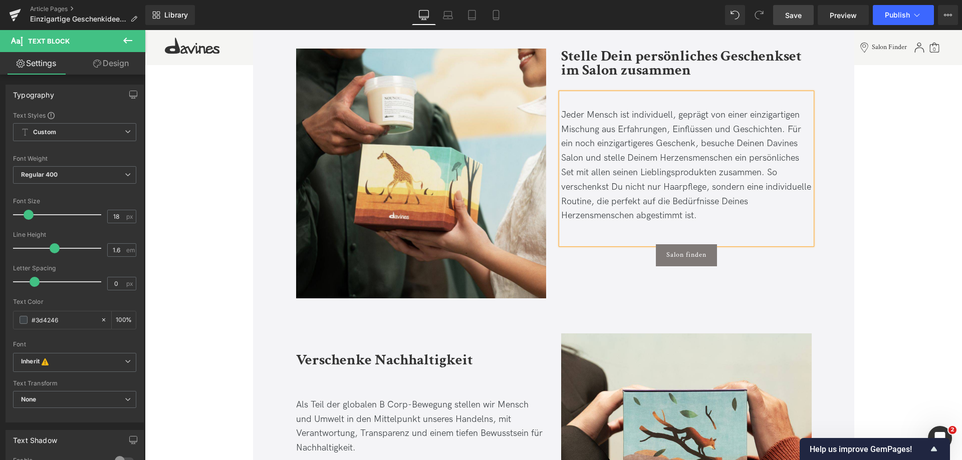
click at [788, 18] on span "Save" at bounding box center [793, 15] width 17 height 11
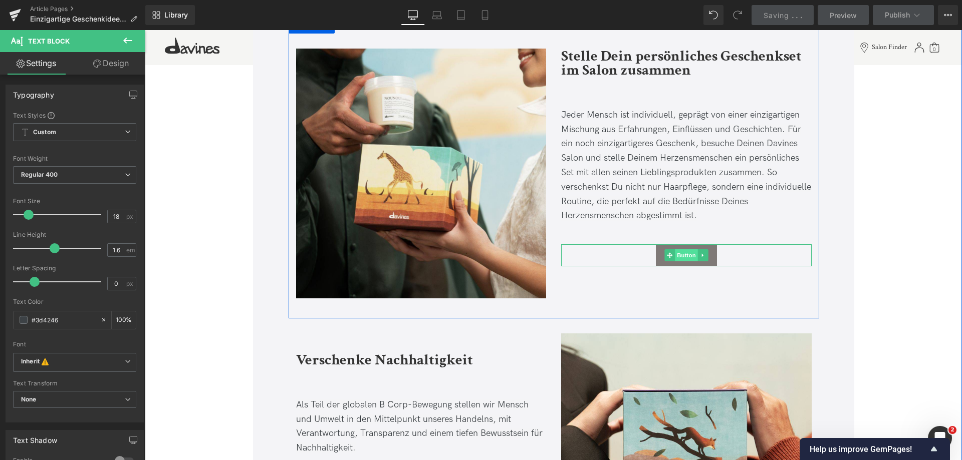
click at [677, 257] on span "Button" at bounding box center [686, 255] width 23 height 12
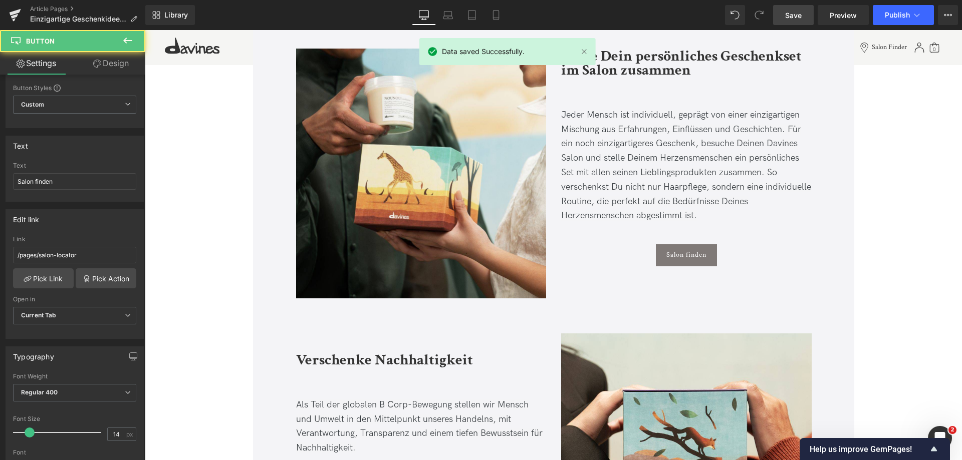
scroll to position [50, 0]
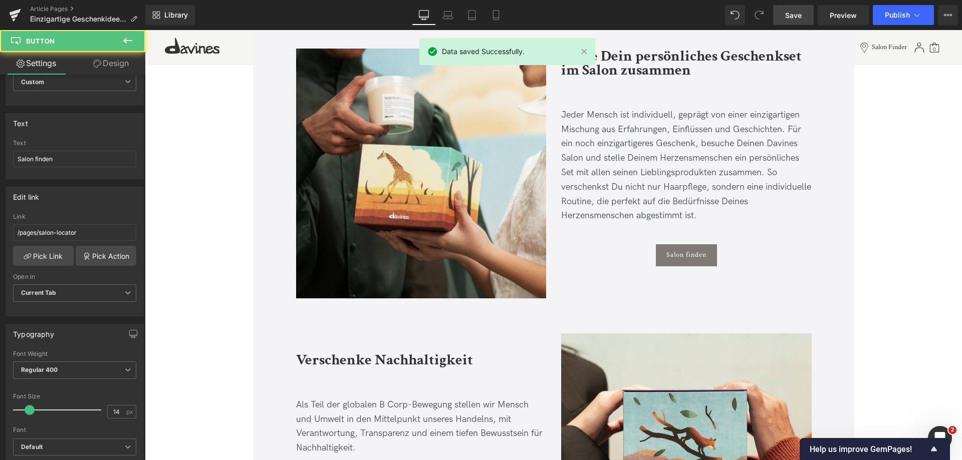
click at [462, 133] on div at bounding box center [553, 245] width 817 height 430
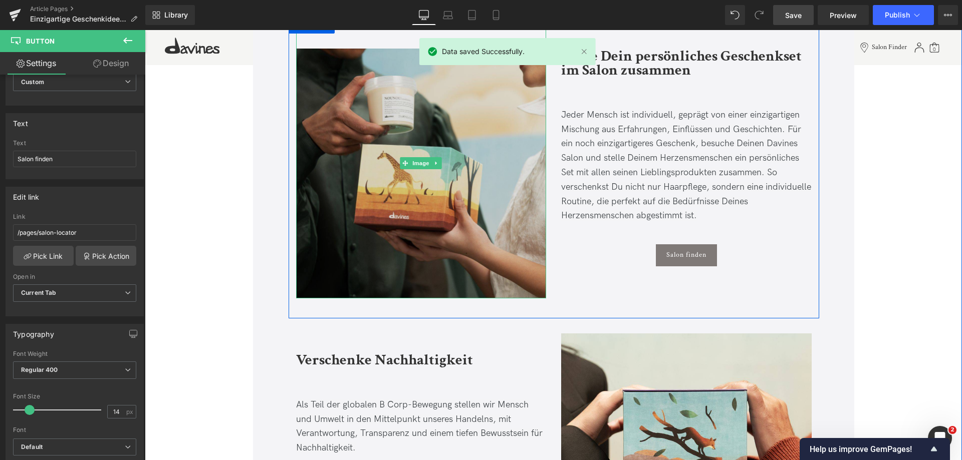
click at [396, 138] on img at bounding box center [421, 164] width 250 height 270
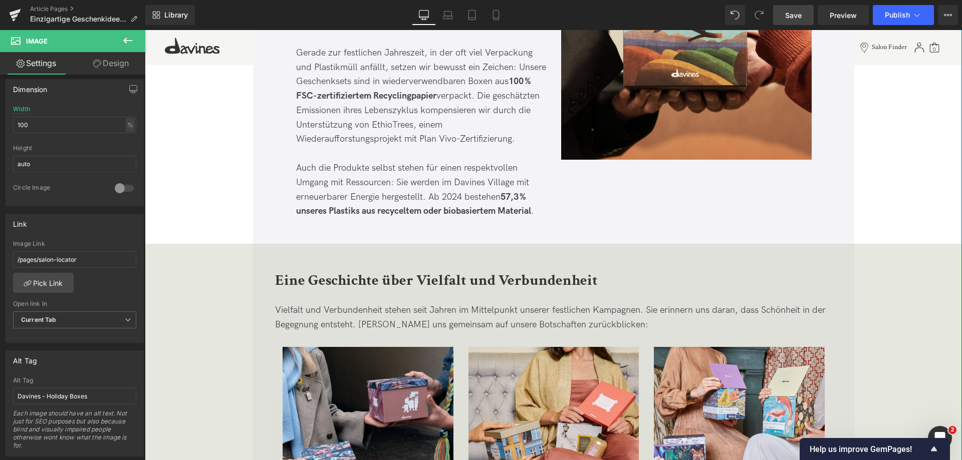
scroll to position [3477, 0]
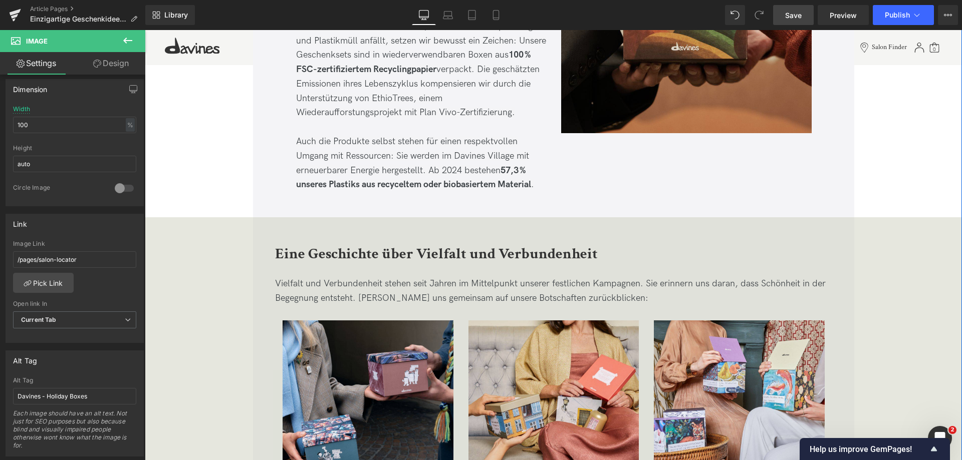
click at [715, 71] on img at bounding box center [686, 8] width 250 height 250
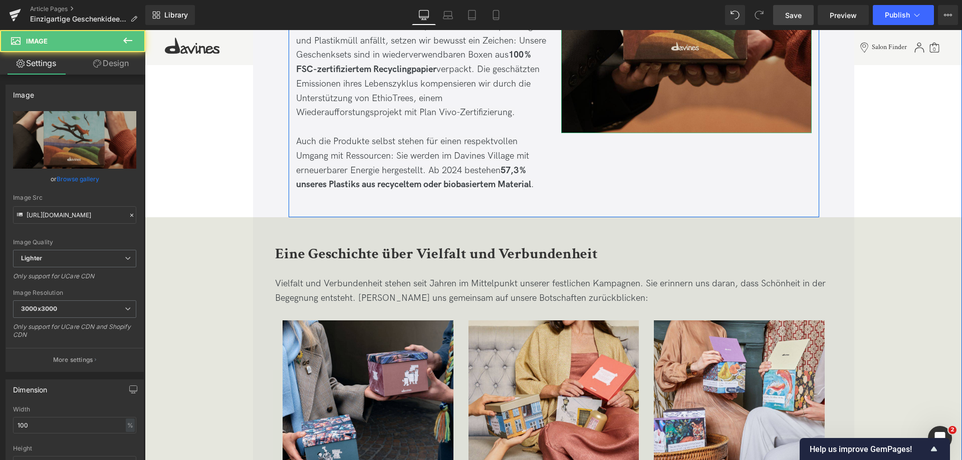
click at [715, 71] on img at bounding box center [686, 8] width 250 height 250
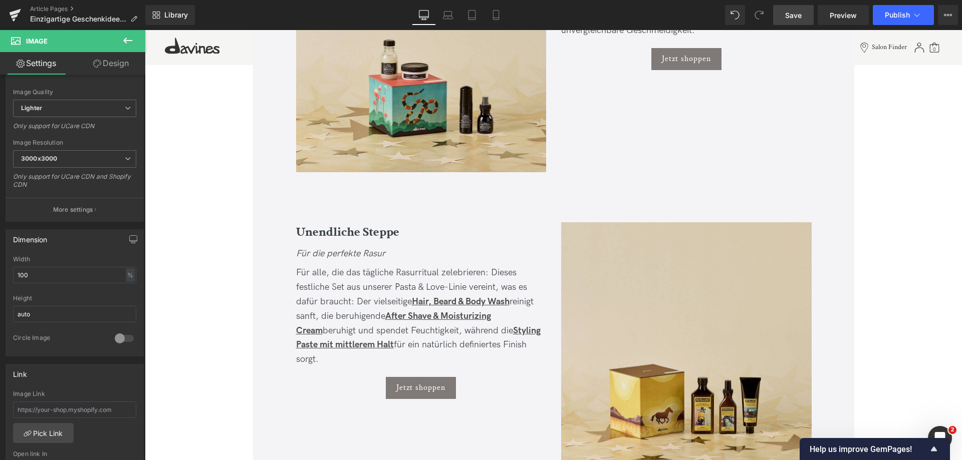
scroll to position [1523, 0]
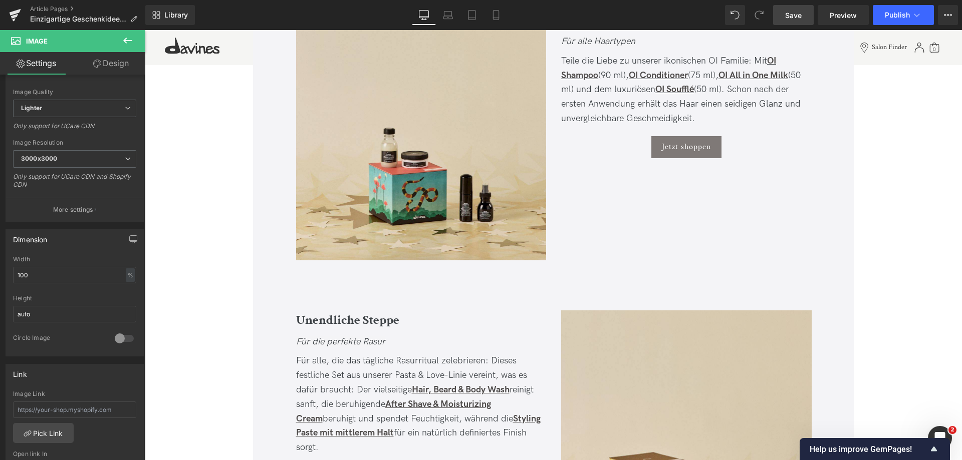
click at [780, 8] on link "Save" at bounding box center [793, 15] width 41 height 20
